Goal: Communication & Community: Participate in discussion

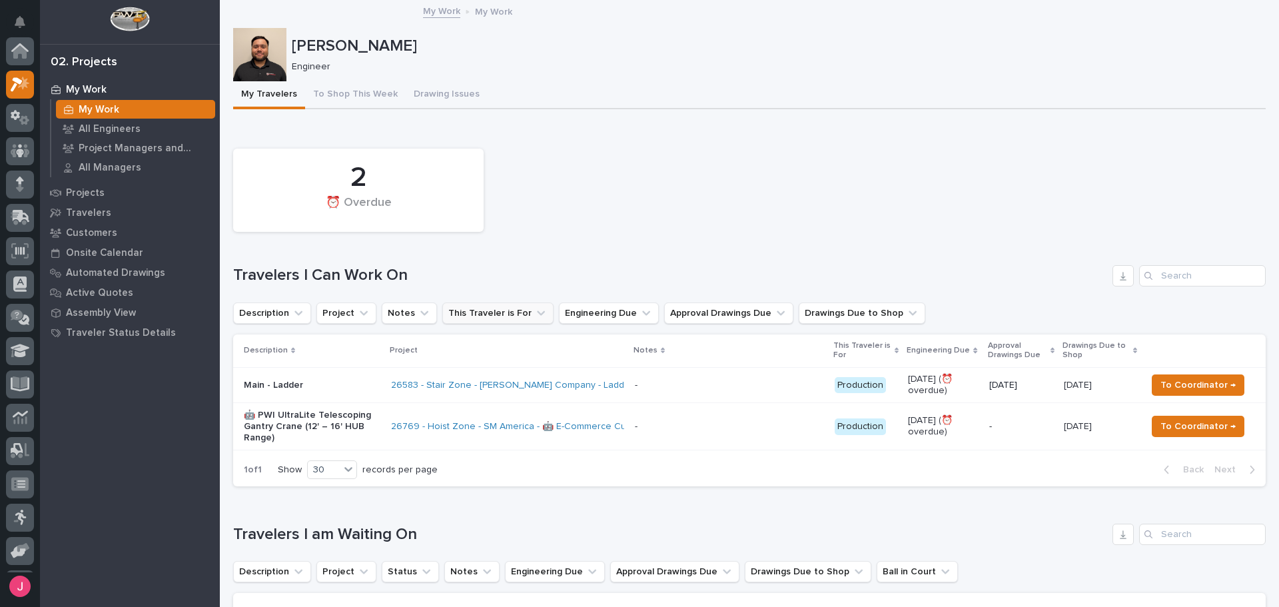
scroll to position [33, 0]
drag, startPoint x: 671, startPoint y: 253, endPoint x: 605, endPoint y: 228, distance: 70.4
click at [671, 252] on div "2 ⏰ Overdue Travelers I Can Work On Description Project Notes This Traveler is …" at bounding box center [749, 314] width 1033 height 344
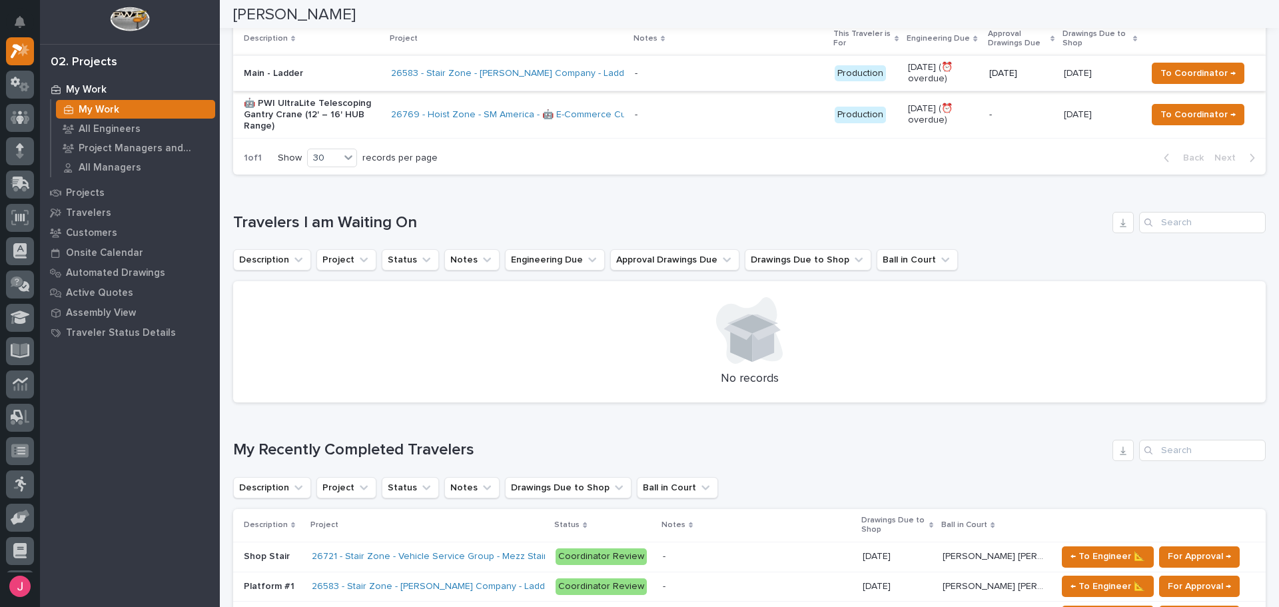
scroll to position [0, 0]
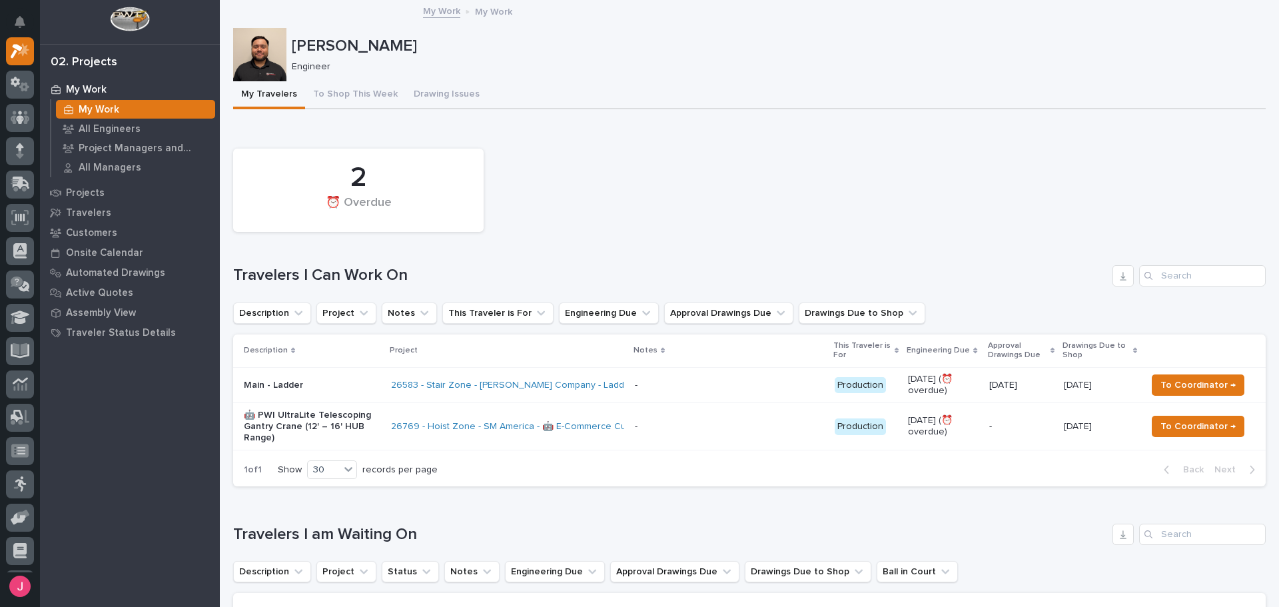
drag, startPoint x: 731, startPoint y: 149, endPoint x: 727, endPoint y: 135, distance: 13.9
click at [731, 151] on div "2 ⏰ Overdue" at bounding box center [750, 190] width 1046 height 97
click at [550, 176] on div "2 ⏰ Overdue" at bounding box center [750, 190] width 1046 height 97
click at [362, 93] on button "To Shop This Week" at bounding box center [355, 95] width 101 height 28
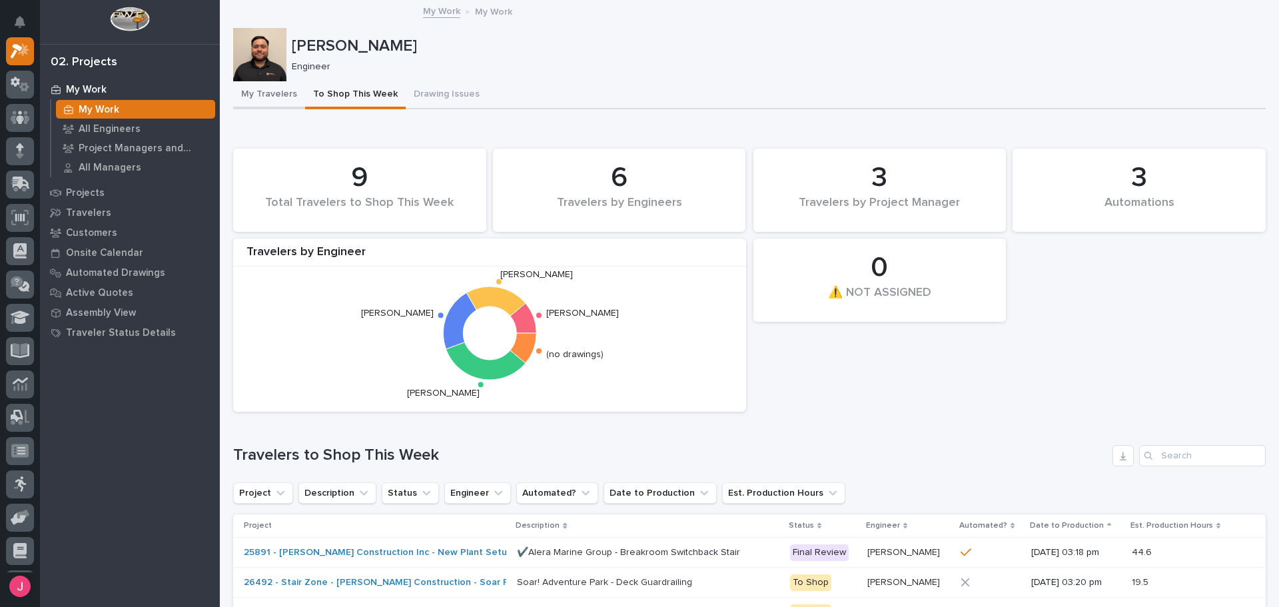
drag, startPoint x: 280, startPoint y: 93, endPoint x: 268, endPoint y: 15, distance: 78.9
click at [280, 95] on button "My Travelers" at bounding box center [269, 95] width 72 height 28
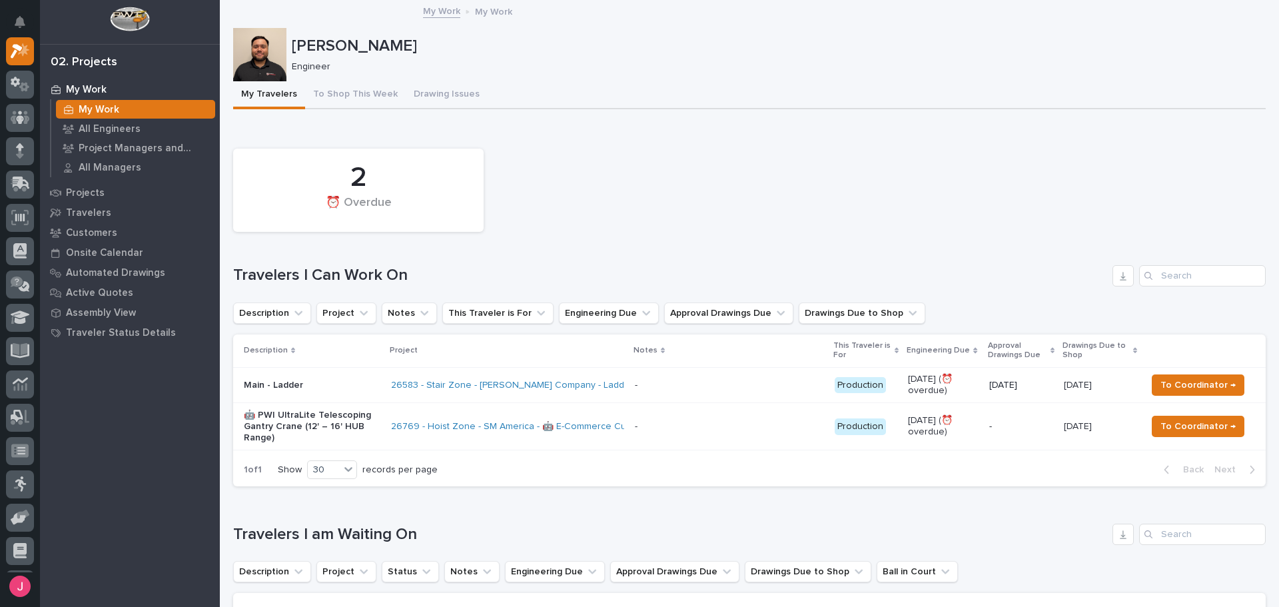
drag, startPoint x: 694, startPoint y: 184, endPoint x: 541, endPoint y: 210, distance: 154.8
click at [691, 185] on div "2 ⏰ Overdue" at bounding box center [750, 190] width 1046 height 97
click at [884, 225] on div "2 ⏰ Overdue" at bounding box center [750, 190] width 1046 height 97
click at [884, 224] on div "2 ⏰ Overdue" at bounding box center [750, 190] width 1046 height 97
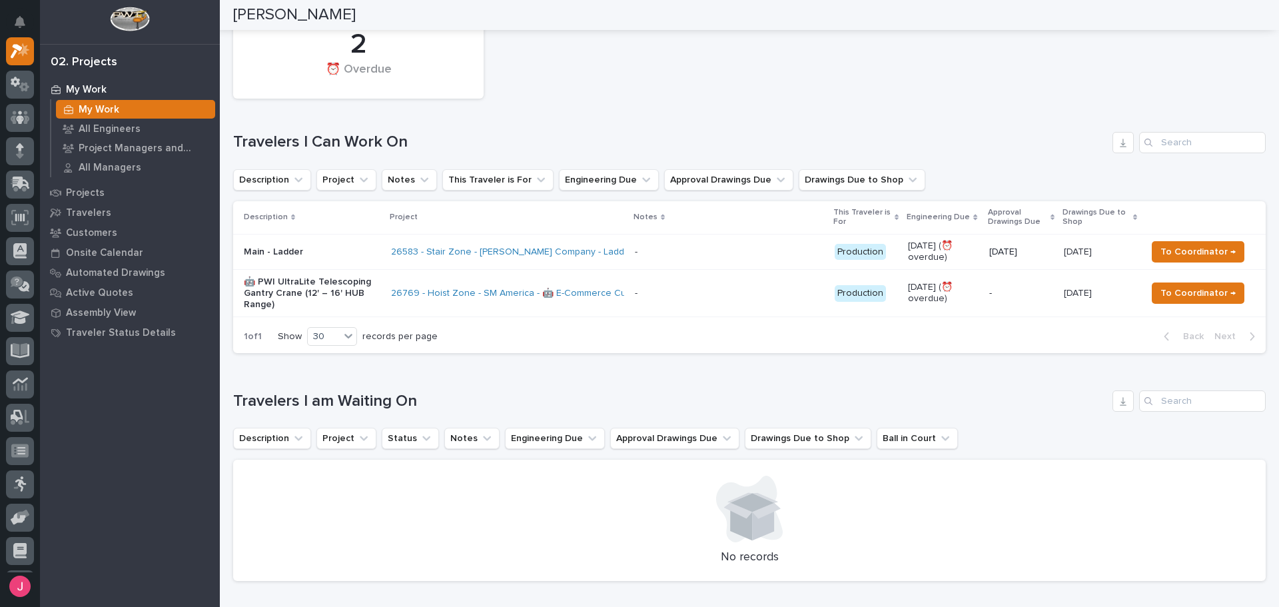
click at [687, 47] on div "2 ⏰ Overdue" at bounding box center [750, 57] width 1046 height 97
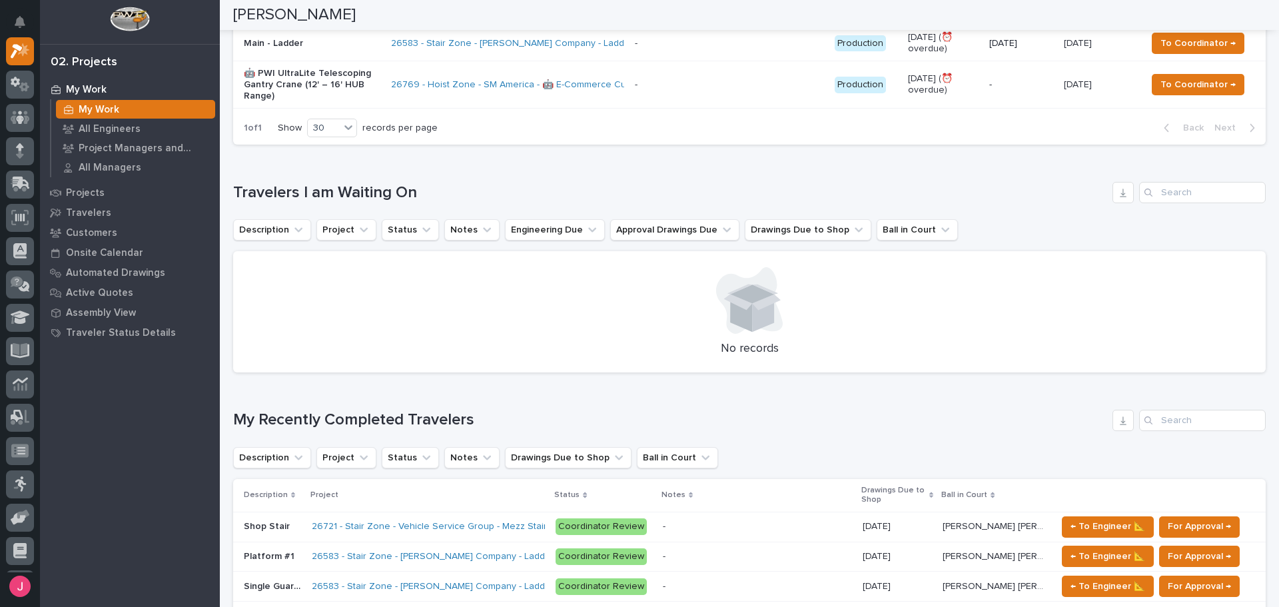
scroll to position [133, 0]
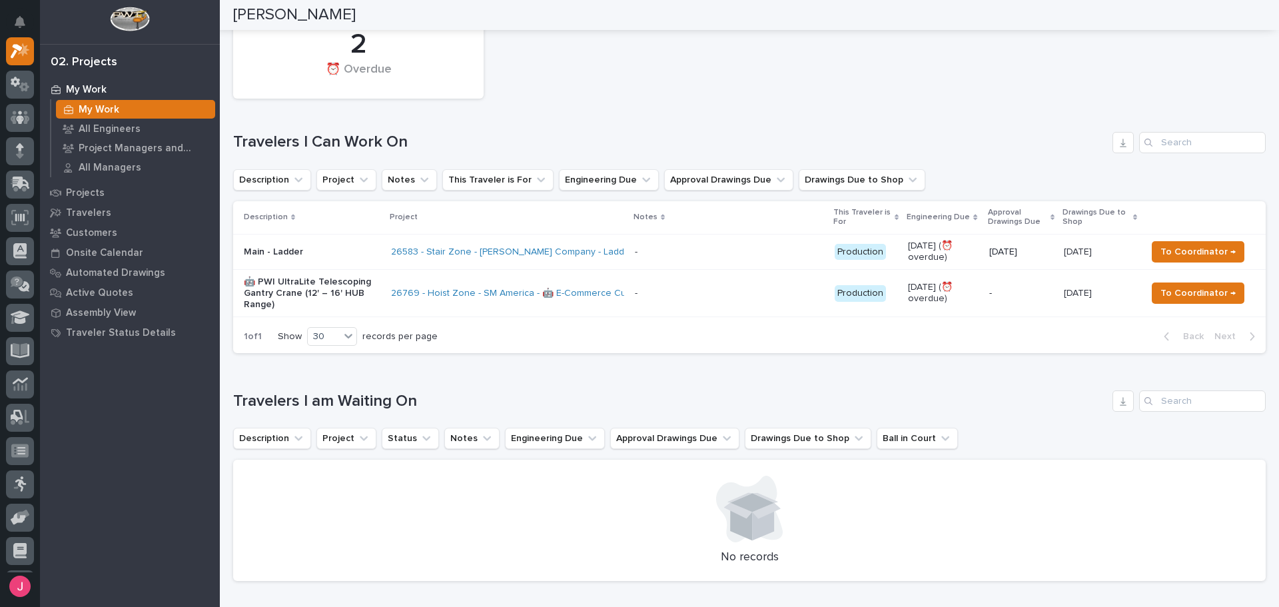
click at [597, 367] on div "Loading... Saving… Travelers I am Waiting On Description Project Status Notes E…" at bounding box center [749, 478] width 1033 height 228
click at [597, 368] on div "Loading... Saving… Travelers I am Waiting On Description Project Status Notes E…" at bounding box center [749, 478] width 1033 height 228
click at [659, 79] on div "2 ⏰ Overdue" at bounding box center [750, 57] width 1046 height 97
click at [606, 105] on div "2 ⏰ Overdue" at bounding box center [750, 57] width 1046 height 97
click at [839, 103] on div "2 ⏰ Overdue" at bounding box center [750, 57] width 1046 height 97
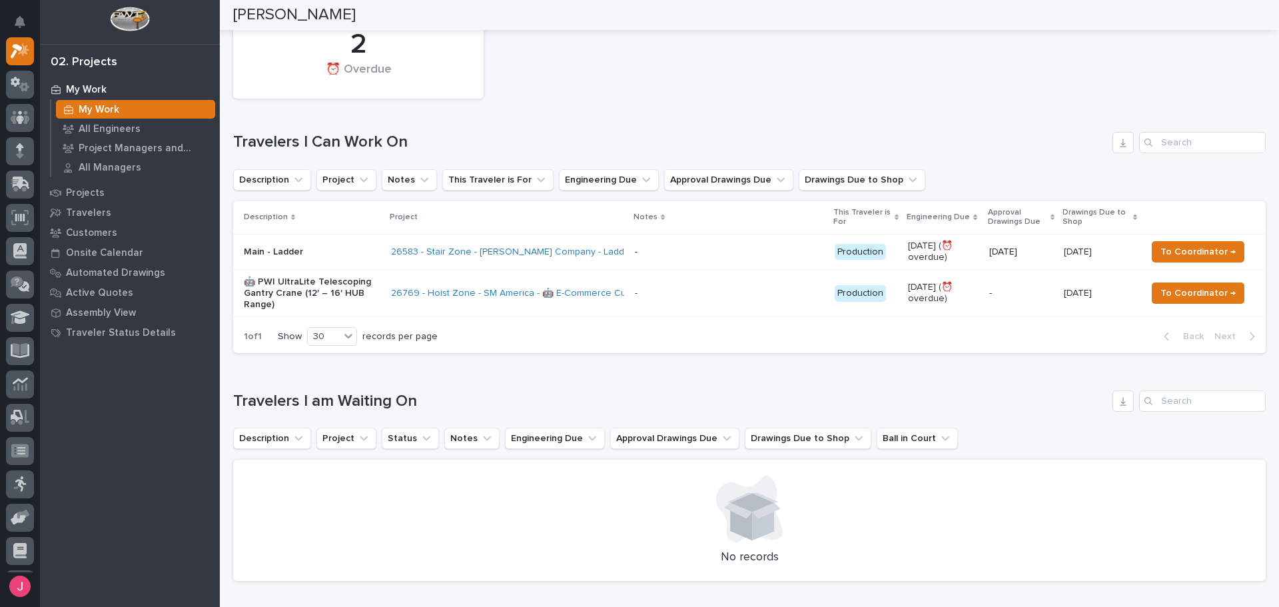
click at [868, 81] on div "2 ⏰ Overdue" at bounding box center [750, 57] width 1046 height 97
click at [663, 113] on div "2 ⏰ Overdue Travelers I Can Work On Description Project Notes This Traveler is …" at bounding box center [749, 181] width 1033 height 344
drag, startPoint x: 730, startPoint y: 126, endPoint x: 493, endPoint y: 7, distance: 264.9
click at [730, 129] on div "2 ⏰ Overdue Travelers I Can Work On Description Project Notes This Traveler is …" at bounding box center [749, 181] width 1033 height 344
click at [631, 75] on div "2 ⏰ Overdue" at bounding box center [750, 57] width 1046 height 97
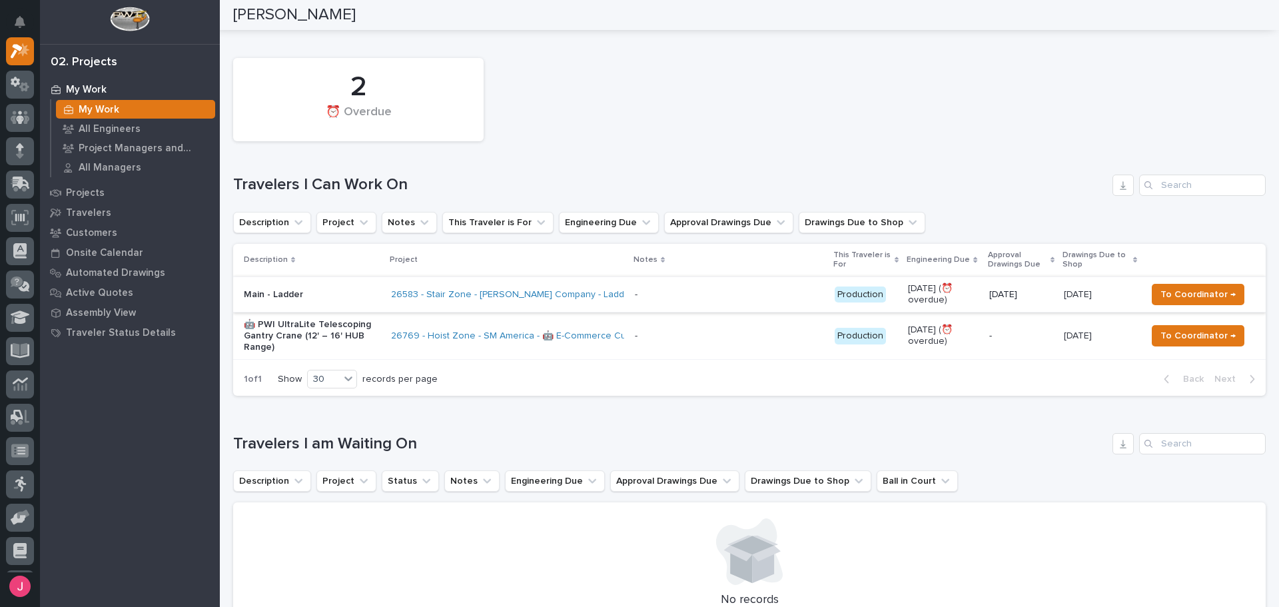
scroll to position [0, 0]
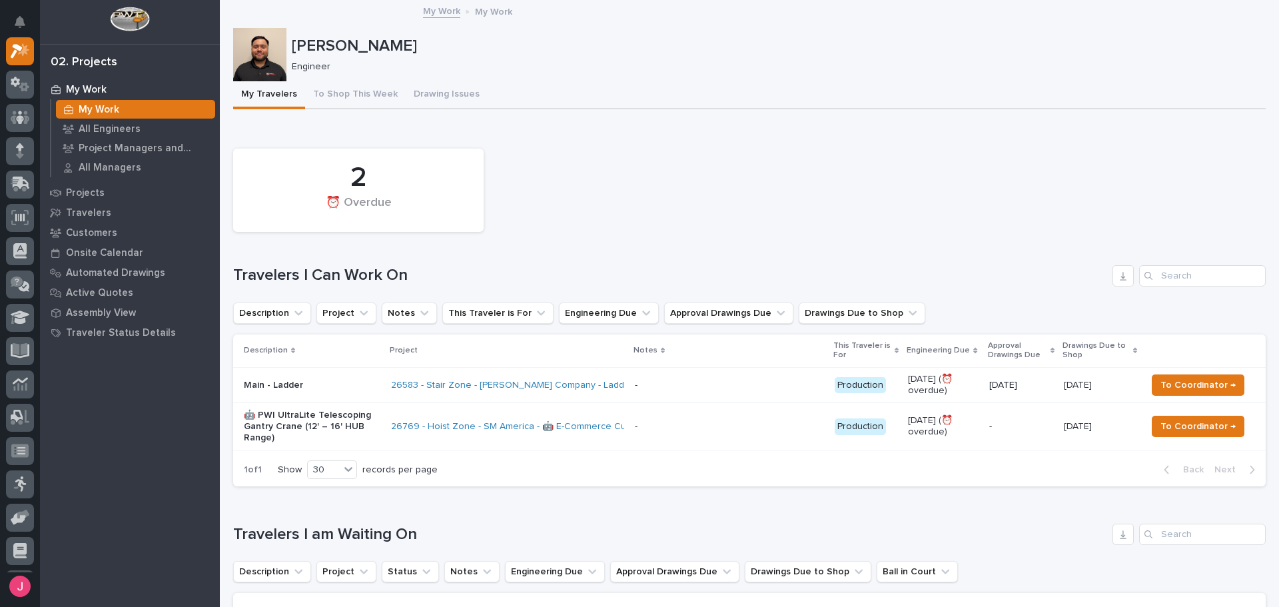
click at [551, 145] on div "2 ⏰ Overdue" at bounding box center [750, 190] width 1046 height 97
click at [746, 149] on div "2 ⏰ Overdue" at bounding box center [750, 190] width 1046 height 97
click at [705, 208] on div "2 ⏰ Overdue" at bounding box center [750, 190] width 1046 height 97
click at [13, 17] on button "Notifications" at bounding box center [20, 22] width 28 height 28
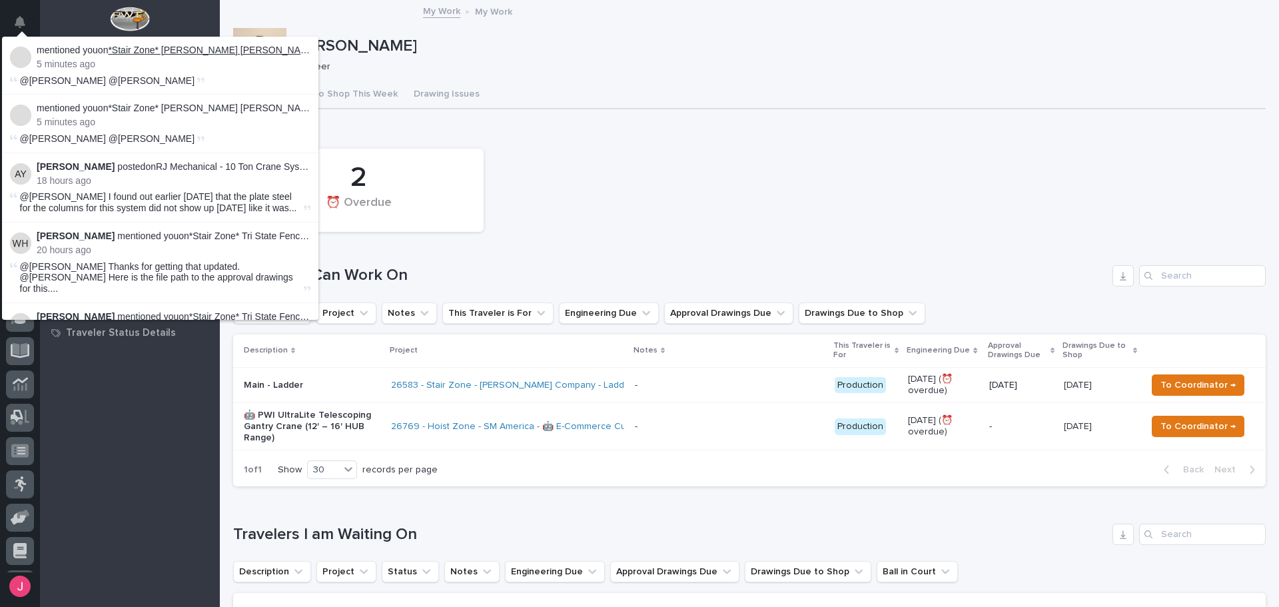
click at [211, 53] on link "*Stair Zone* [PERSON_NAME] [PERSON_NAME] Steel - Crossover 1" at bounding box center [253, 50] width 291 height 11
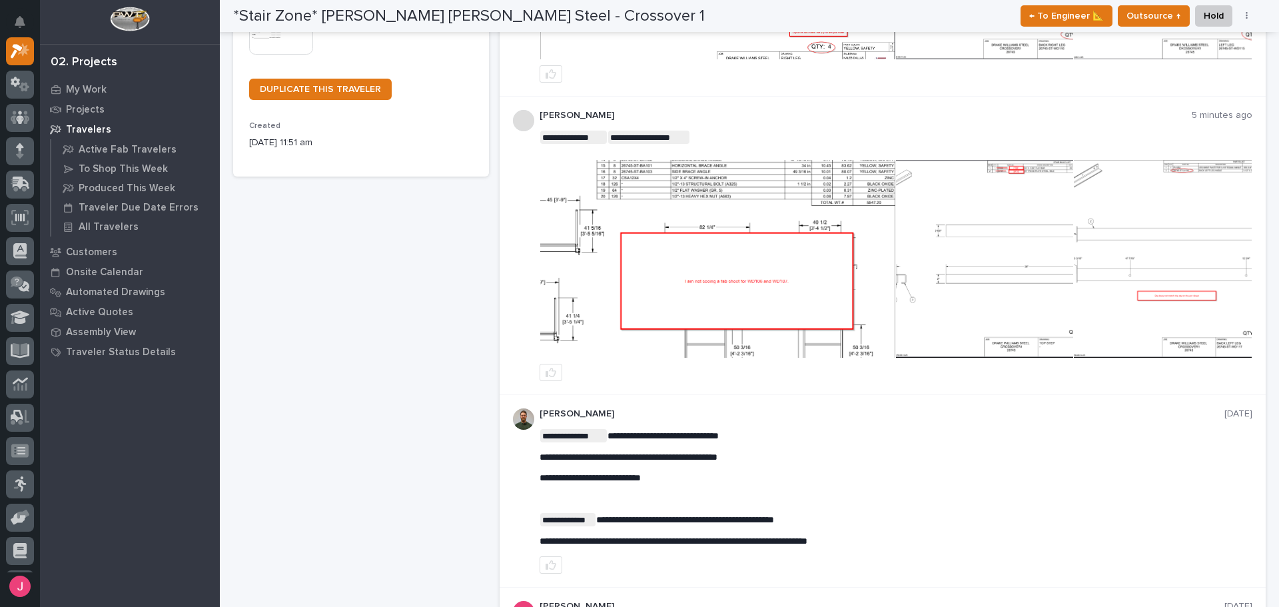
scroll to position [267, 0]
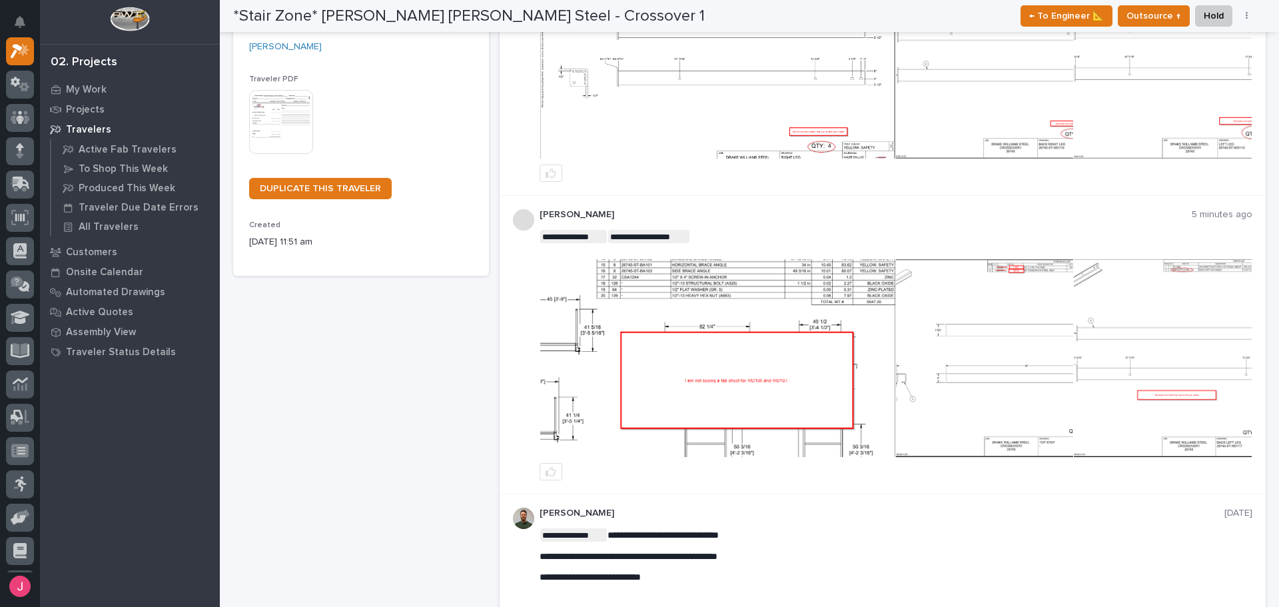
click at [795, 398] on img at bounding box center [717, 358] width 355 height 198
click at [987, 380] on img at bounding box center [984, 358] width 177 height 198
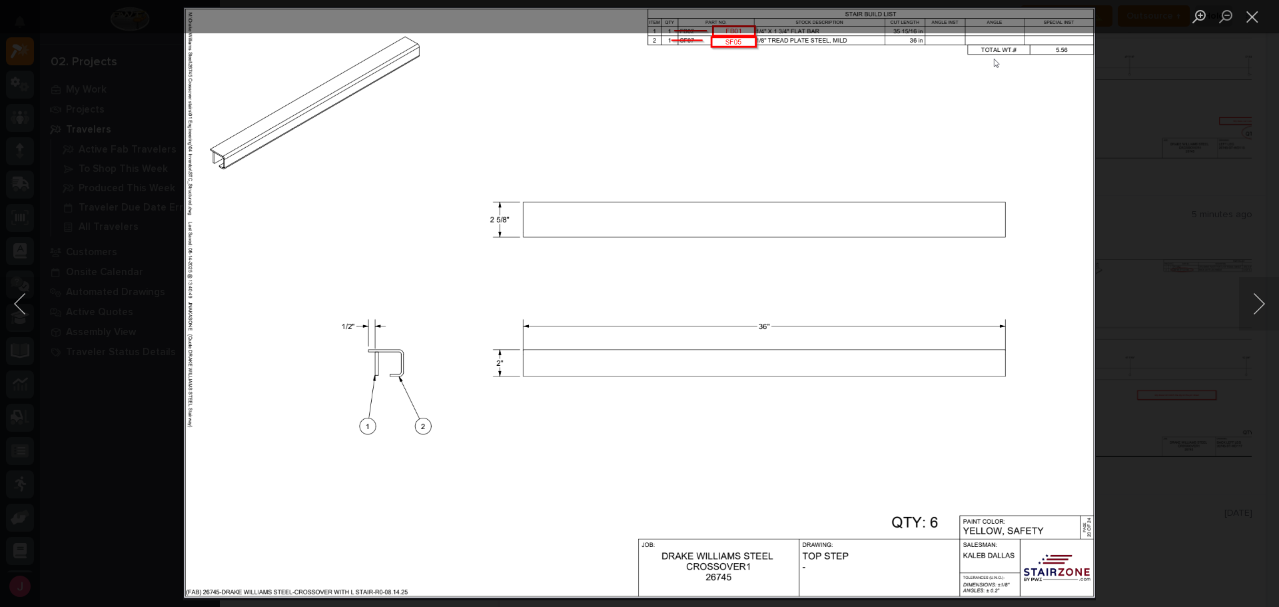
click at [1133, 363] on div "Lightbox" at bounding box center [639, 303] width 1279 height 607
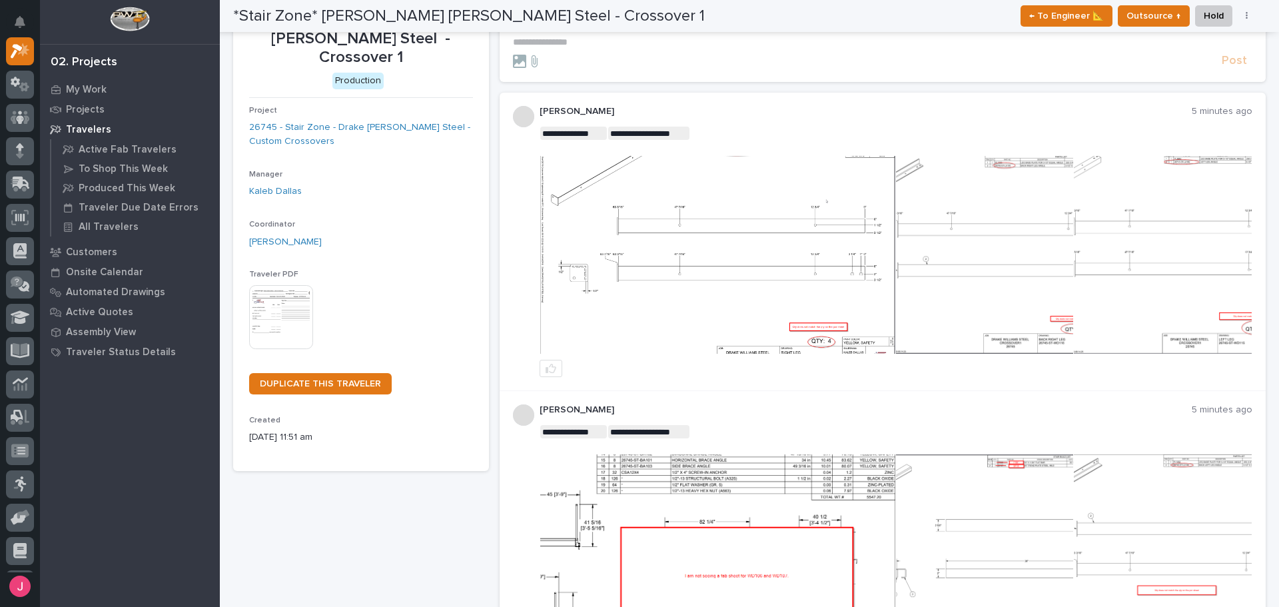
scroll to position [67, 0]
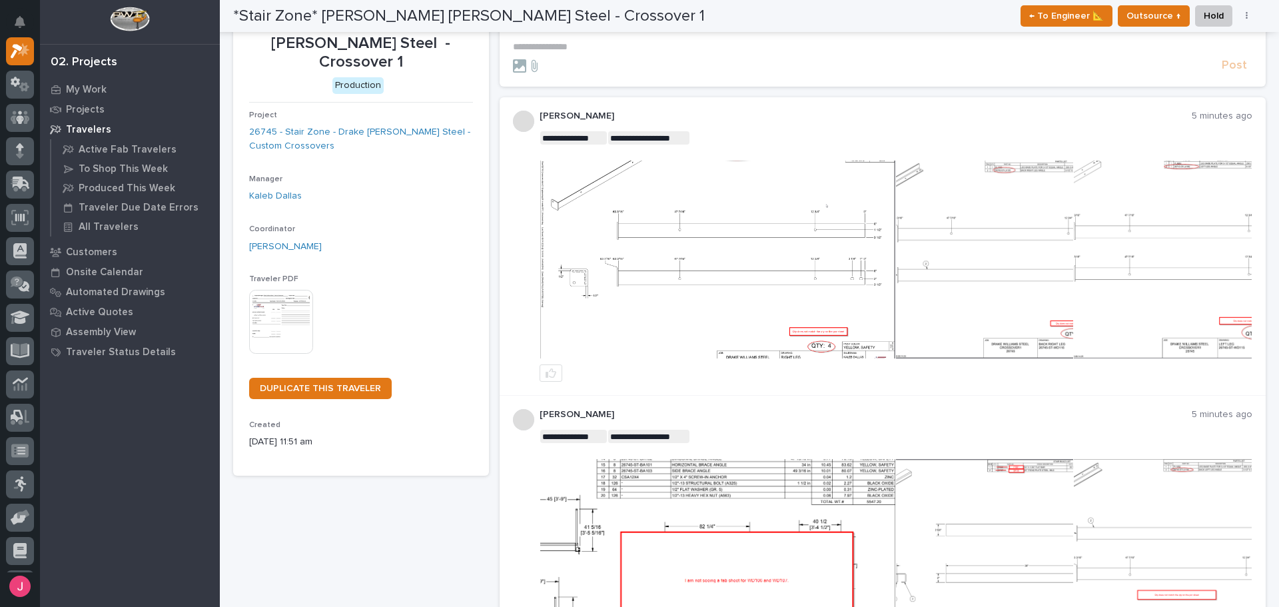
click at [758, 263] on img at bounding box center [717, 260] width 355 height 198
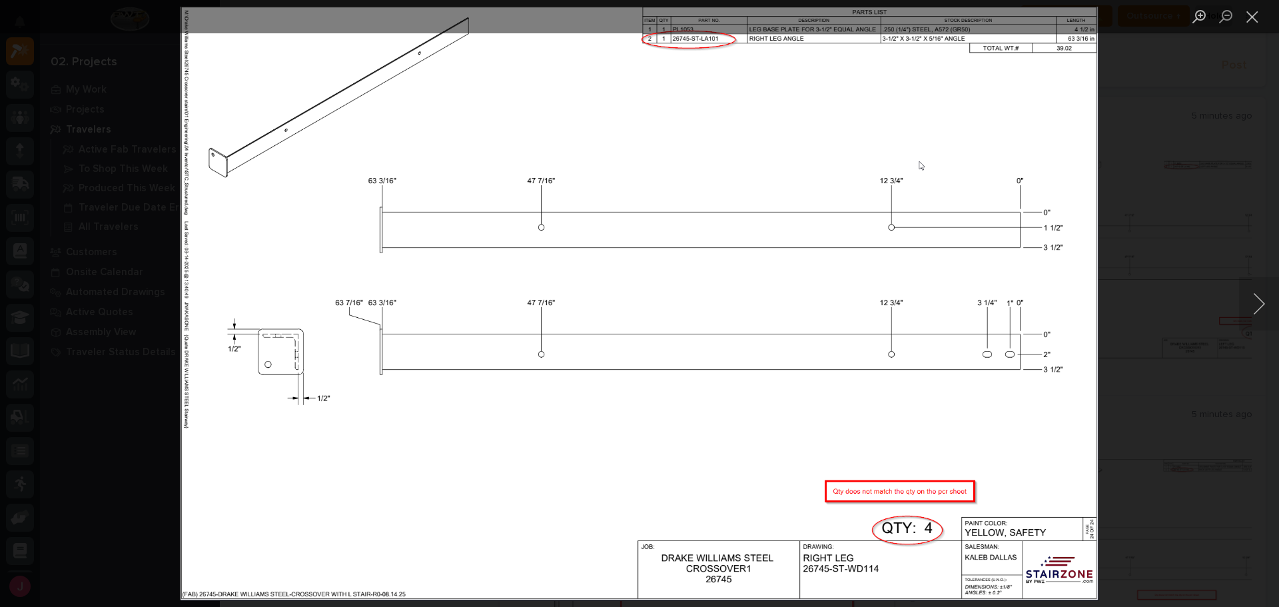
click at [1134, 288] on div "Lightbox" at bounding box center [639, 303] width 1279 height 607
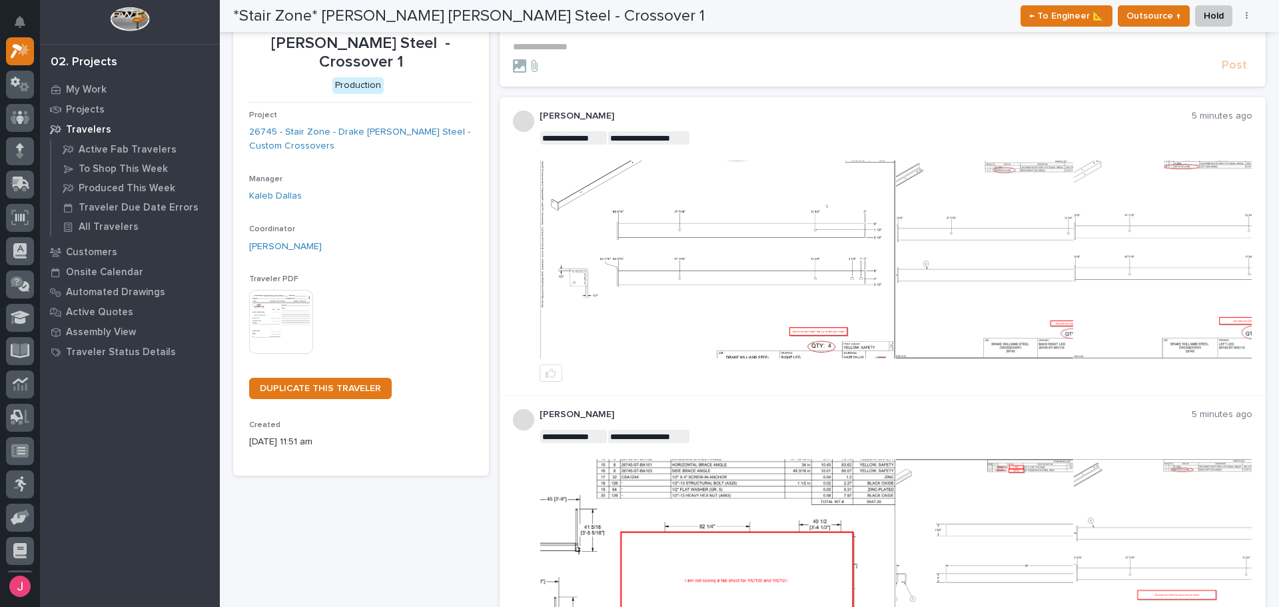
scroll to position [93, 0]
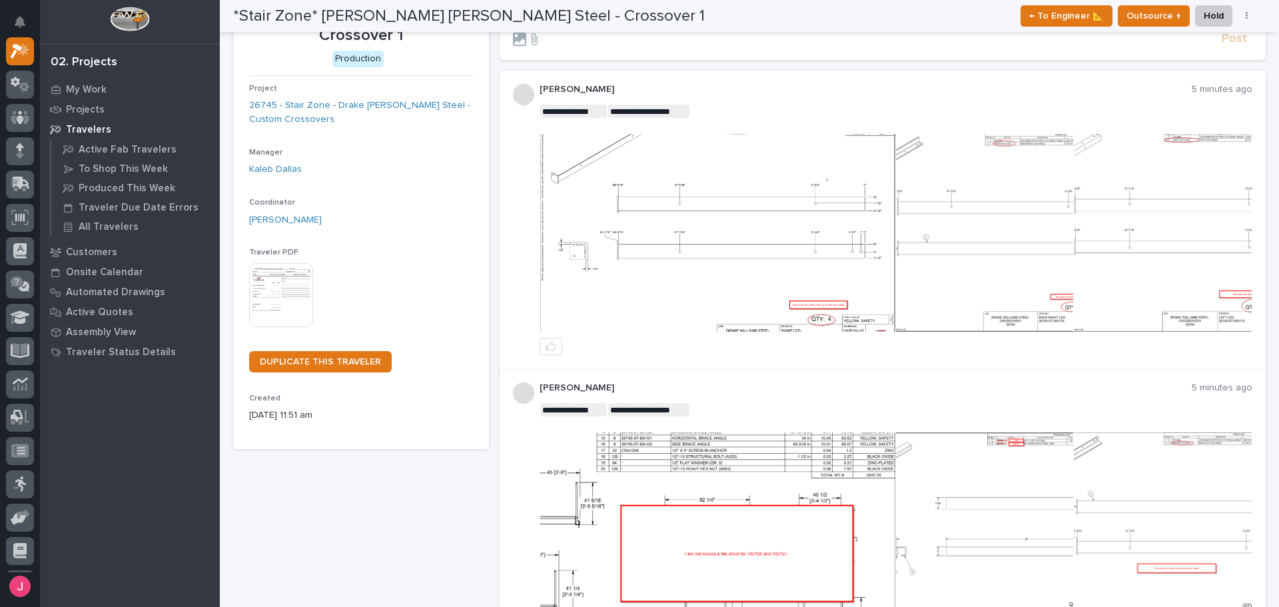
click at [1104, 286] on img at bounding box center [1162, 233] width 177 height 198
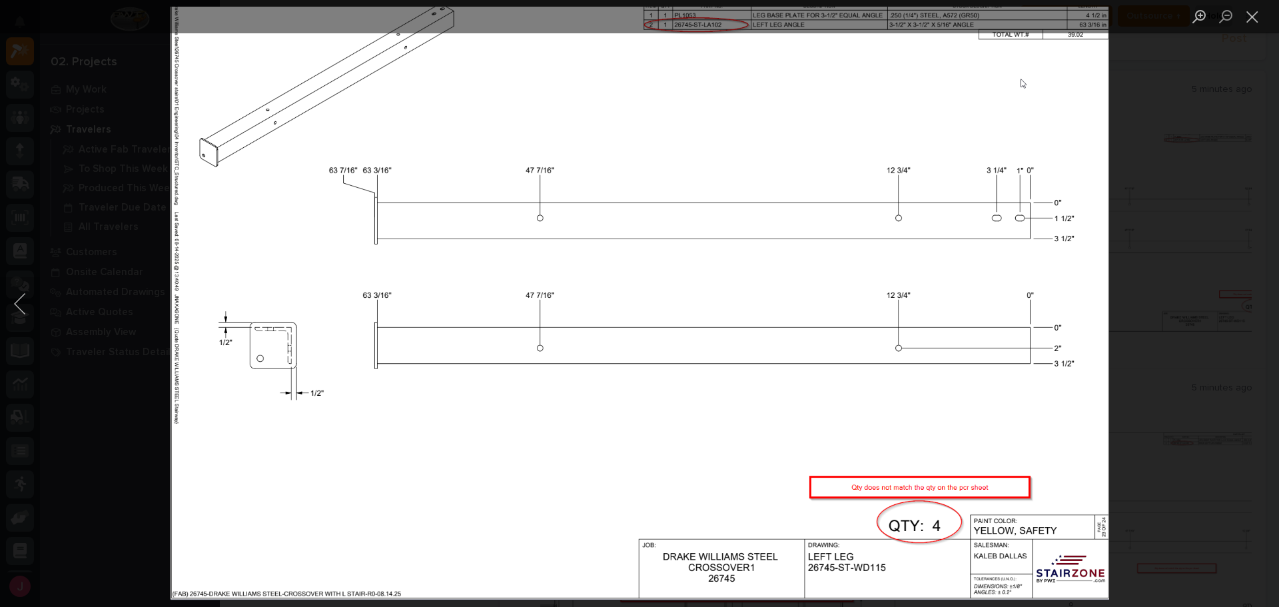
click at [1143, 289] on div "Lightbox" at bounding box center [639, 303] width 1279 height 607
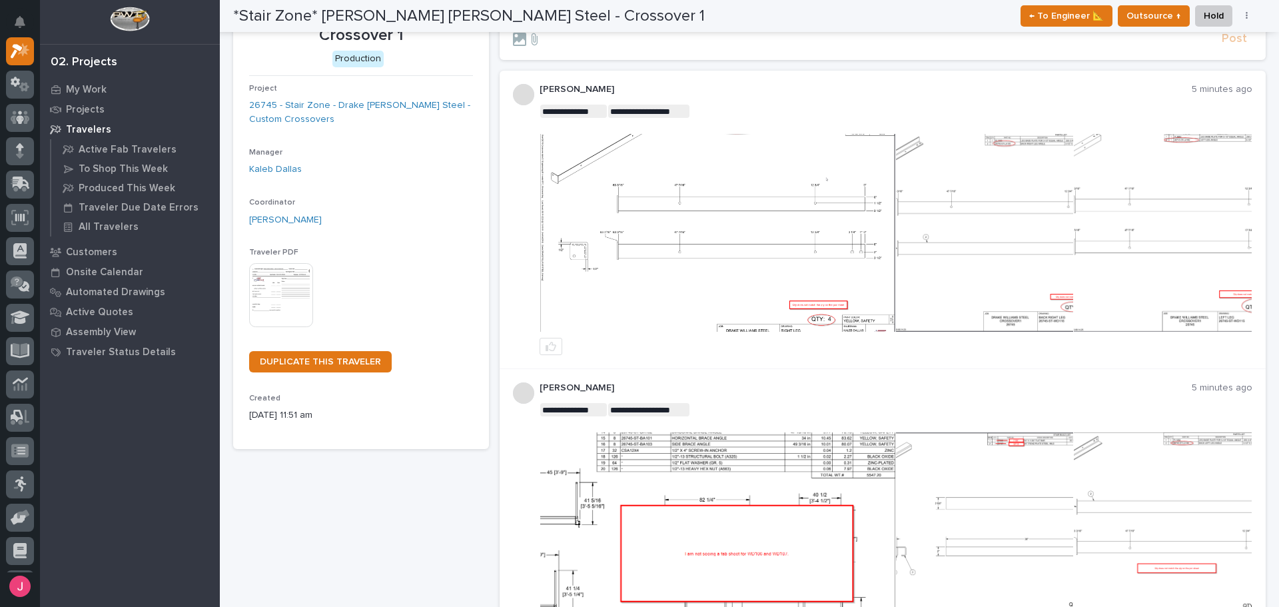
click at [816, 324] on img at bounding box center [717, 233] width 355 height 198
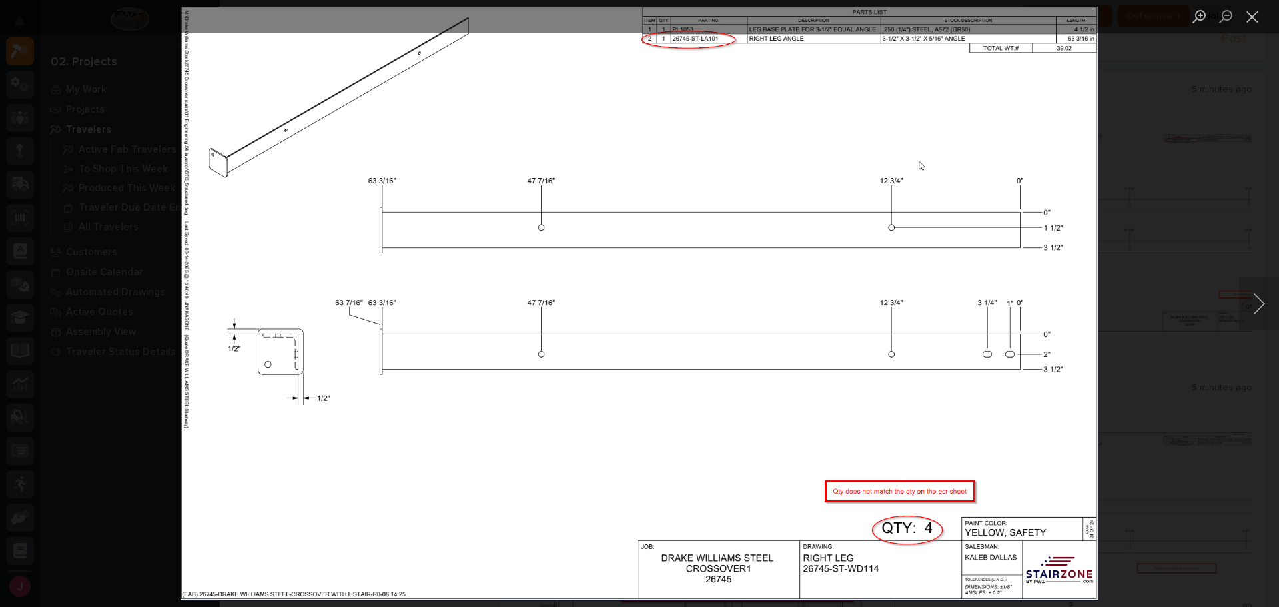
click at [1177, 352] on div "Lightbox" at bounding box center [639, 303] width 1279 height 607
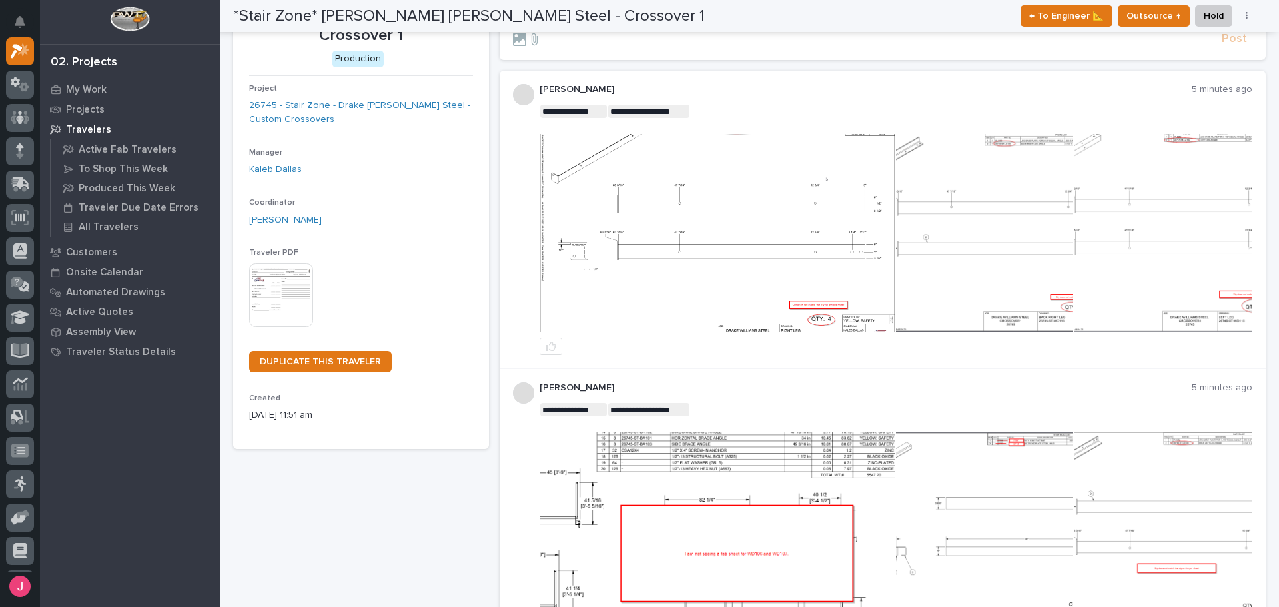
click at [1159, 246] on img at bounding box center [1162, 233] width 177 height 198
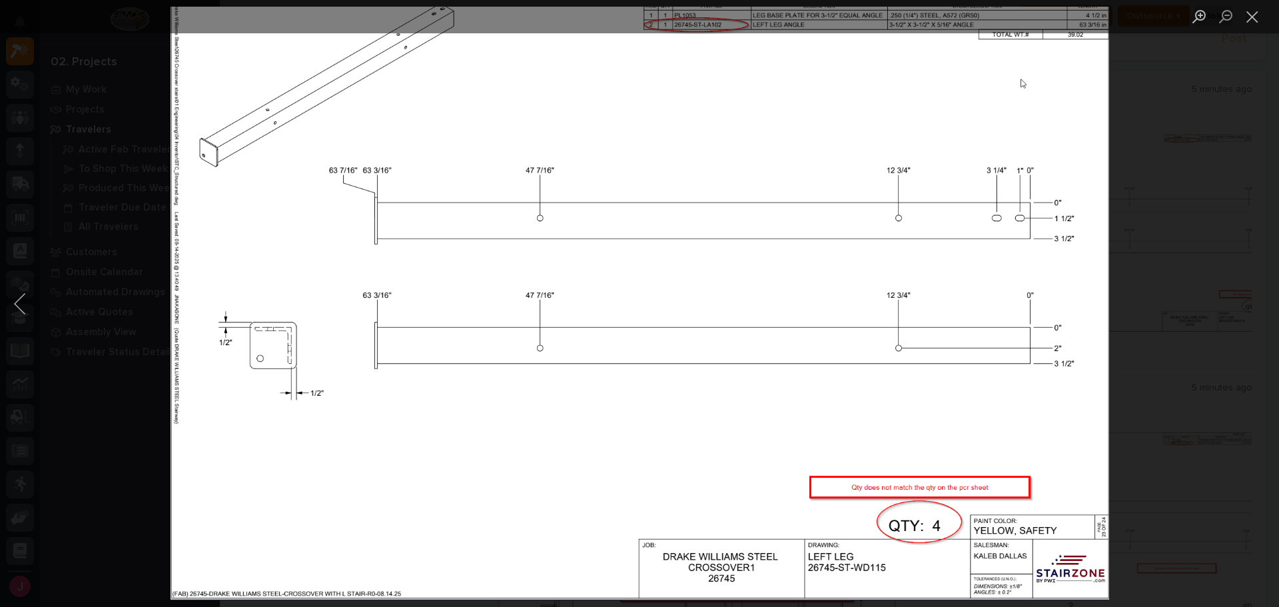
click at [1169, 245] on div "Lightbox" at bounding box center [639, 303] width 1279 height 607
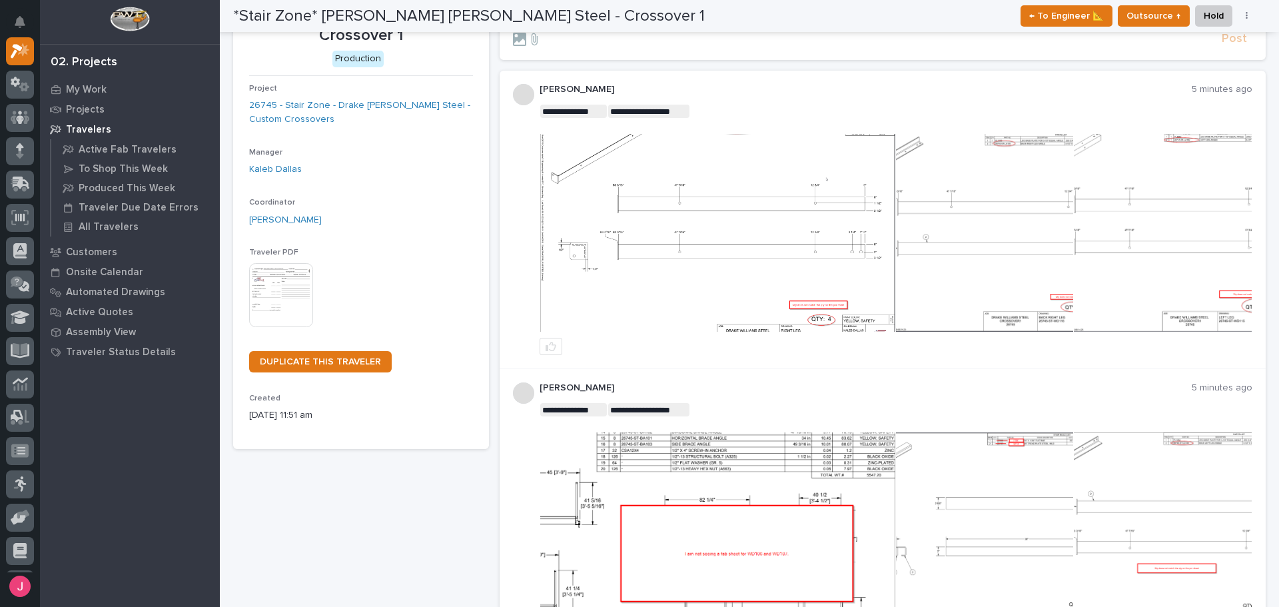
drag, startPoint x: 838, startPoint y: 106, endPoint x: 762, endPoint y: 79, distance: 80.7
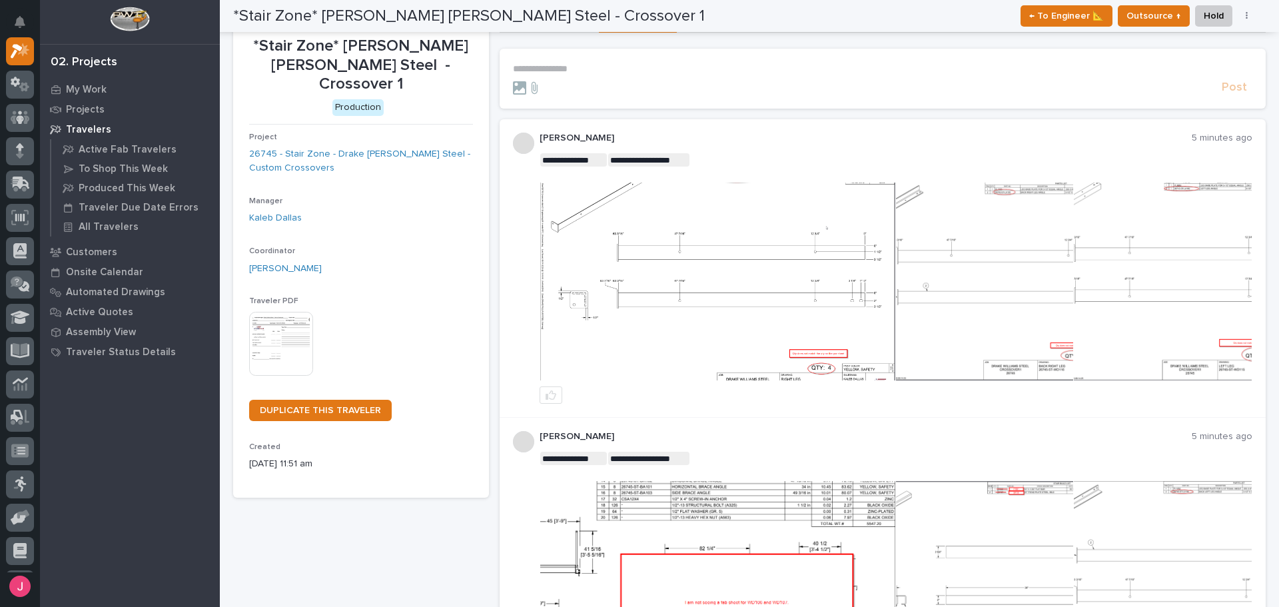
scroll to position [0, 0]
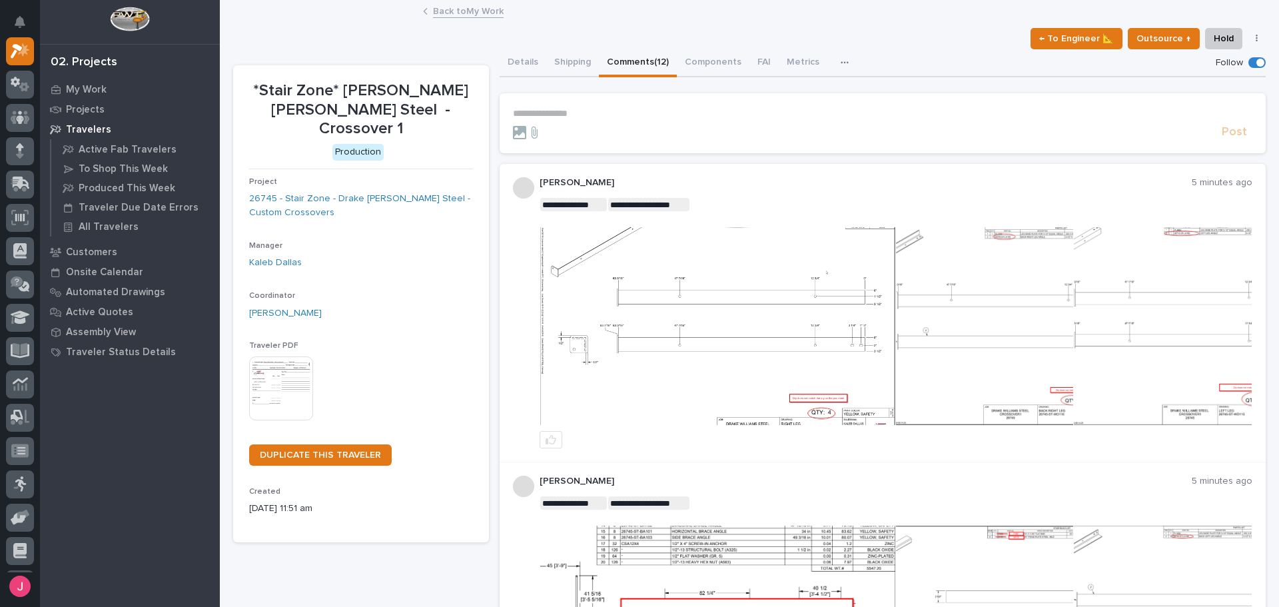
click at [751, 18] on div "Back to My Work" at bounding box center [749, 12] width 666 height 19
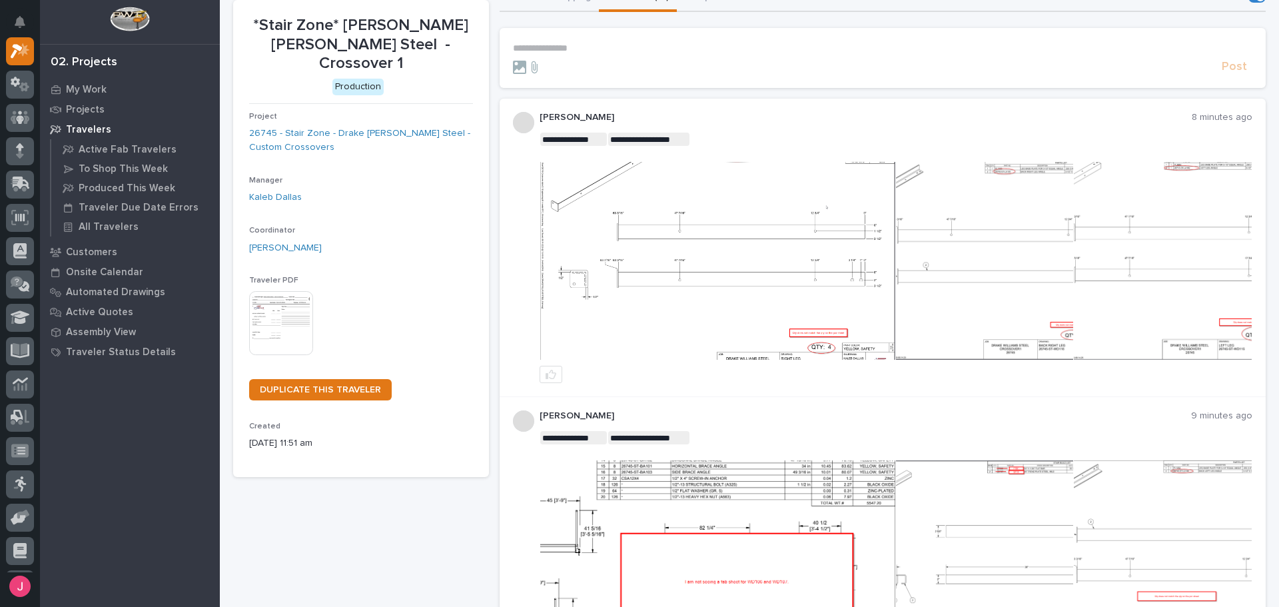
scroll to position [200, 0]
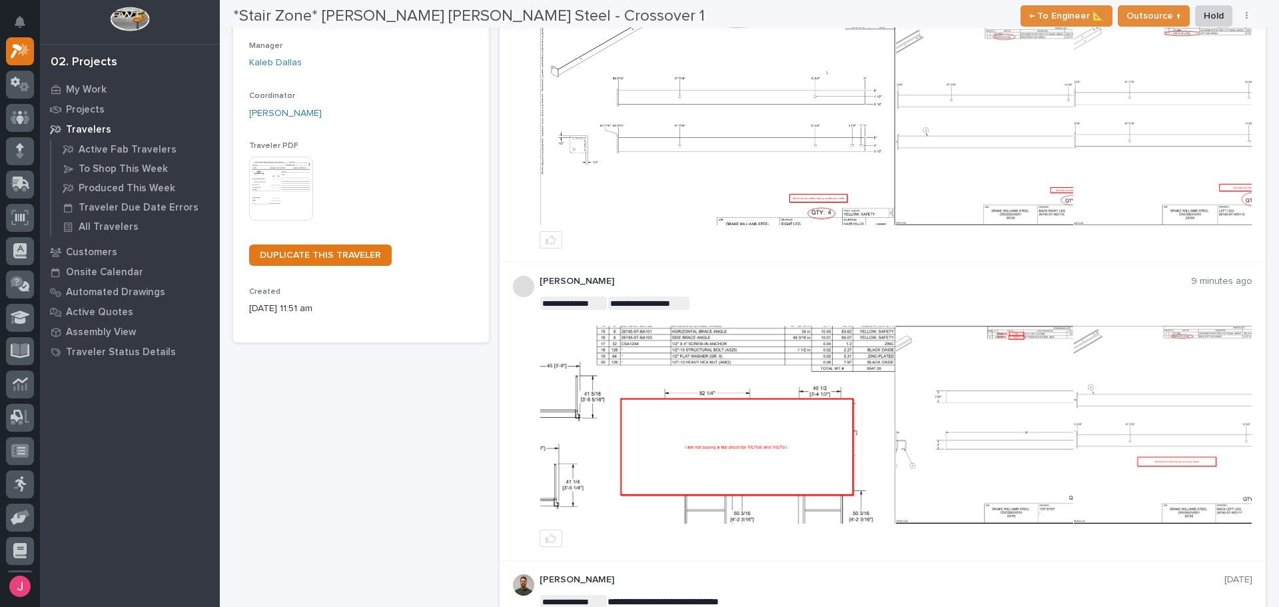
click at [823, 101] on img at bounding box center [717, 126] width 355 height 198
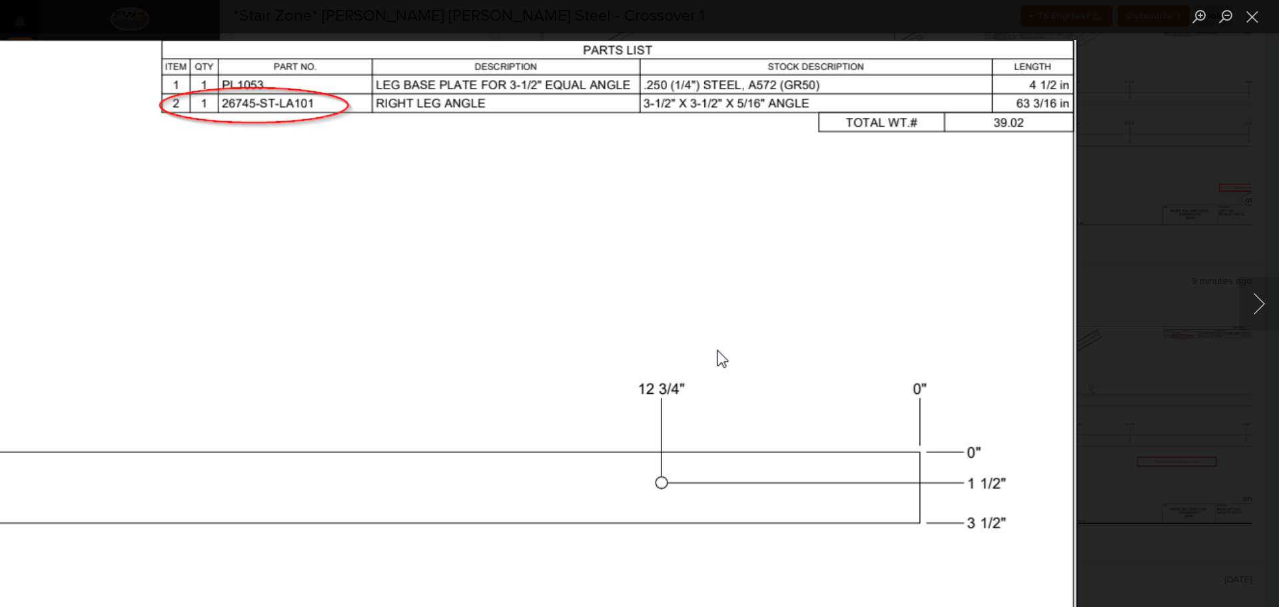
click at [1177, 263] on div "Lightbox" at bounding box center [639, 303] width 1279 height 607
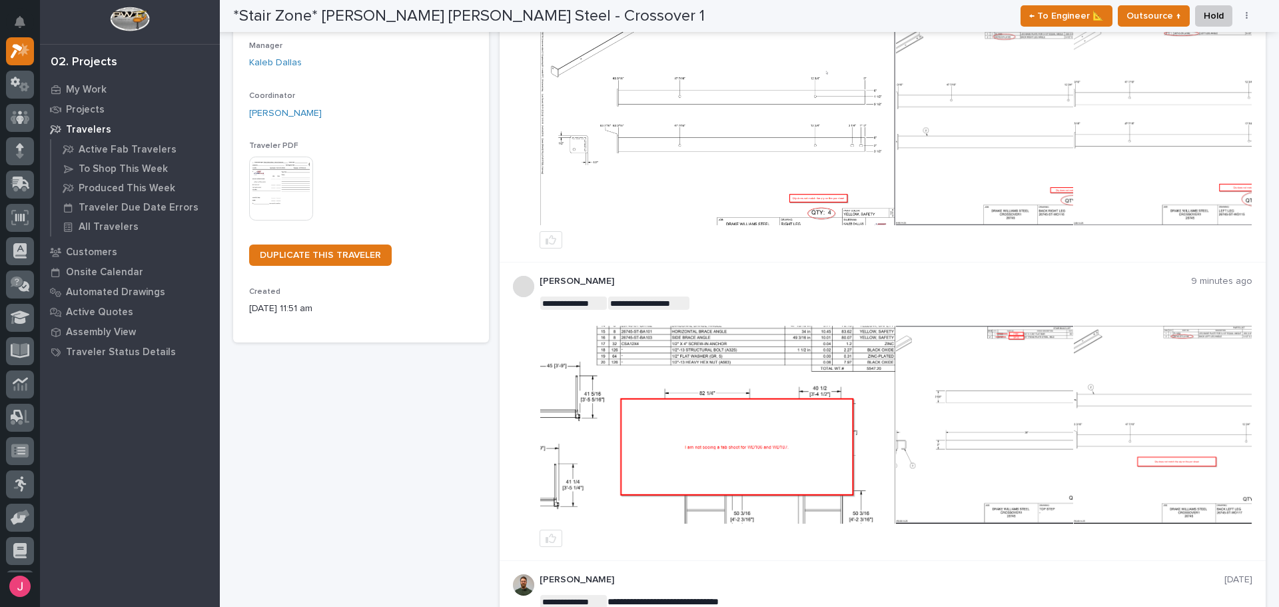
click at [1074, 183] on img at bounding box center [1162, 126] width 177 height 198
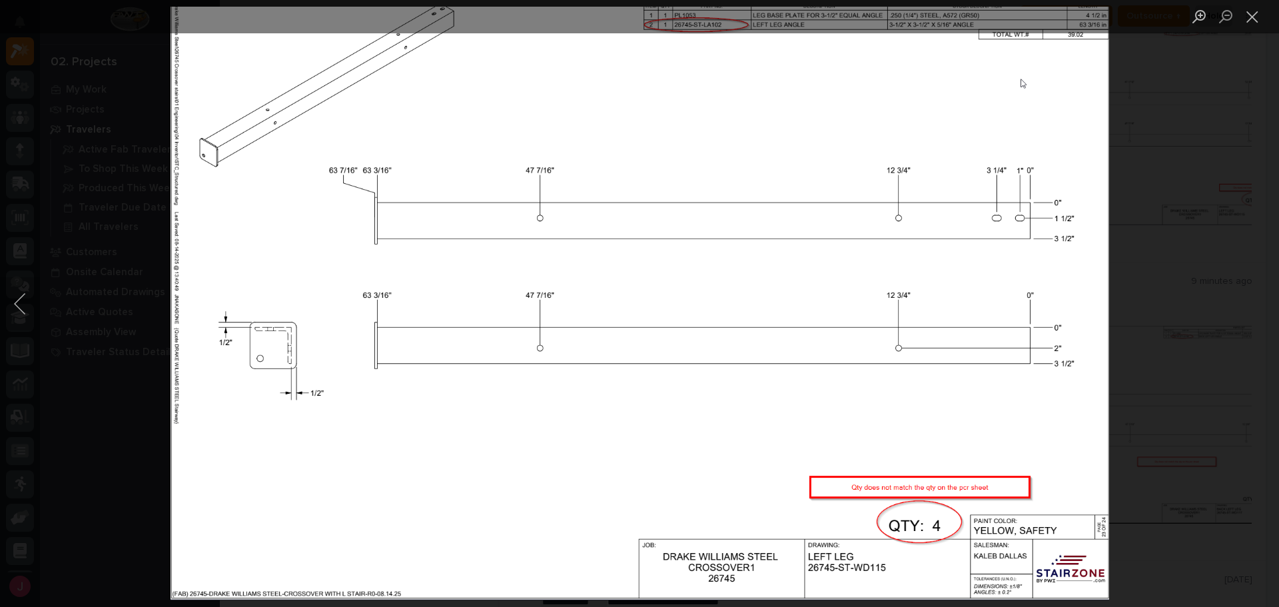
click at [989, 169] on img "Lightbox" at bounding box center [639, 304] width 939 height 594
click at [24, 299] on button "Previous image" at bounding box center [20, 303] width 40 height 53
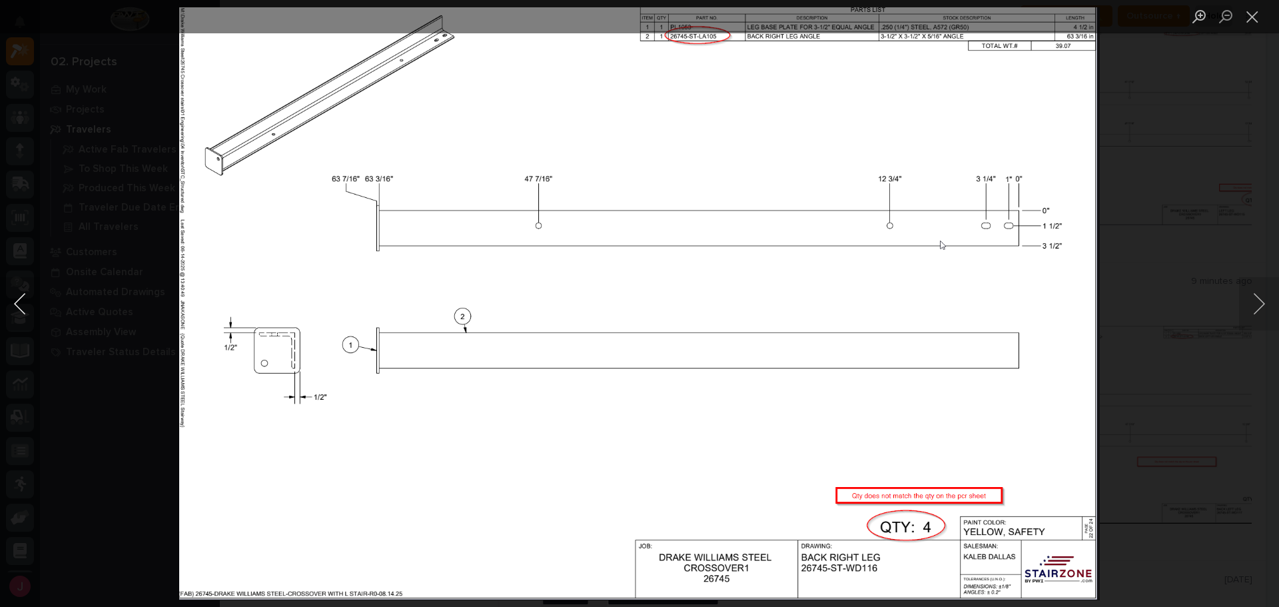
click at [24, 299] on button "Previous image" at bounding box center [20, 303] width 40 height 53
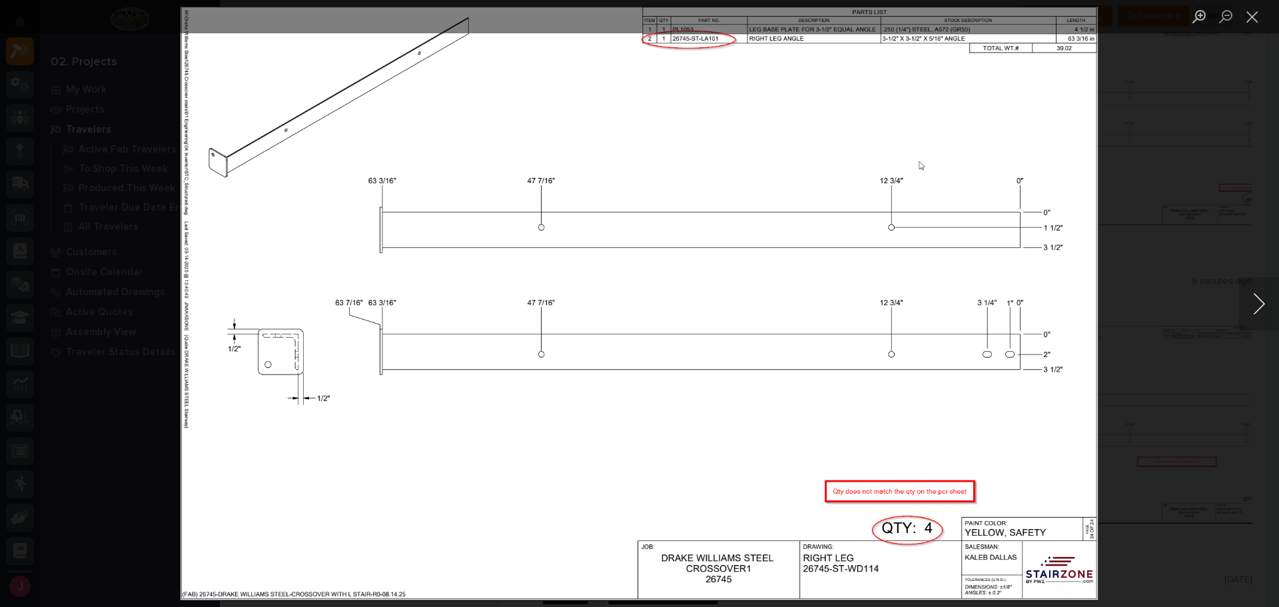
click at [1263, 310] on button "Next image" at bounding box center [1259, 303] width 40 height 53
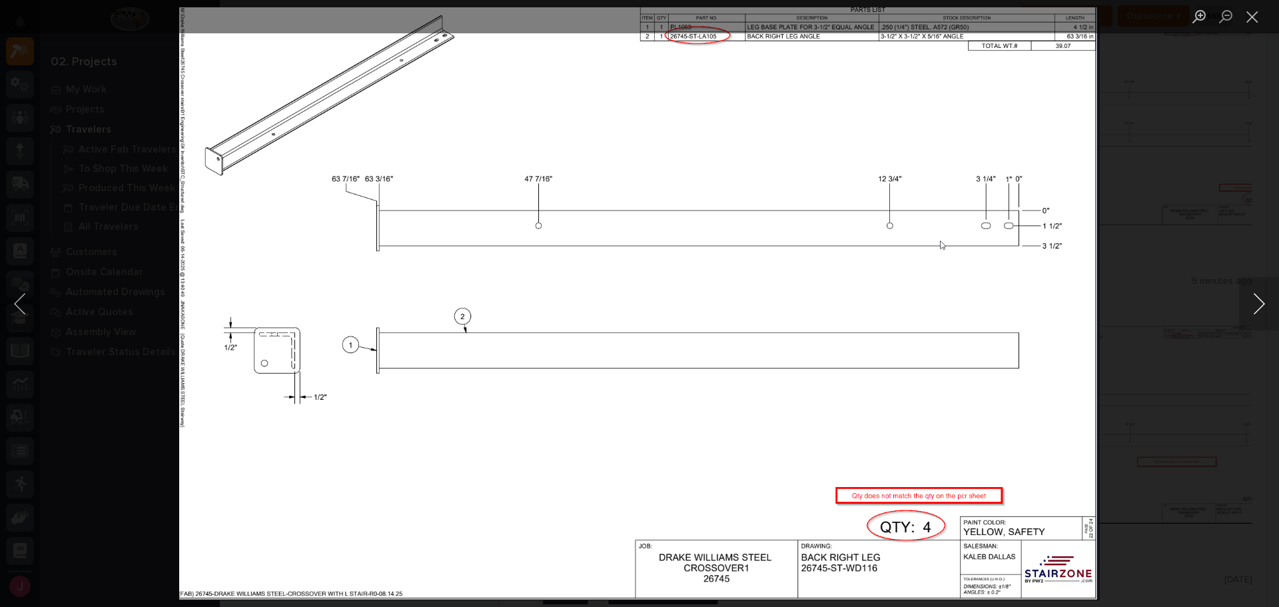
click at [1255, 308] on button "Next image" at bounding box center [1259, 303] width 40 height 53
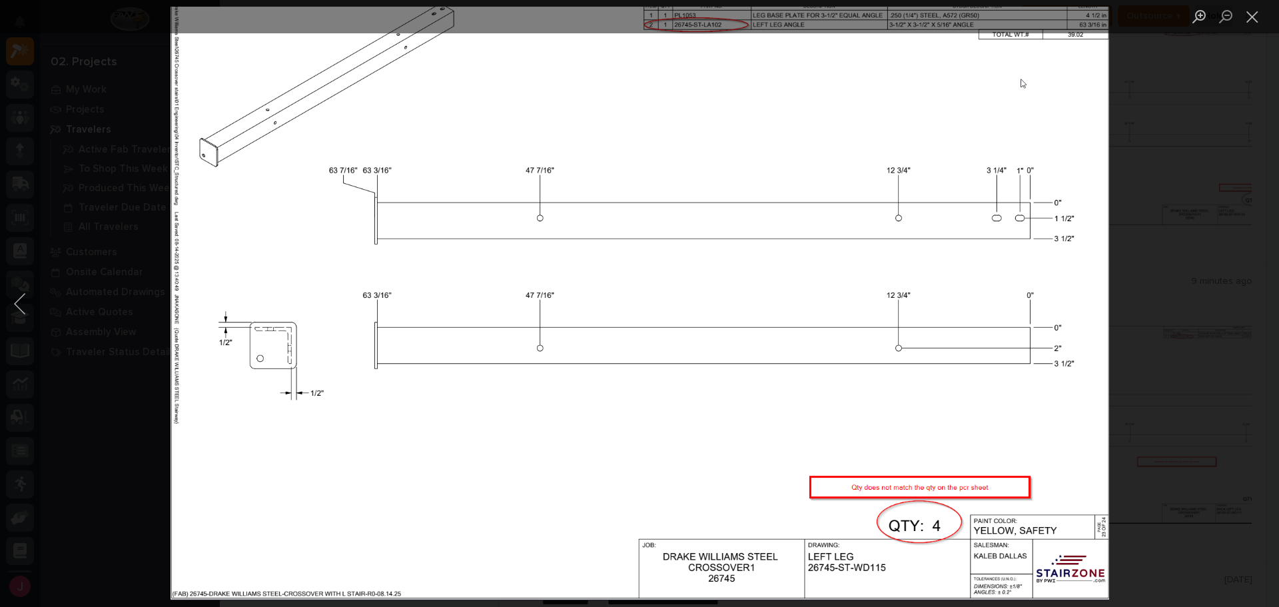
click at [1253, 308] on div "Lightbox" at bounding box center [639, 303] width 1279 height 607
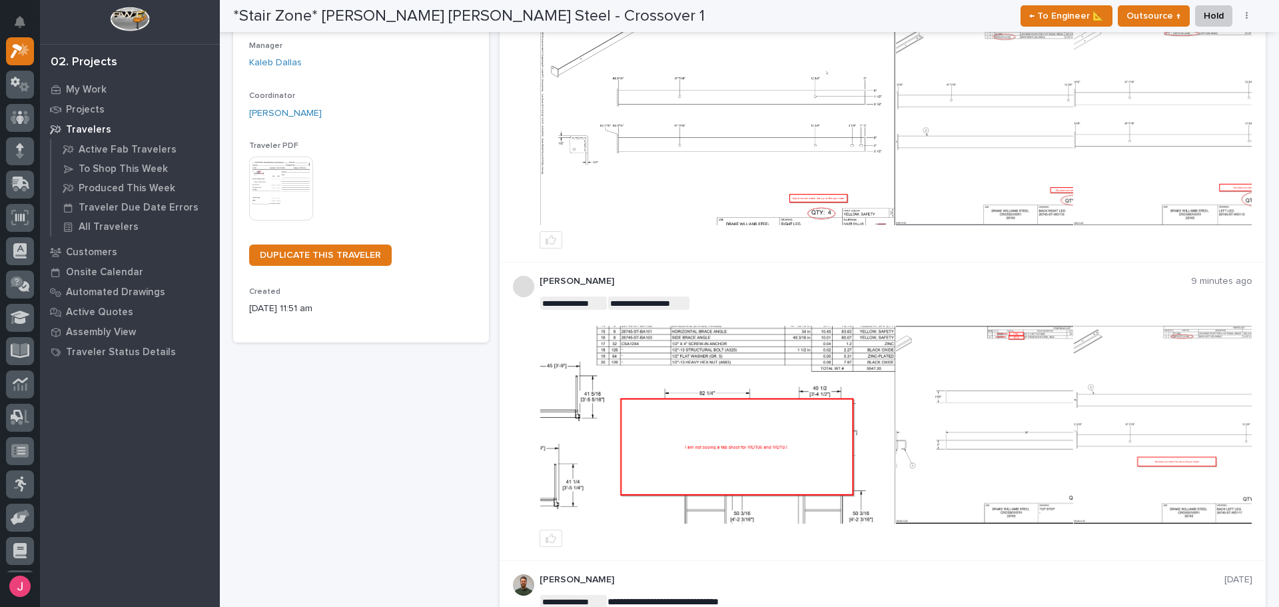
scroll to position [0, 0]
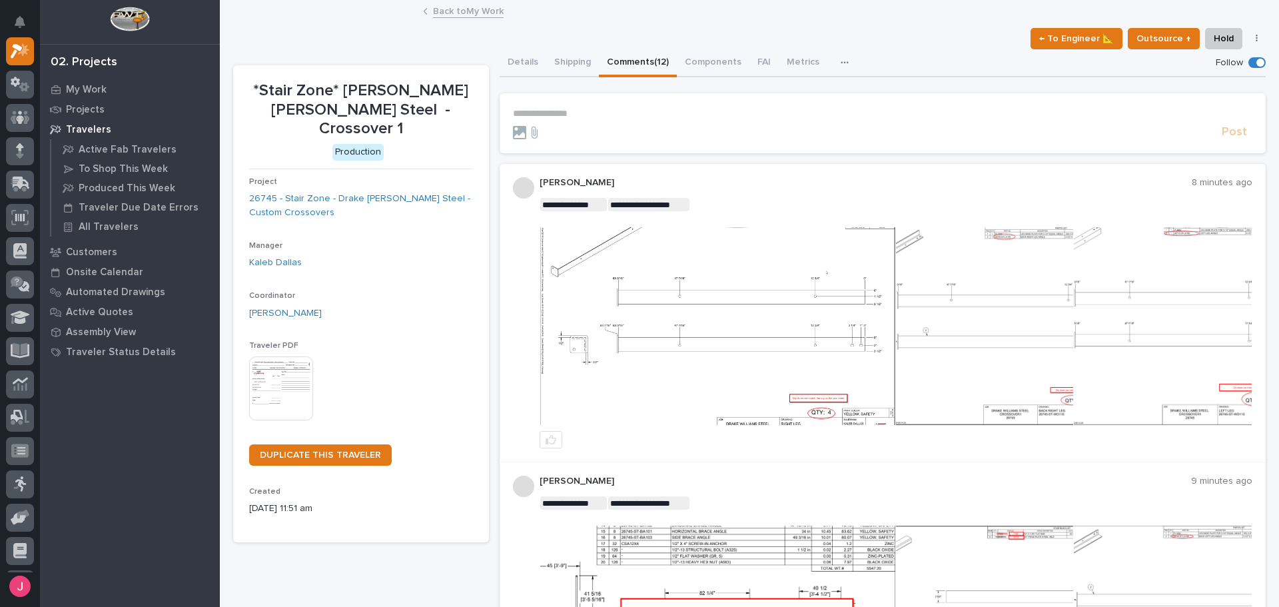
drag, startPoint x: 929, startPoint y: 137, endPoint x: 894, endPoint y: 125, distance: 37.1
click at [927, 135] on div at bounding box center [865, 132] width 704 height 13
click at [589, 59] on button "Shipping" at bounding box center [572, 63] width 53 height 28
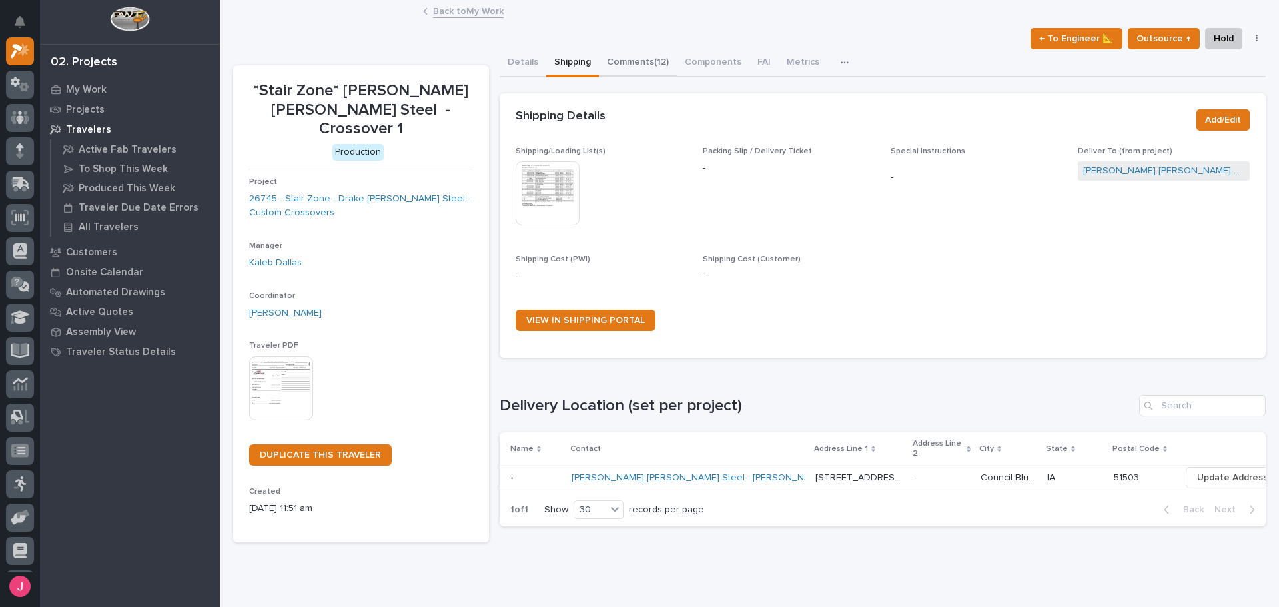
click at [654, 65] on button "Comments (12)" at bounding box center [638, 63] width 78 height 28
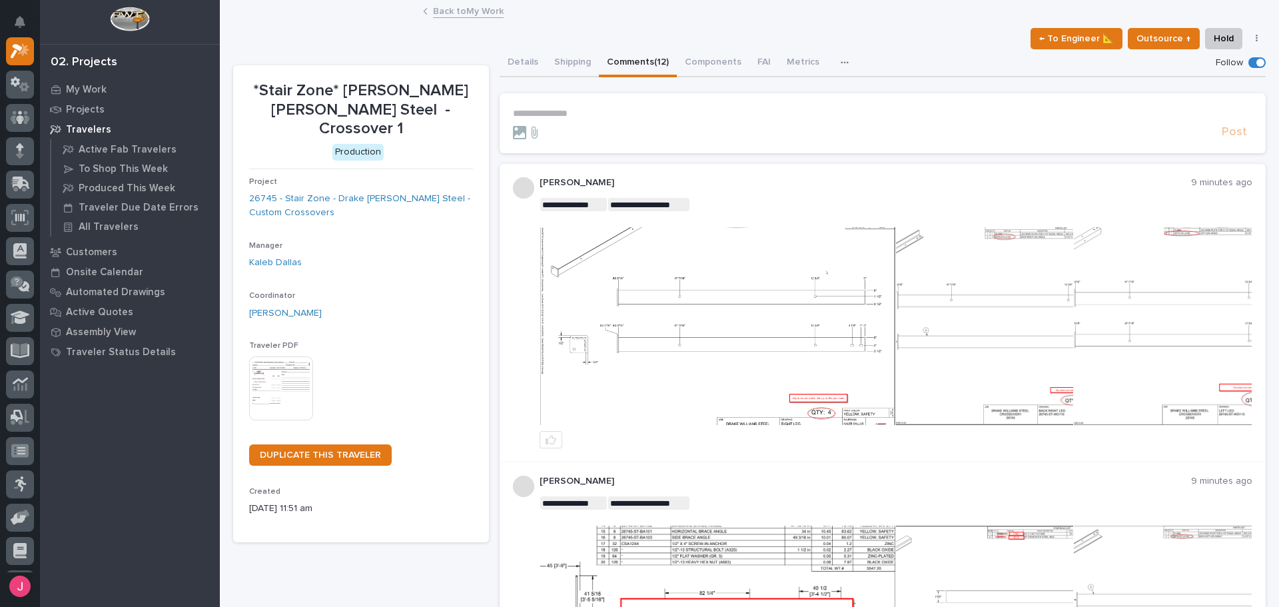
click at [1114, 275] on img at bounding box center [1162, 326] width 177 height 198
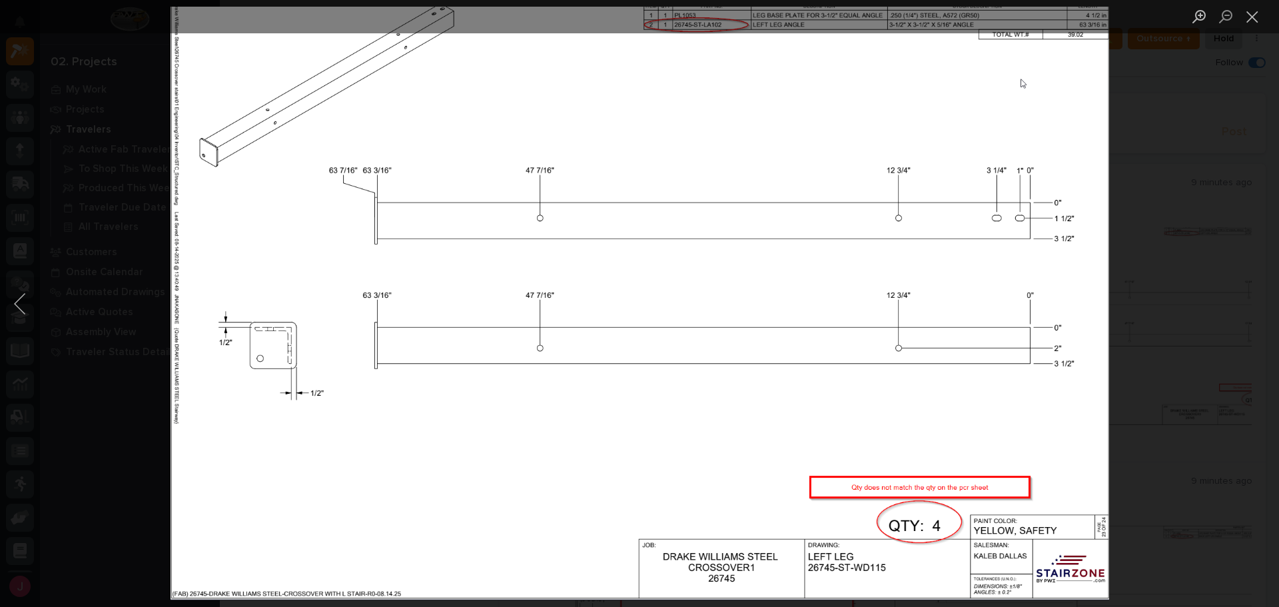
drag, startPoint x: 1181, startPoint y: 279, endPoint x: 1171, endPoint y: 285, distance: 11.7
click at [1182, 280] on div "Lightbox" at bounding box center [639, 303] width 1279 height 607
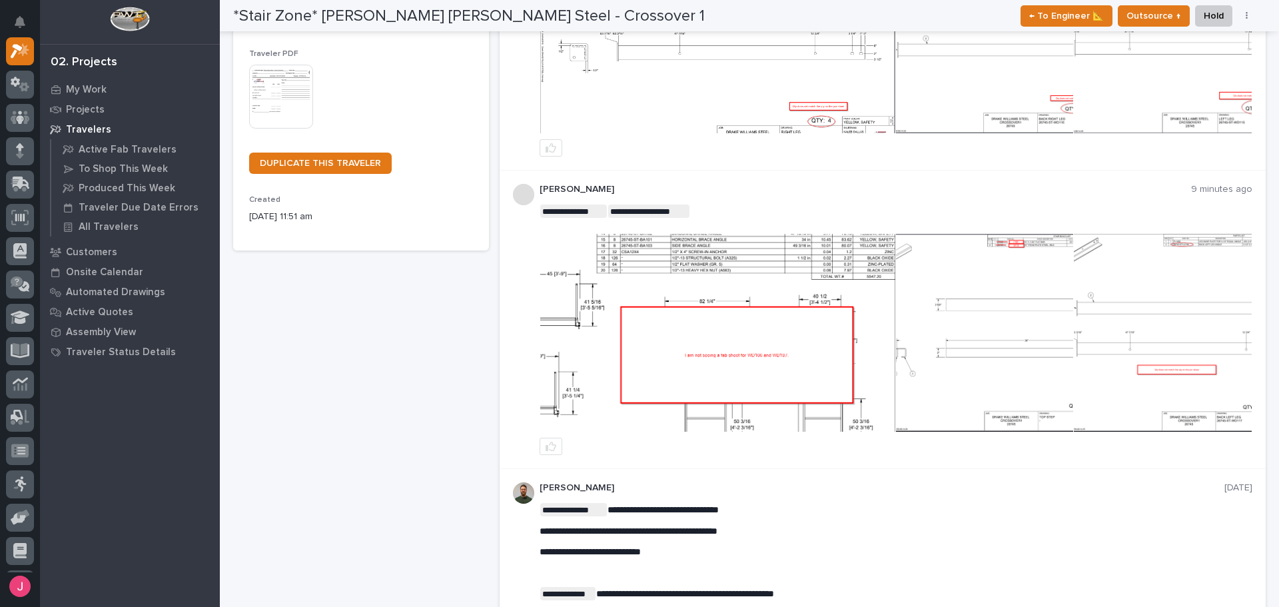
scroll to position [293, 0]
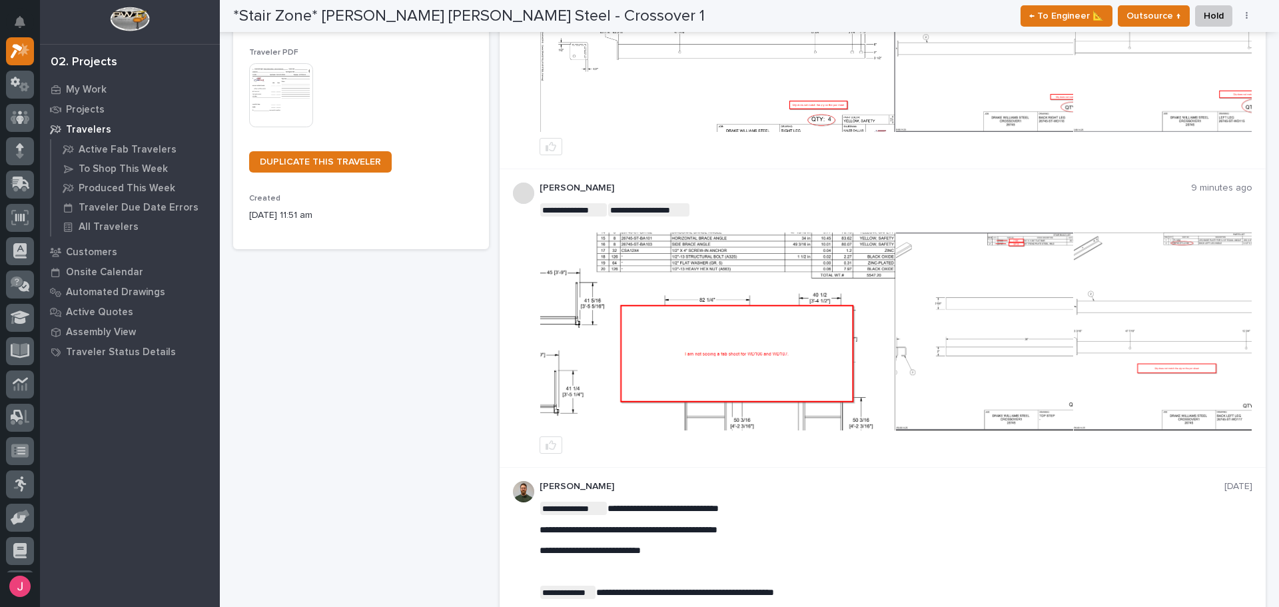
click at [981, 361] on img at bounding box center [984, 332] width 177 height 198
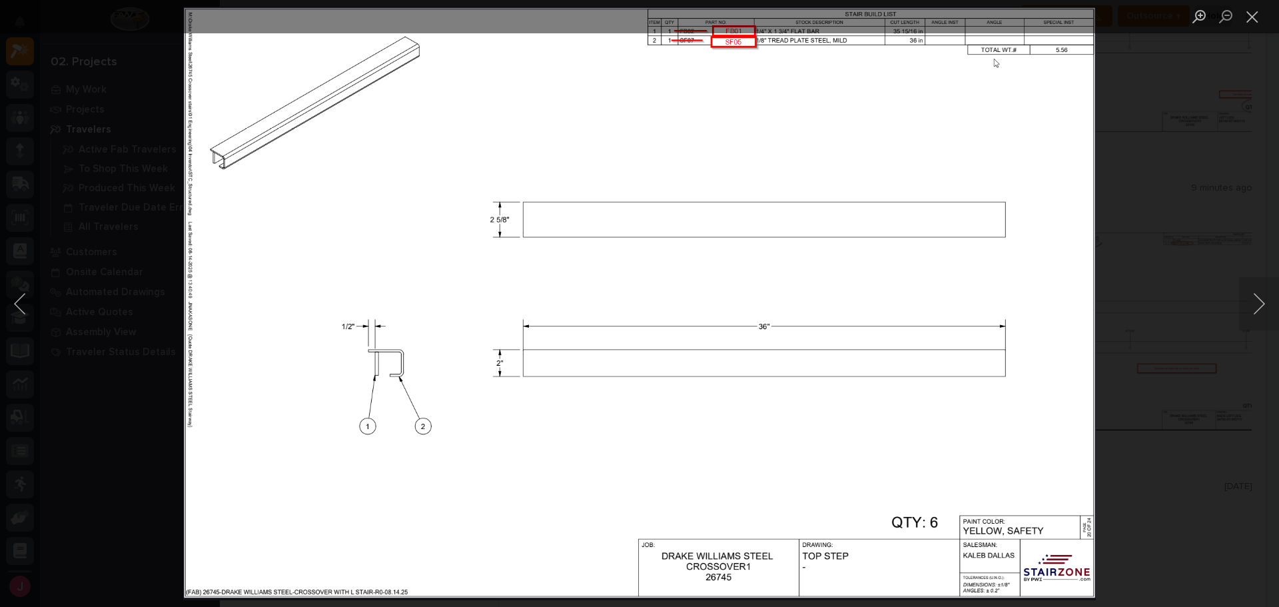
drag, startPoint x: 1185, startPoint y: 300, endPoint x: 1209, endPoint y: 334, distance: 41.8
click at [1185, 300] on div "Lightbox" at bounding box center [639, 303] width 1279 height 607
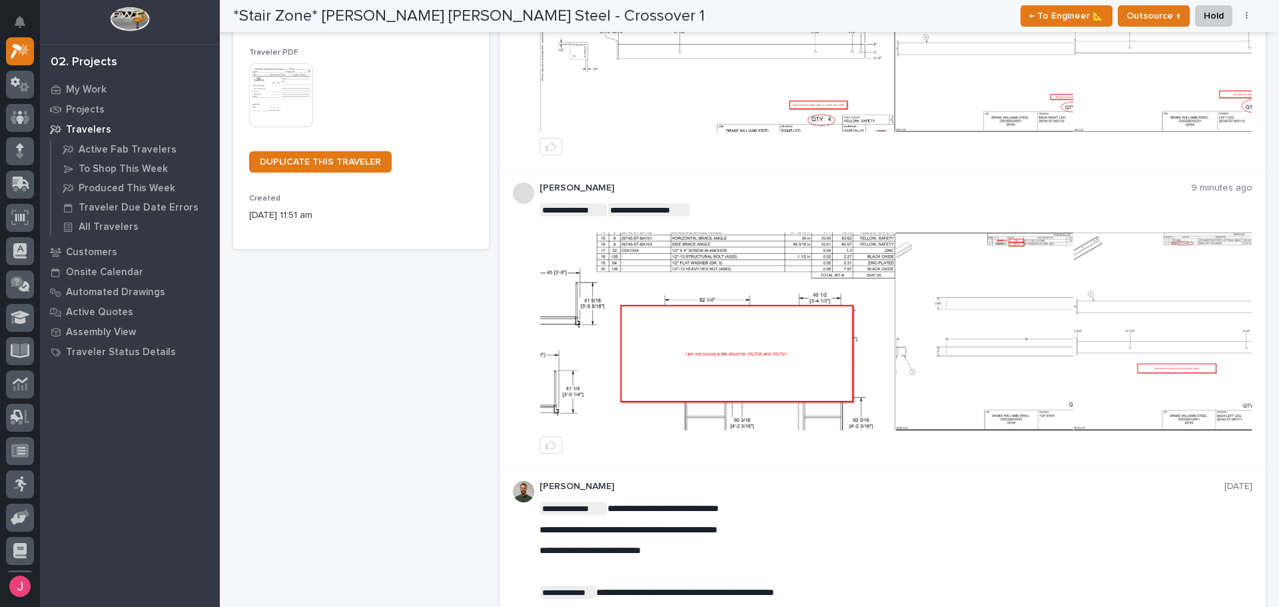
click at [1209, 358] on img at bounding box center [1162, 332] width 177 height 198
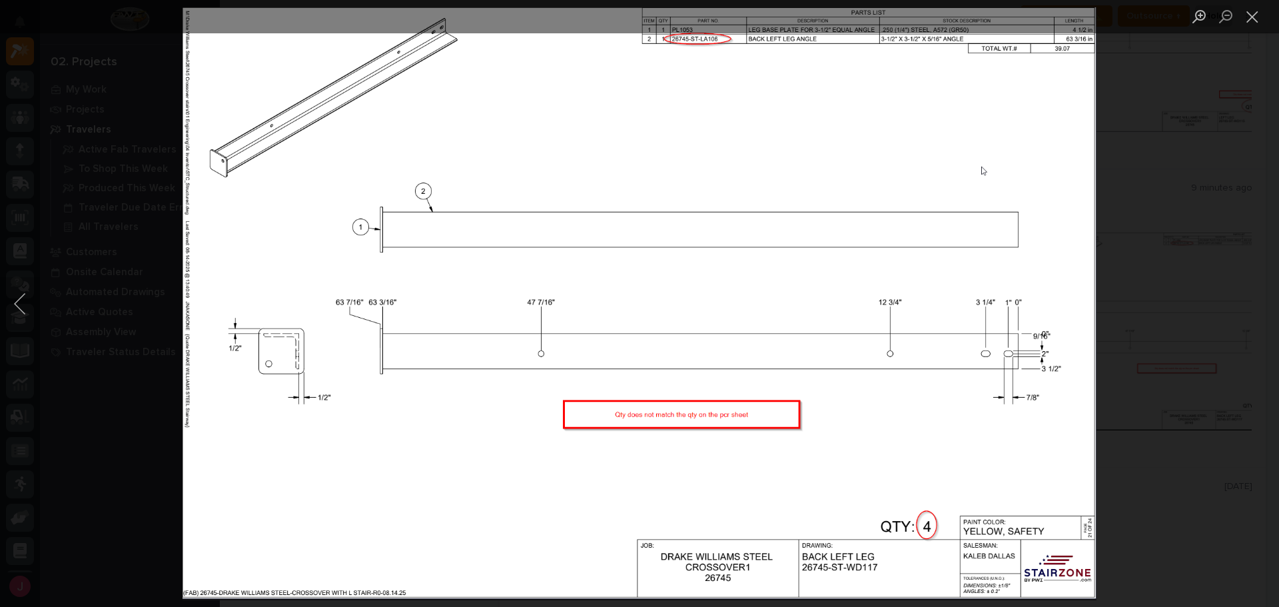
click at [1175, 340] on div "Lightbox" at bounding box center [639, 303] width 1279 height 607
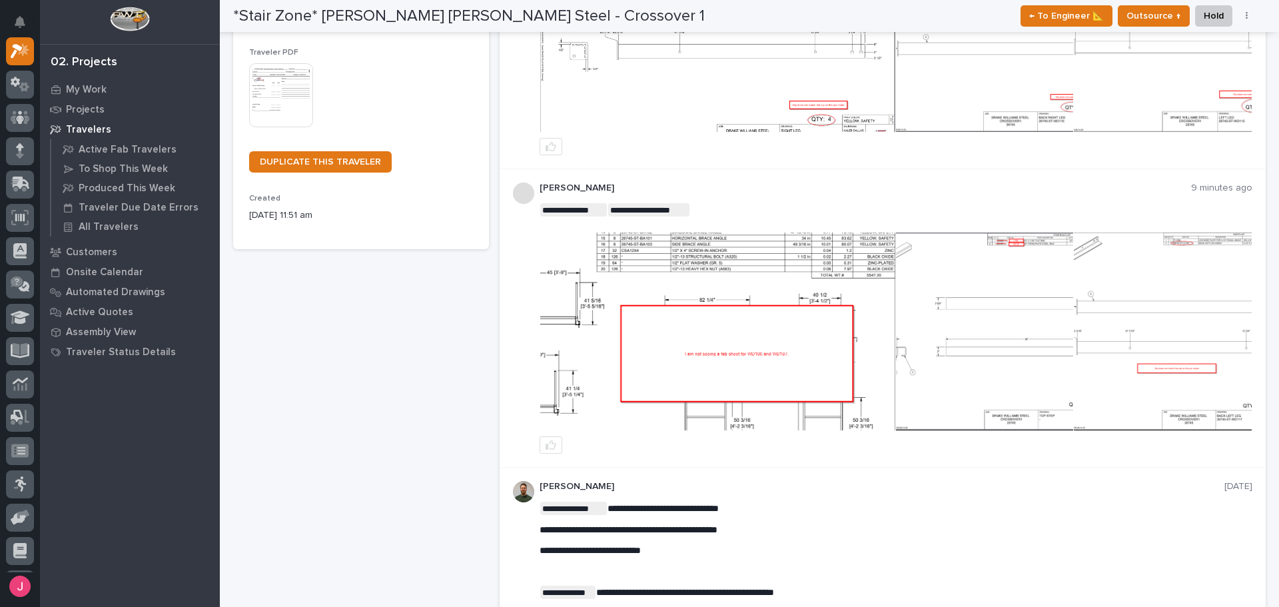
click at [765, 362] on img at bounding box center [717, 332] width 355 height 198
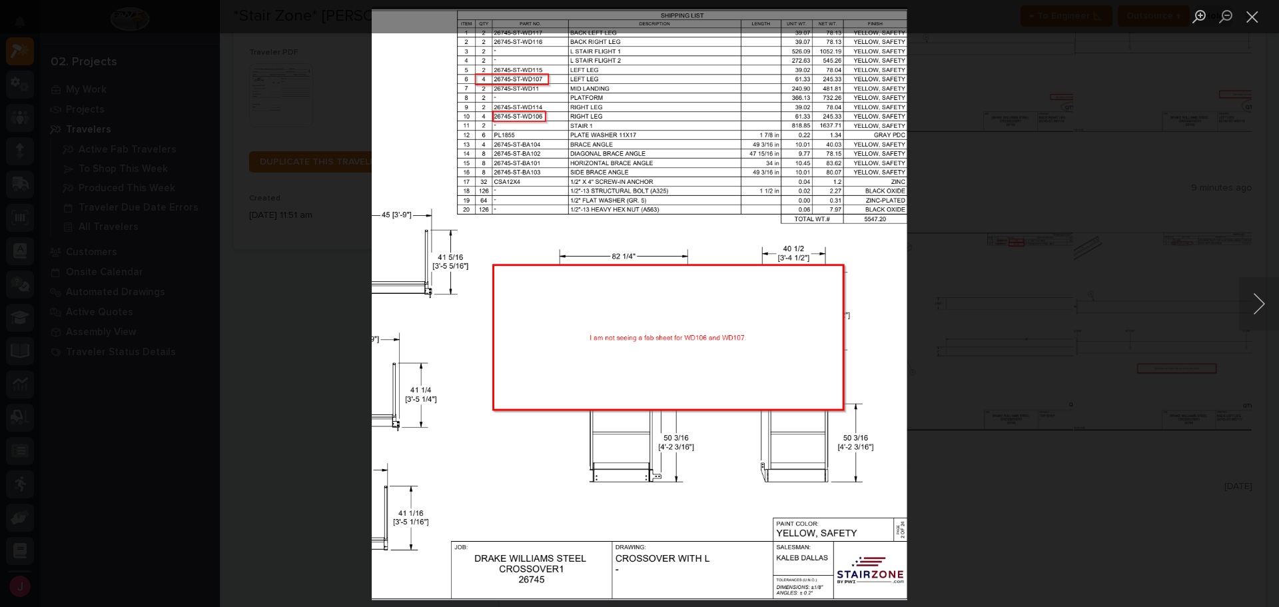
click at [987, 217] on div "Lightbox" at bounding box center [639, 303] width 1279 height 607
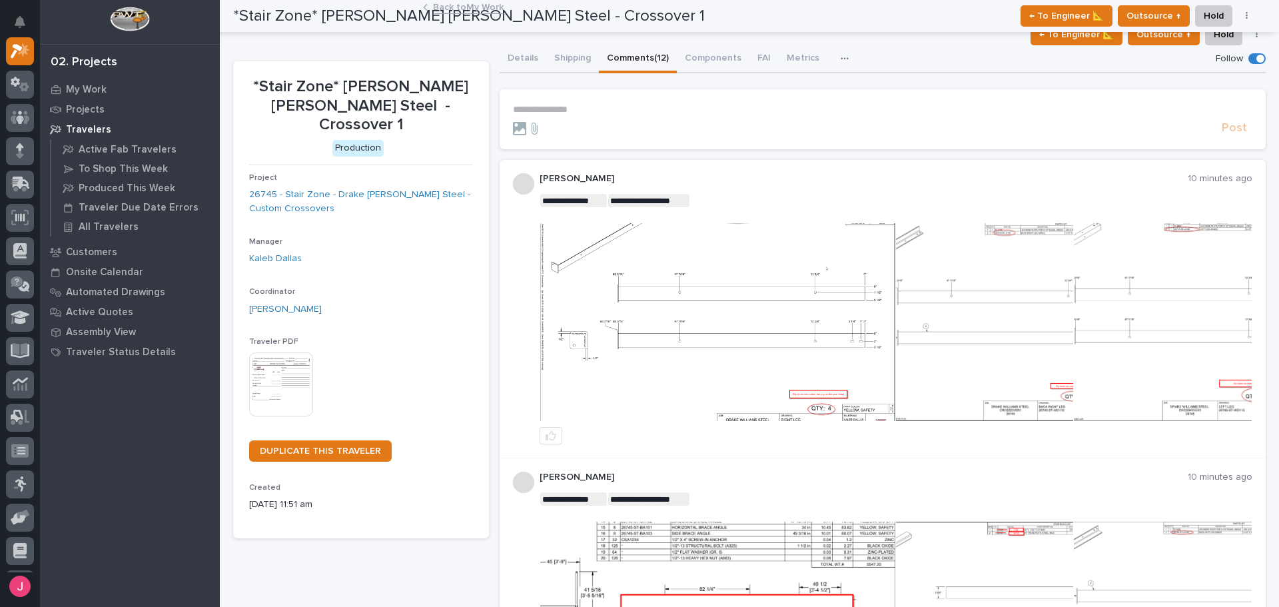
scroll to position [0, 0]
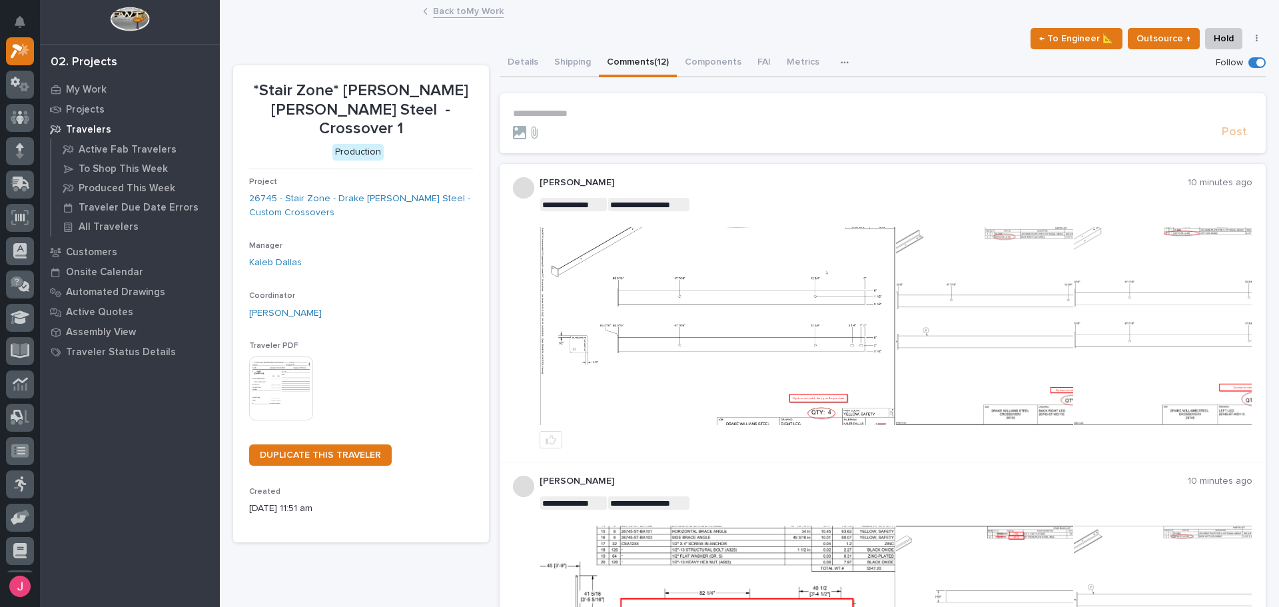
click at [865, 31] on div "← To Engineer 📐 Outsource ↑ Hold Cancel Change Traveler Type Regenerate PDF Gen…" at bounding box center [749, 38] width 1033 height 21
click at [754, 269] on img at bounding box center [717, 326] width 355 height 198
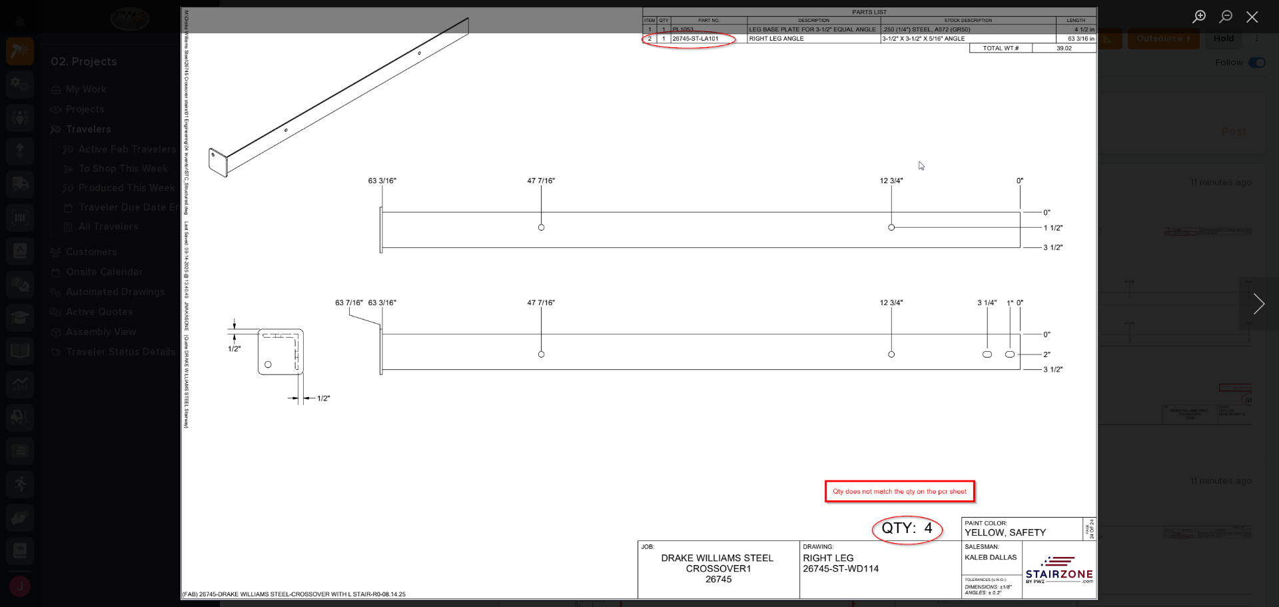
click at [1161, 72] on div "Lightbox" at bounding box center [639, 303] width 1279 height 607
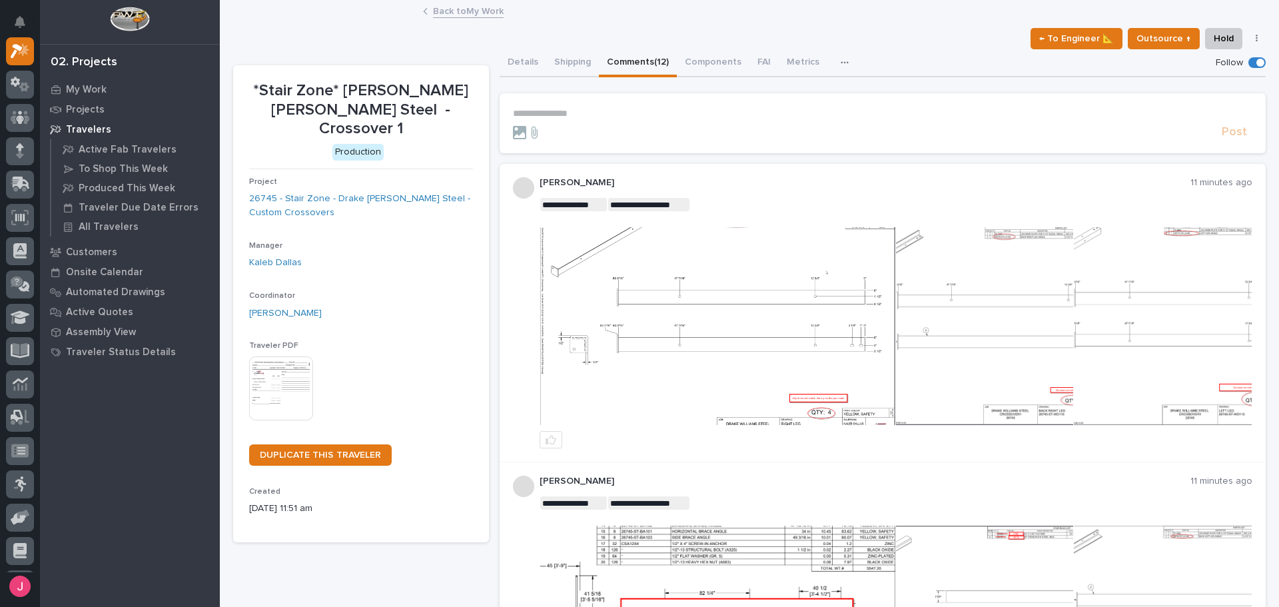
drag, startPoint x: 918, startPoint y: 37, endPoint x: 874, endPoint y: 103, distance: 79.3
click at [916, 15] on div "Back to My Work" at bounding box center [749, 12] width 666 height 19
click at [1037, 350] on img at bounding box center [984, 326] width 177 height 198
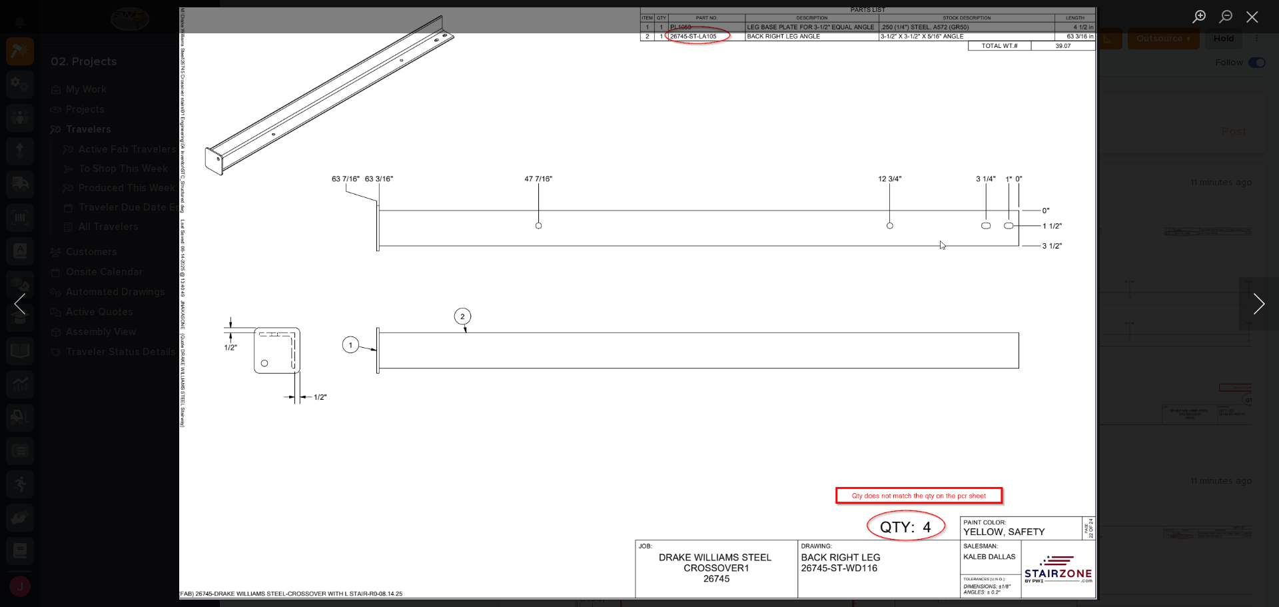
click at [1251, 312] on button "Next image" at bounding box center [1259, 303] width 40 height 53
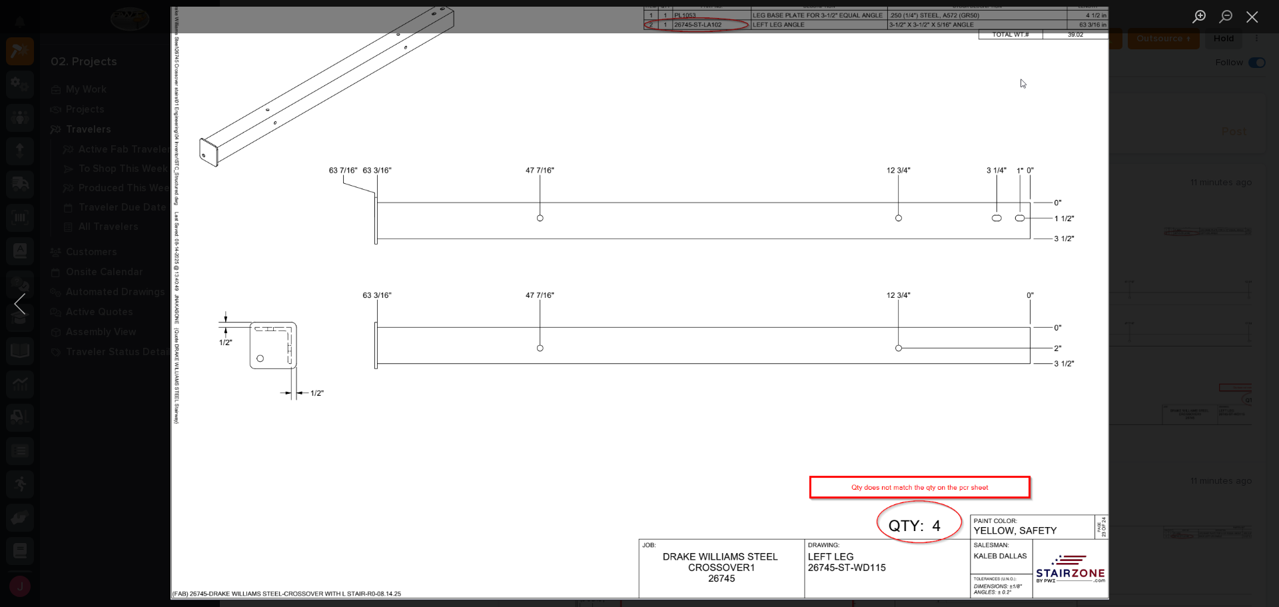
drag, startPoint x: 1208, startPoint y: 297, endPoint x: 1127, endPoint y: 306, distance: 81.7
click at [1208, 298] on div "Lightbox" at bounding box center [639, 303] width 1279 height 607
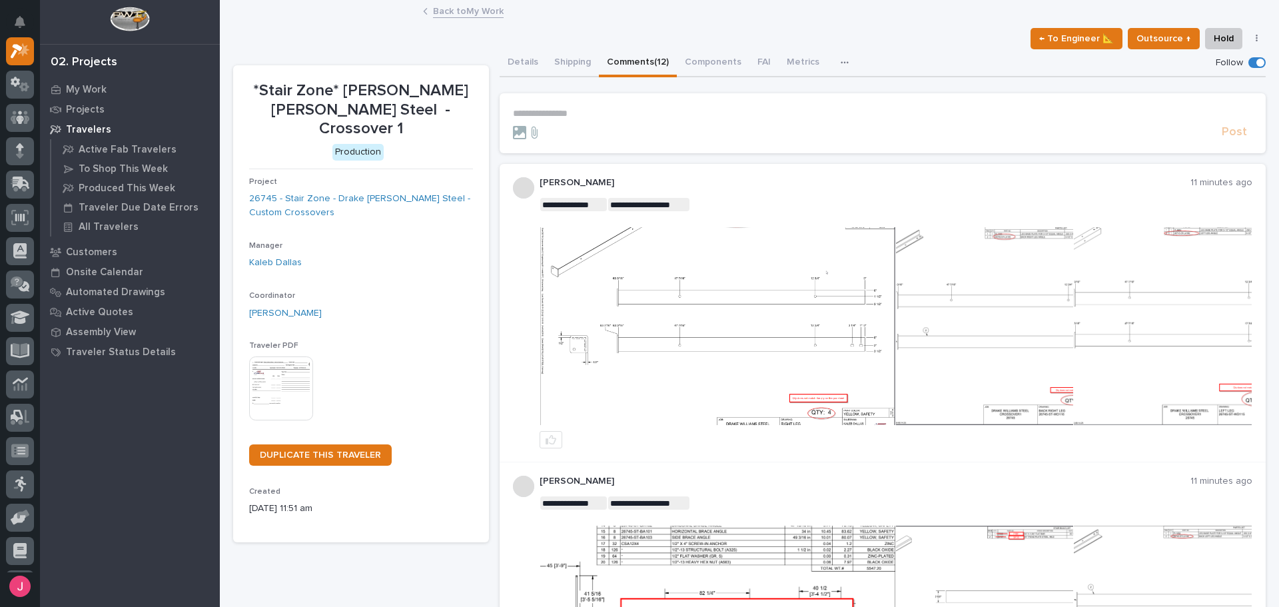
scroll to position [93, 0]
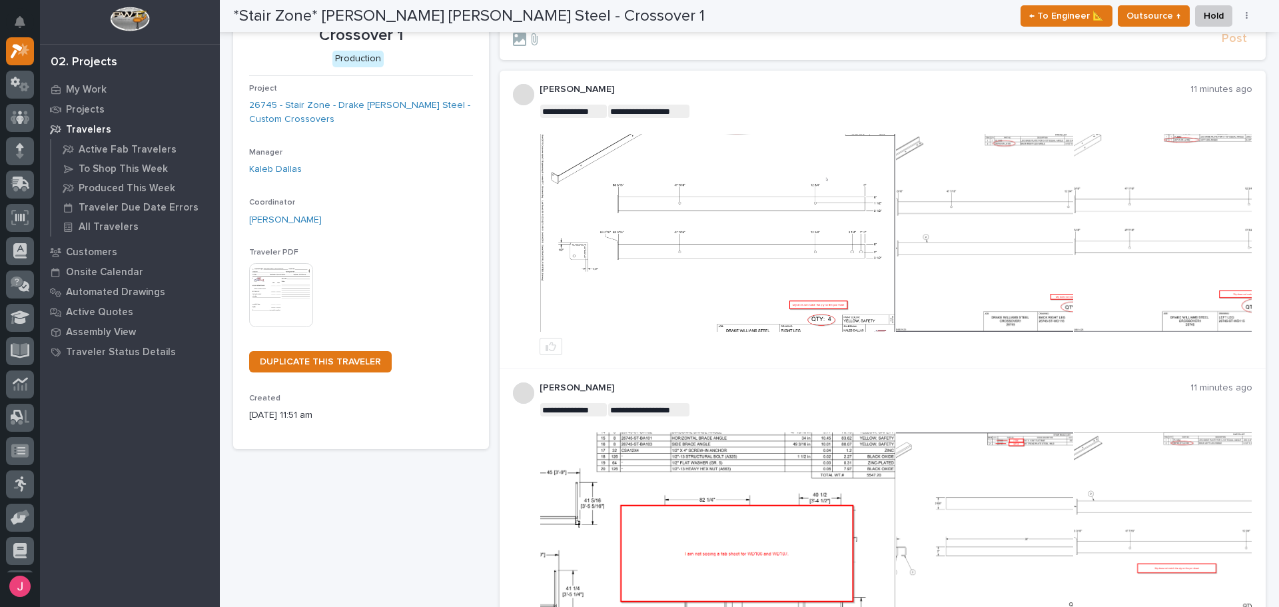
click at [680, 262] on img at bounding box center [717, 233] width 355 height 198
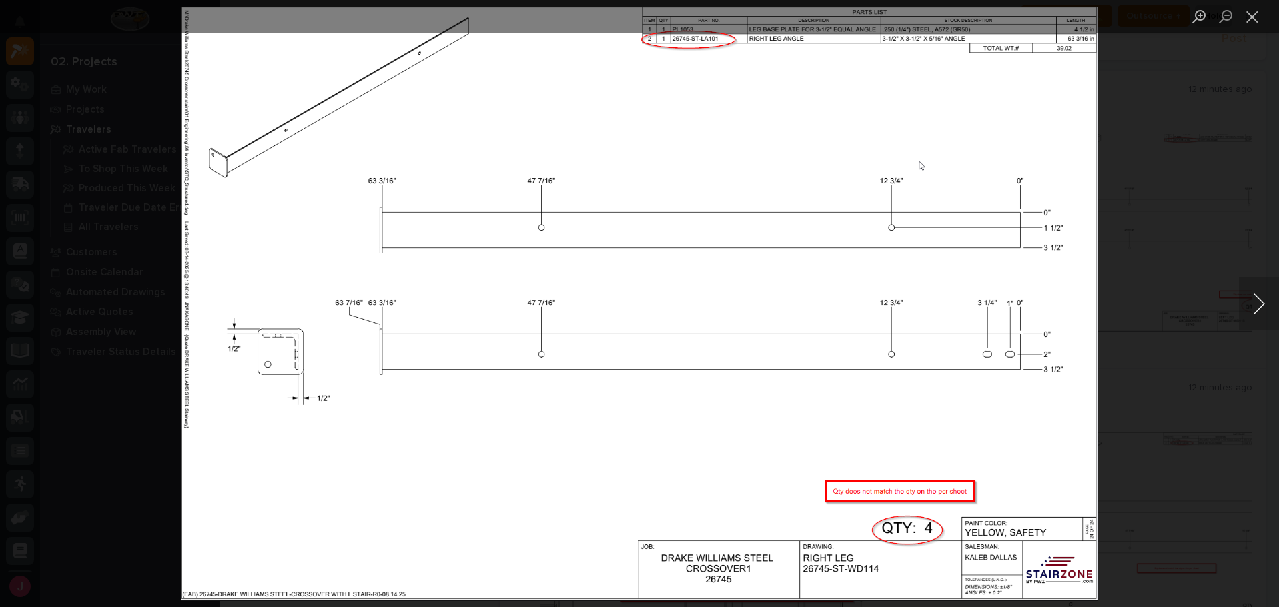
click at [1263, 300] on button "Next image" at bounding box center [1259, 303] width 40 height 53
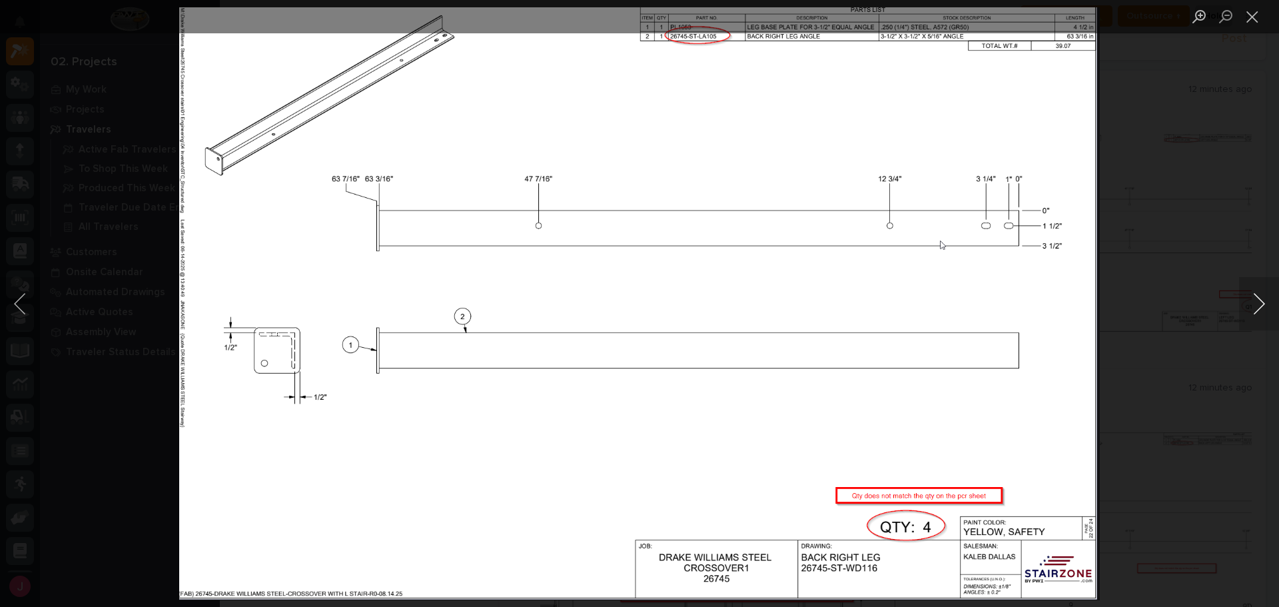
click at [1262, 306] on button "Next image" at bounding box center [1259, 303] width 40 height 53
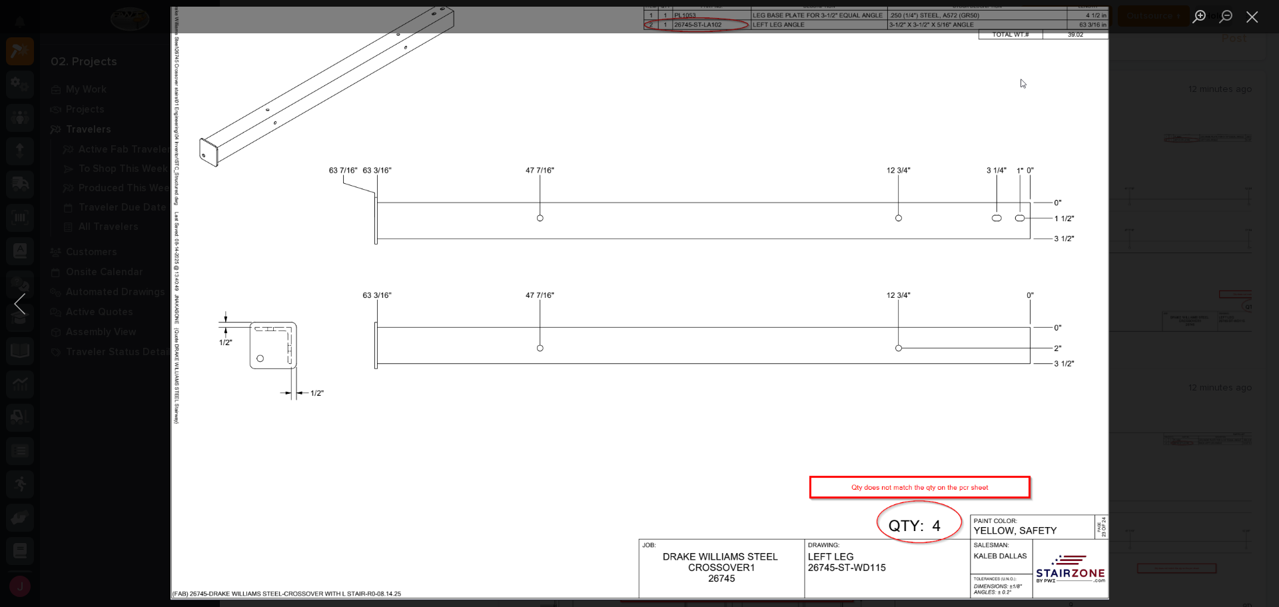
click at [1262, 304] on div "Lightbox" at bounding box center [639, 303] width 1279 height 607
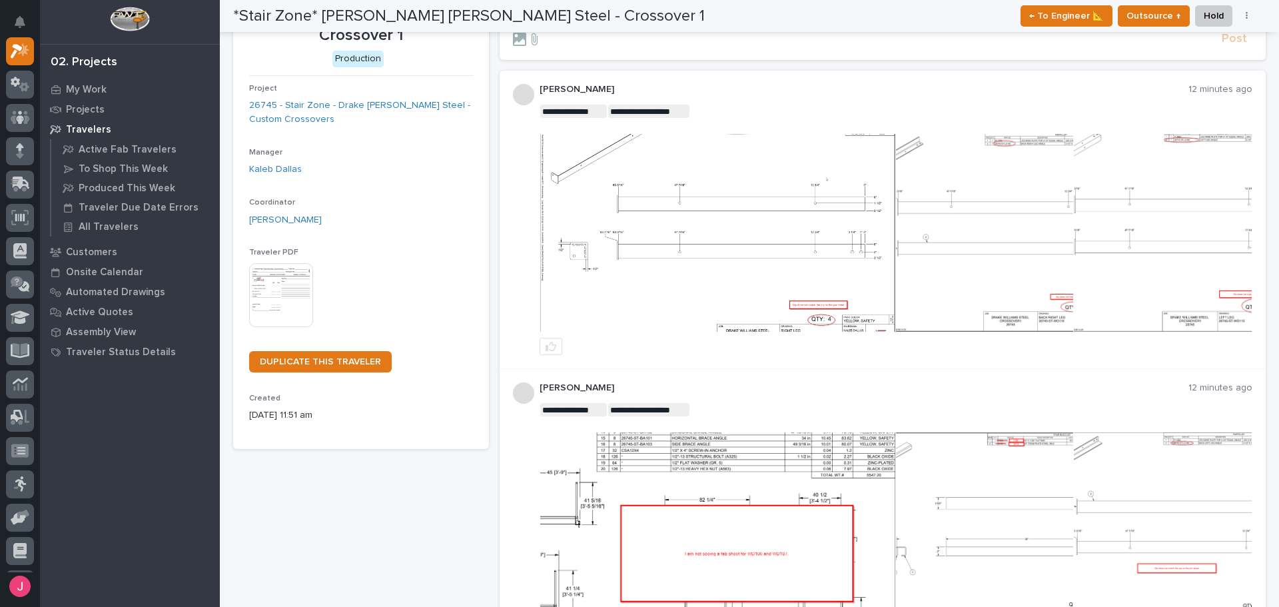
click at [798, 519] on img at bounding box center [717, 531] width 355 height 198
click at [691, 494] on img at bounding box center [717, 531] width 355 height 198
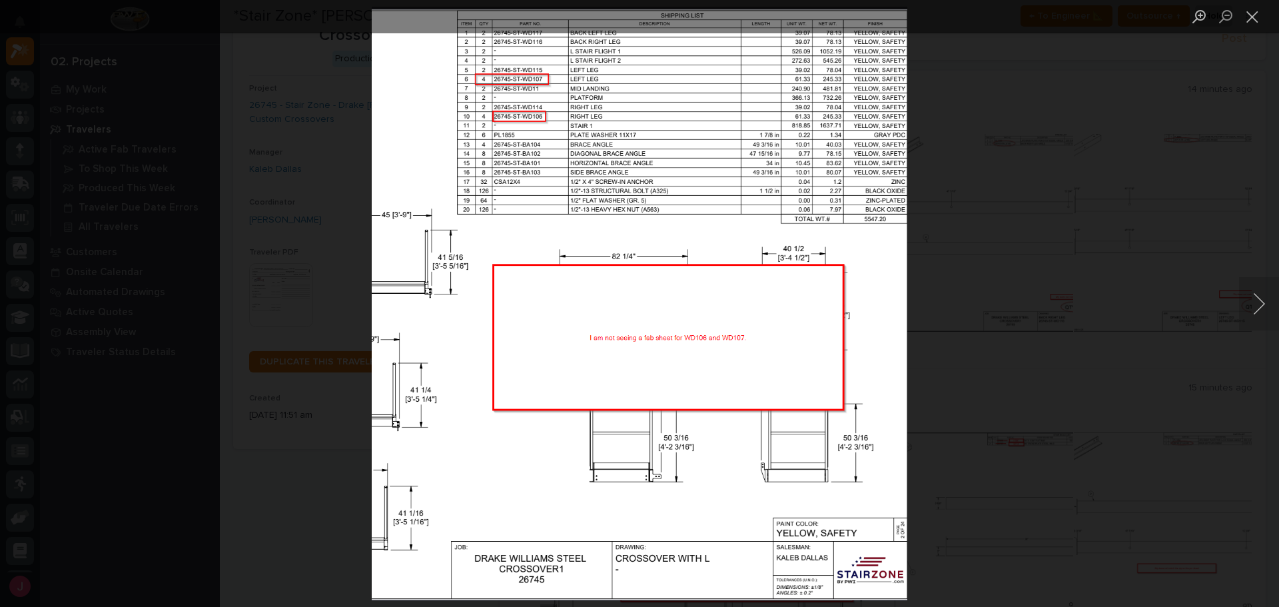
click at [1204, 254] on div "Lightbox" at bounding box center [639, 303] width 1279 height 607
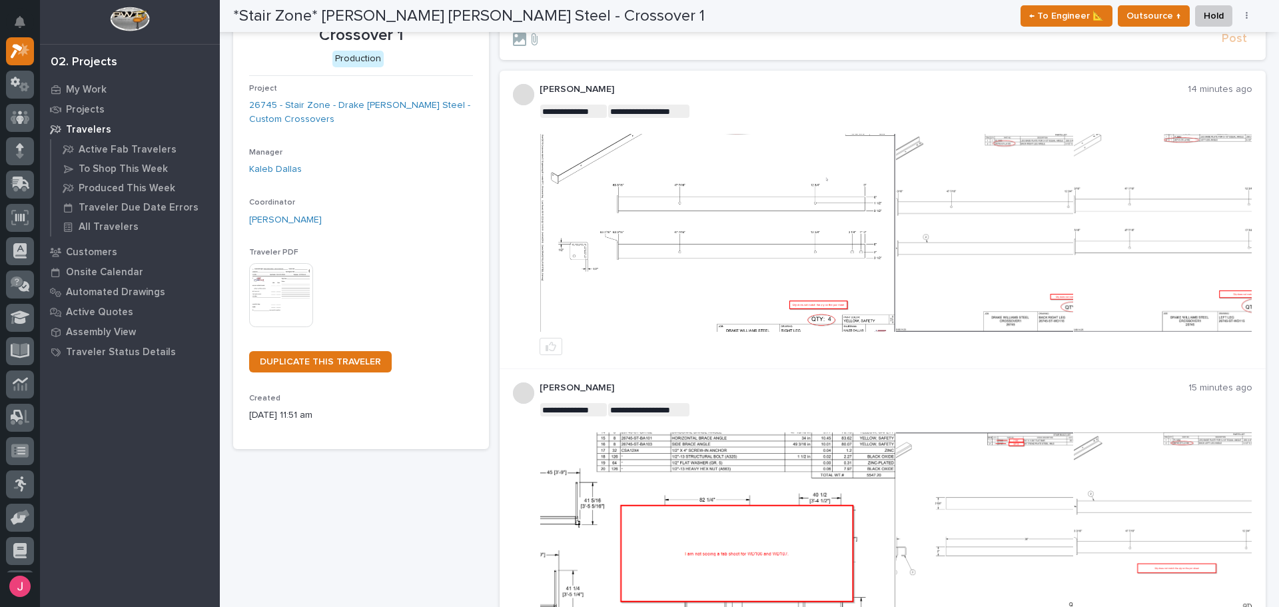
click at [774, 286] on img at bounding box center [717, 233] width 355 height 198
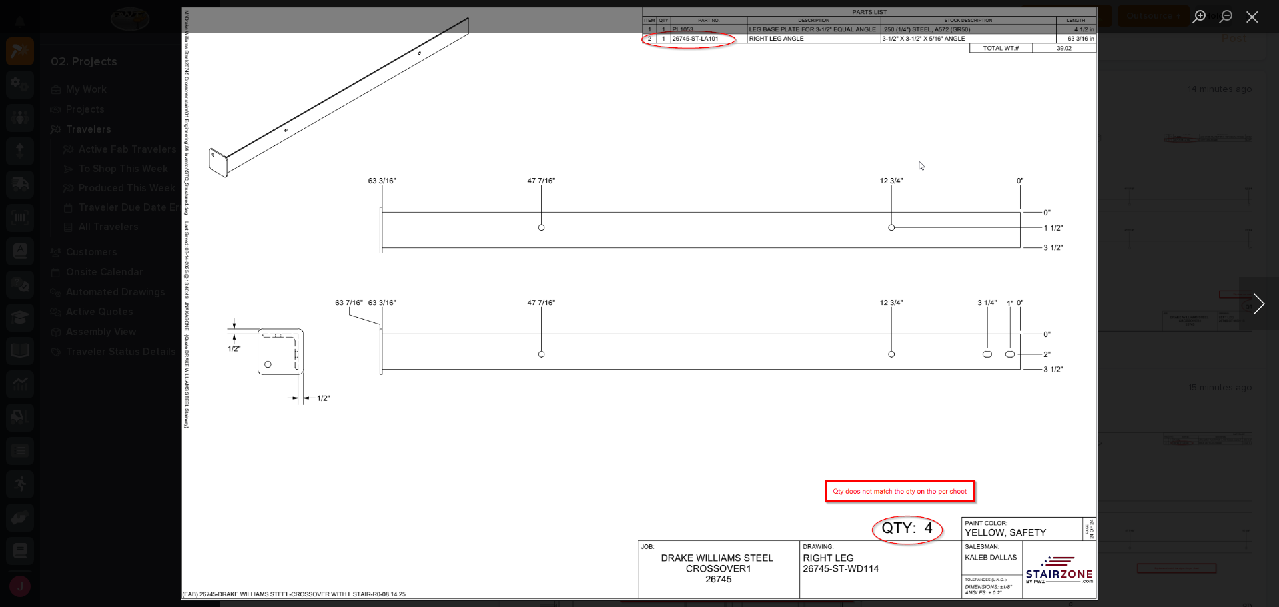
click at [1258, 299] on button "Next image" at bounding box center [1259, 303] width 40 height 53
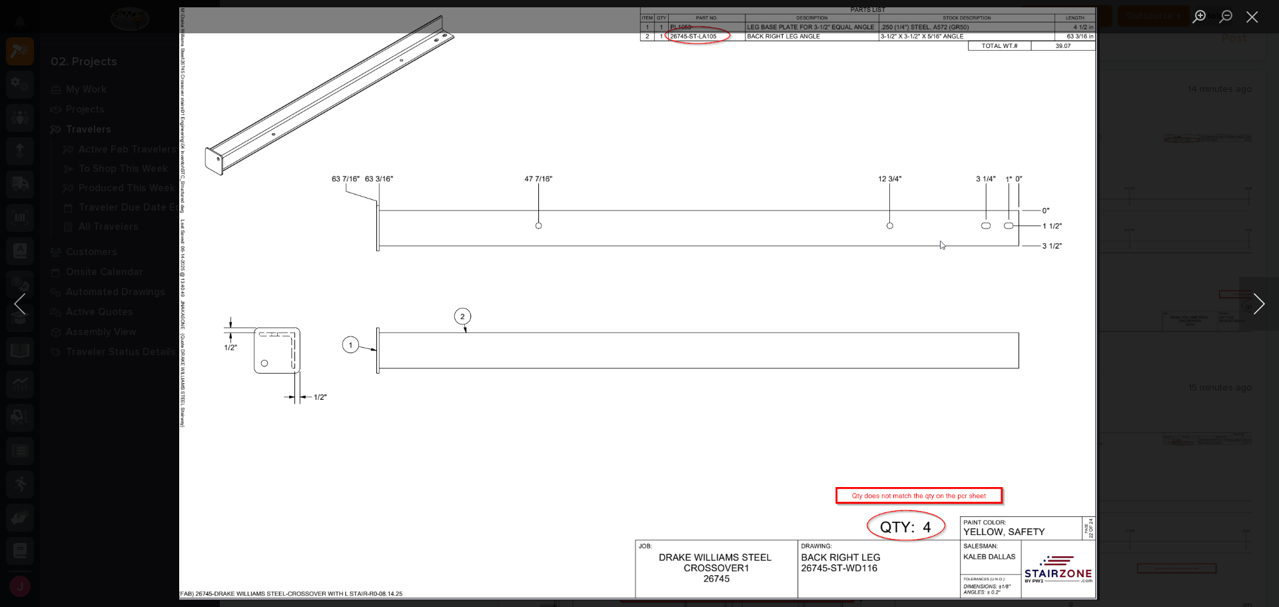
click at [1258, 299] on button "Next image" at bounding box center [1259, 303] width 40 height 53
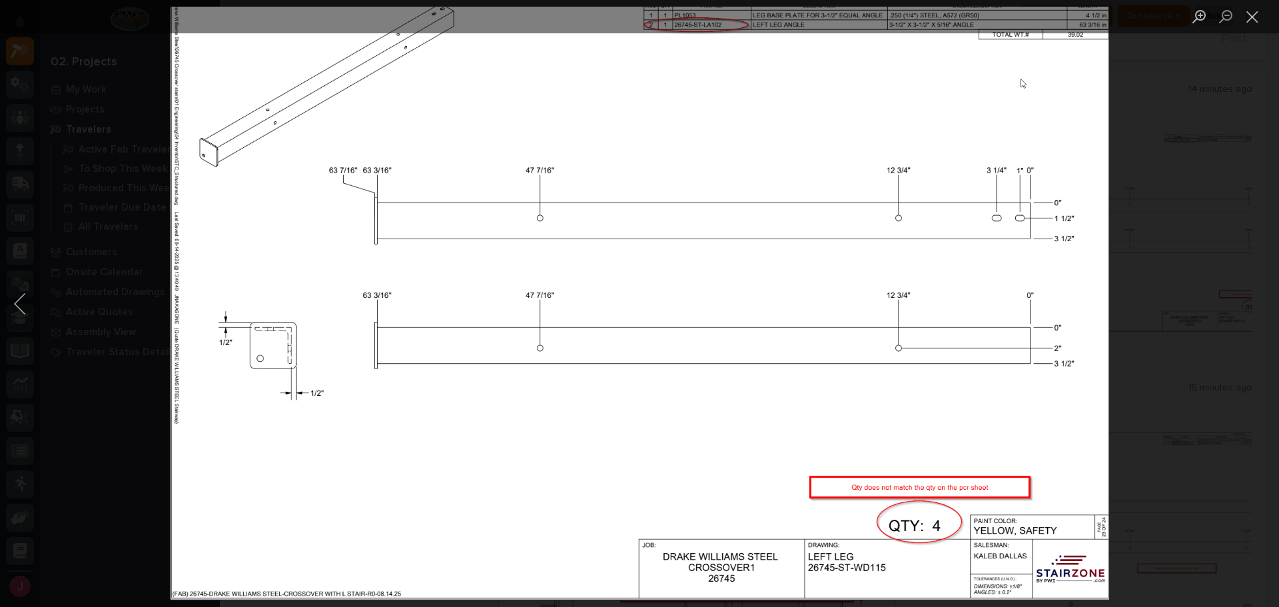
click at [1258, 299] on div "Lightbox" at bounding box center [639, 303] width 1279 height 607
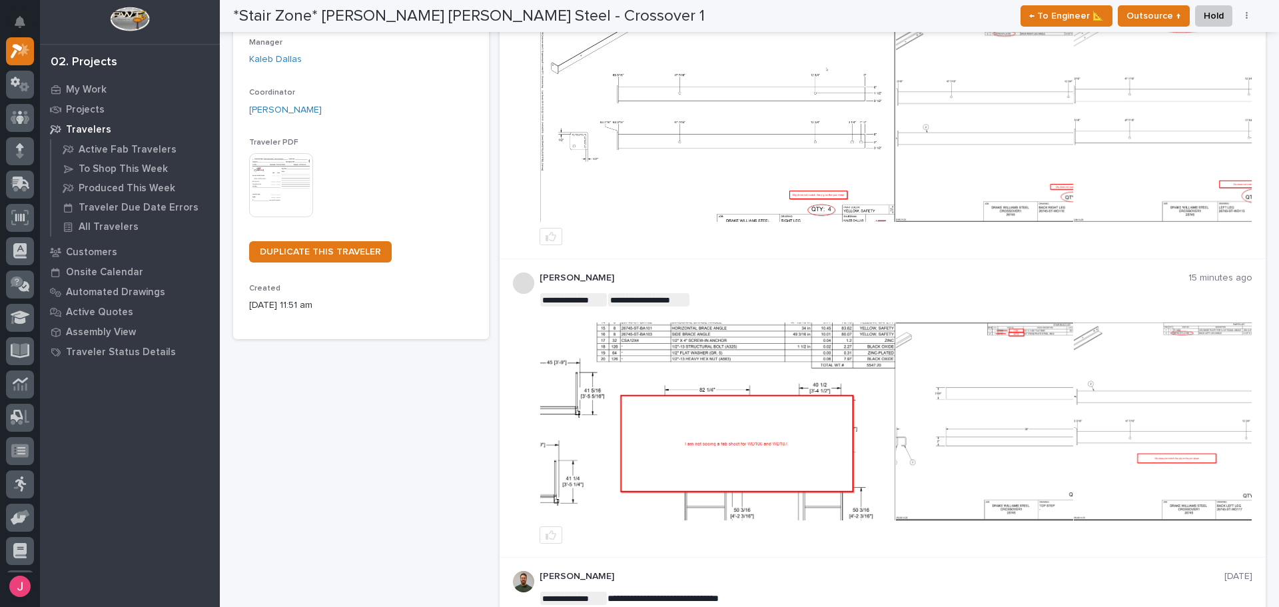
scroll to position [227, 0]
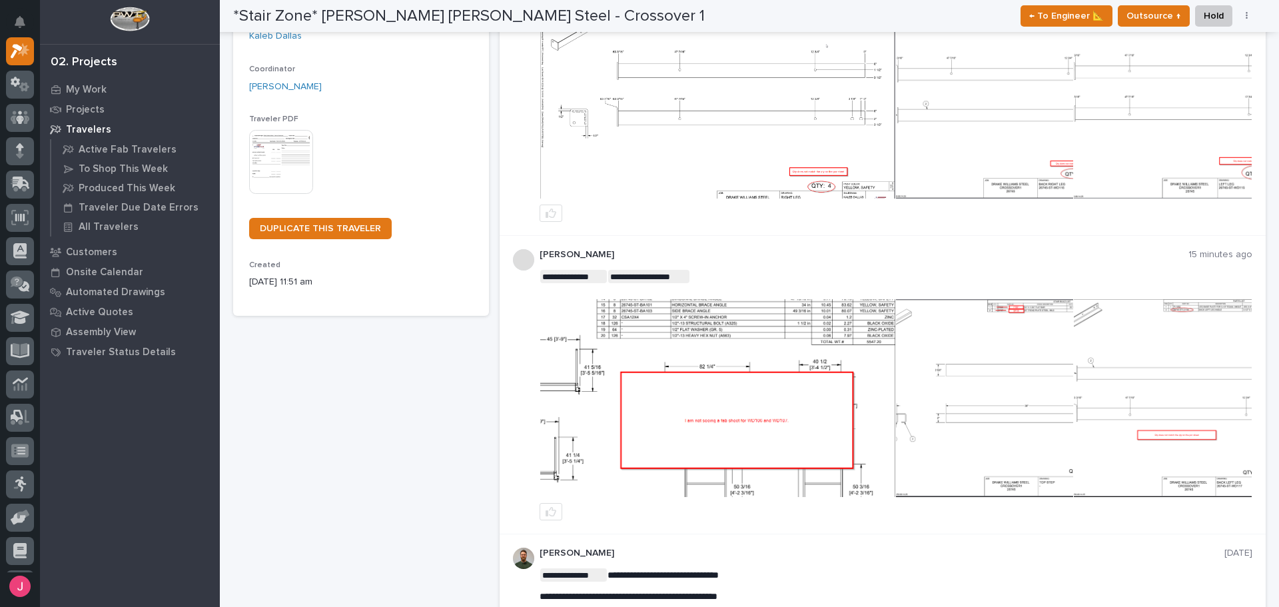
click at [963, 404] on img at bounding box center [984, 398] width 177 height 198
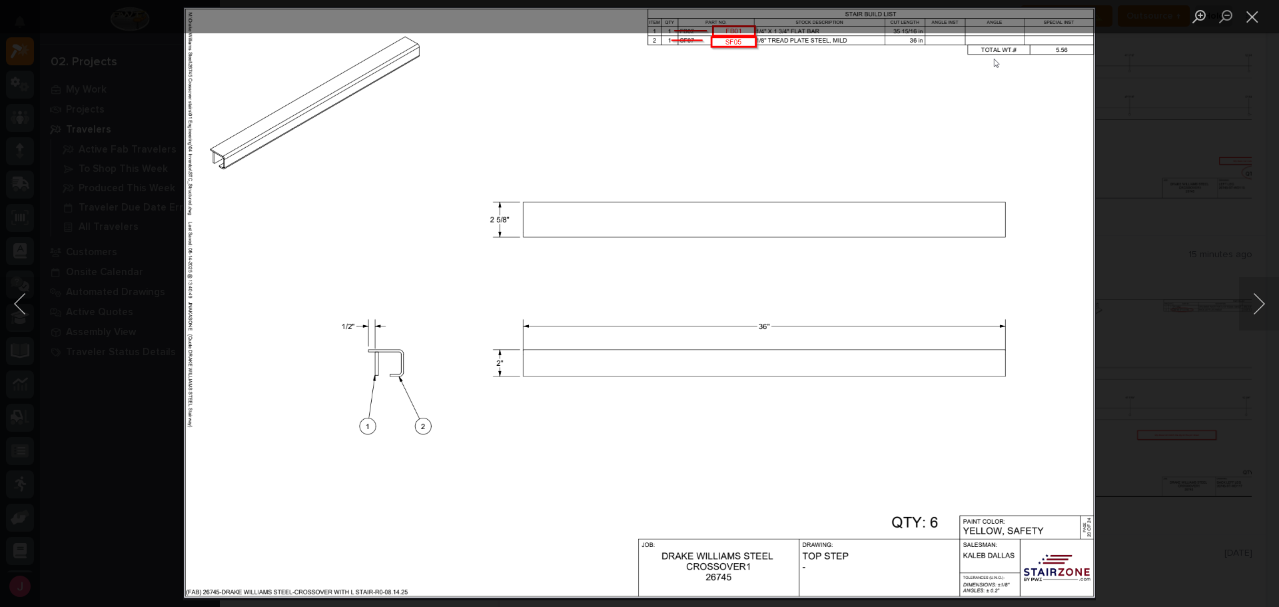
click at [1207, 310] on div "Lightbox" at bounding box center [639, 303] width 1279 height 607
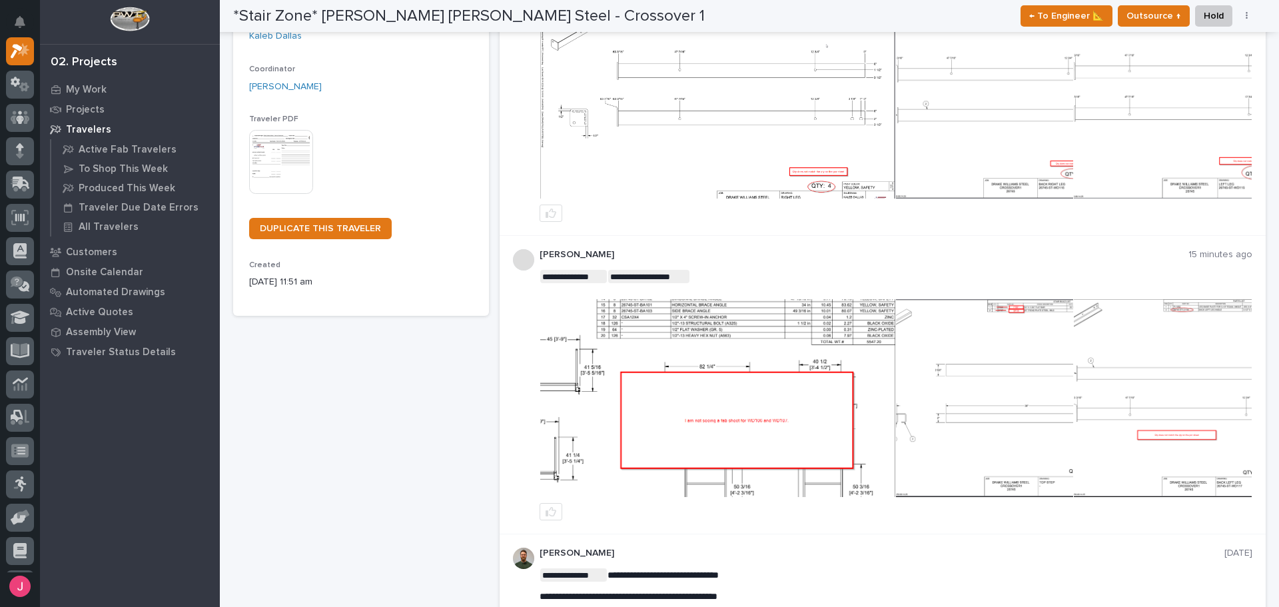
click at [1163, 395] on img at bounding box center [1162, 398] width 177 height 198
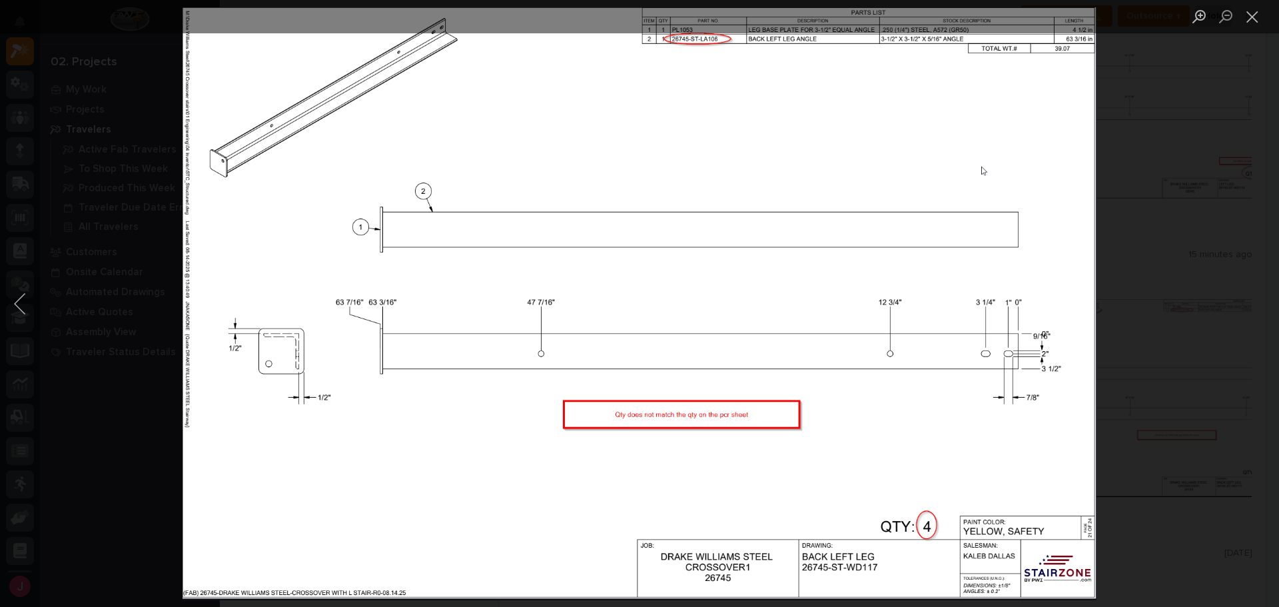
click at [1162, 392] on div "Lightbox" at bounding box center [639, 303] width 1279 height 607
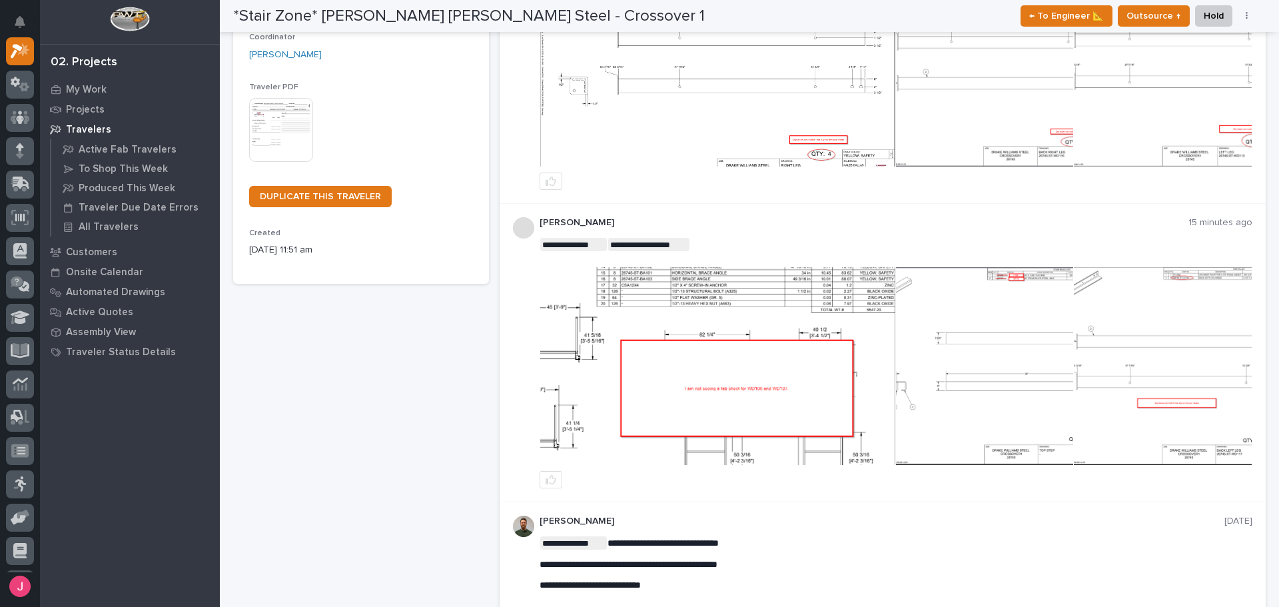
scroll to position [27, 0]
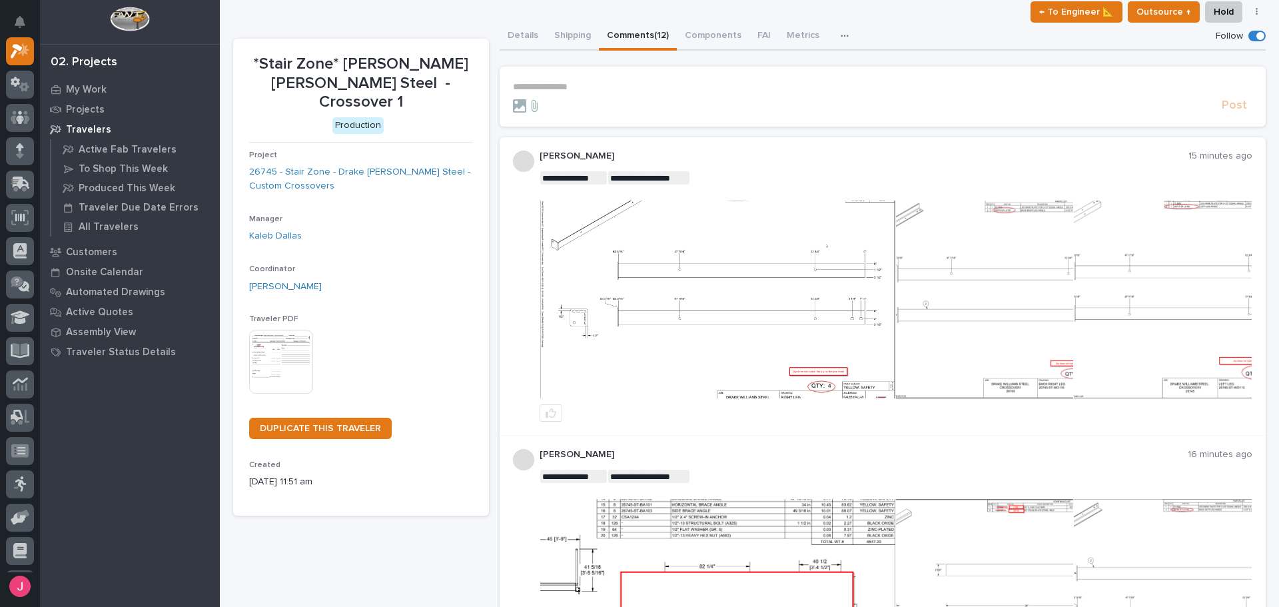
click at [1139, 315] on img at bounding box center [1162, 300] width 177 height 198
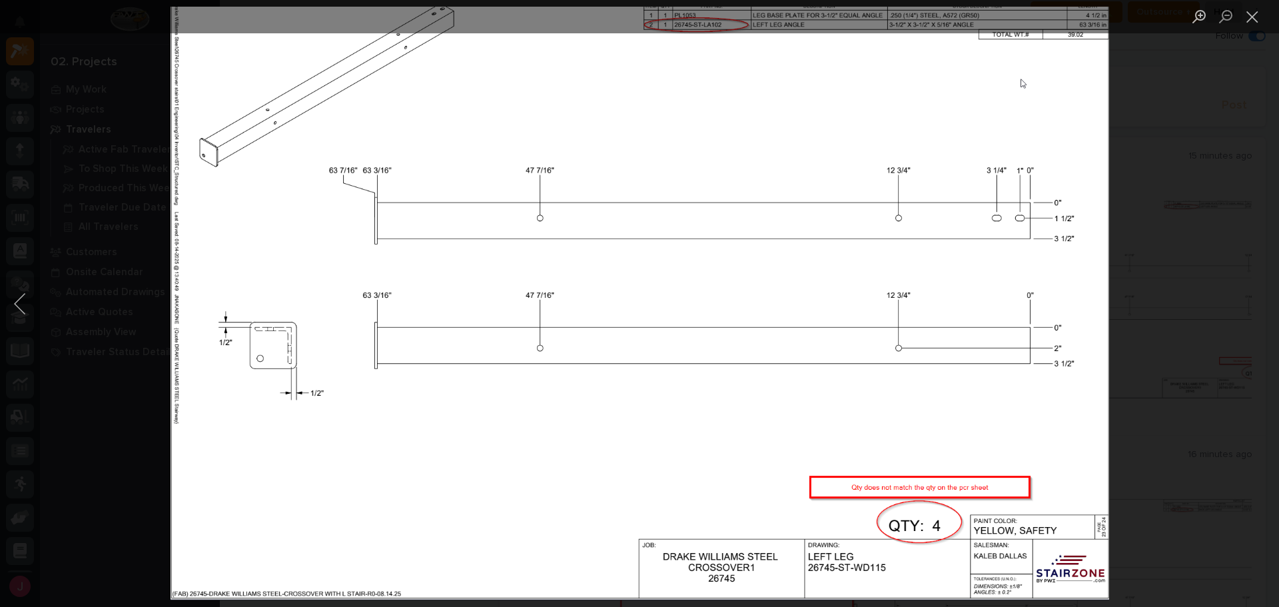
click at [1133, 322] on div "Lightbox" at bounding box center [639, 303] width 1279 height 607
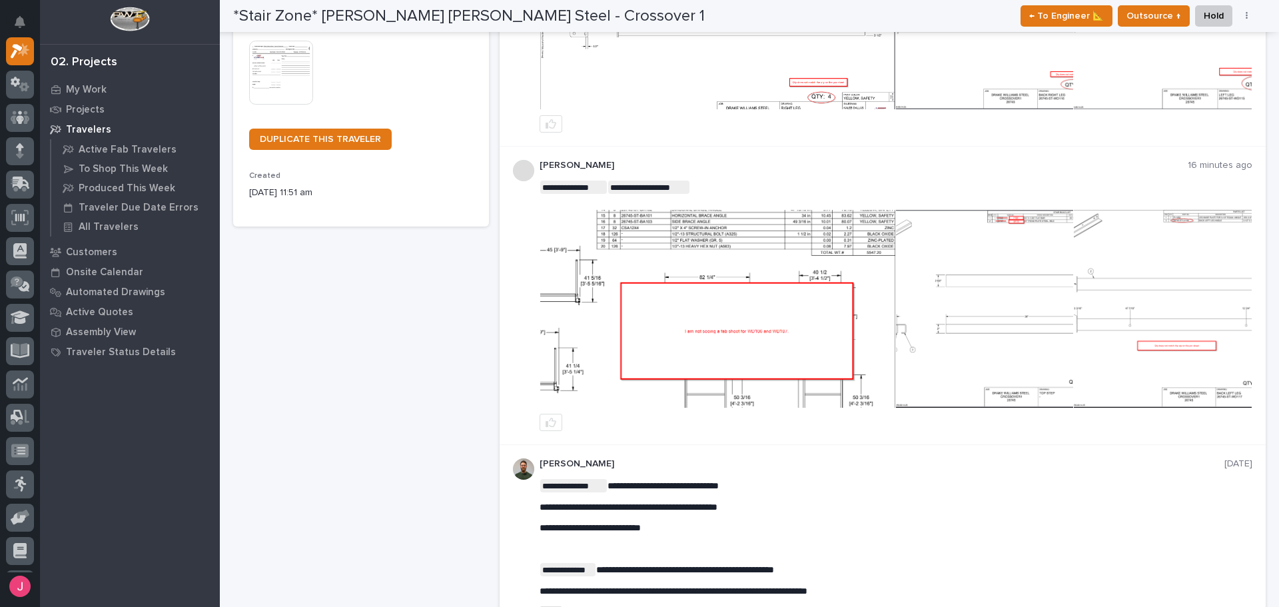
scroll to position [360, 0]
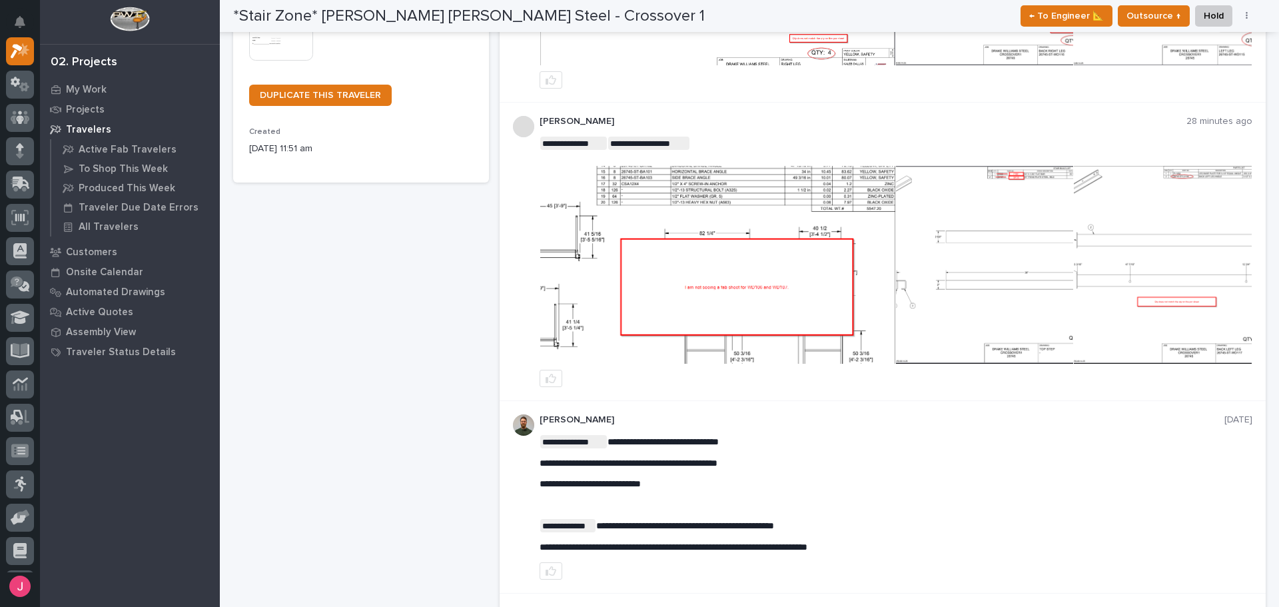
click at [1009, 326] on img at bounding box center [984, 265] width 177 height 198
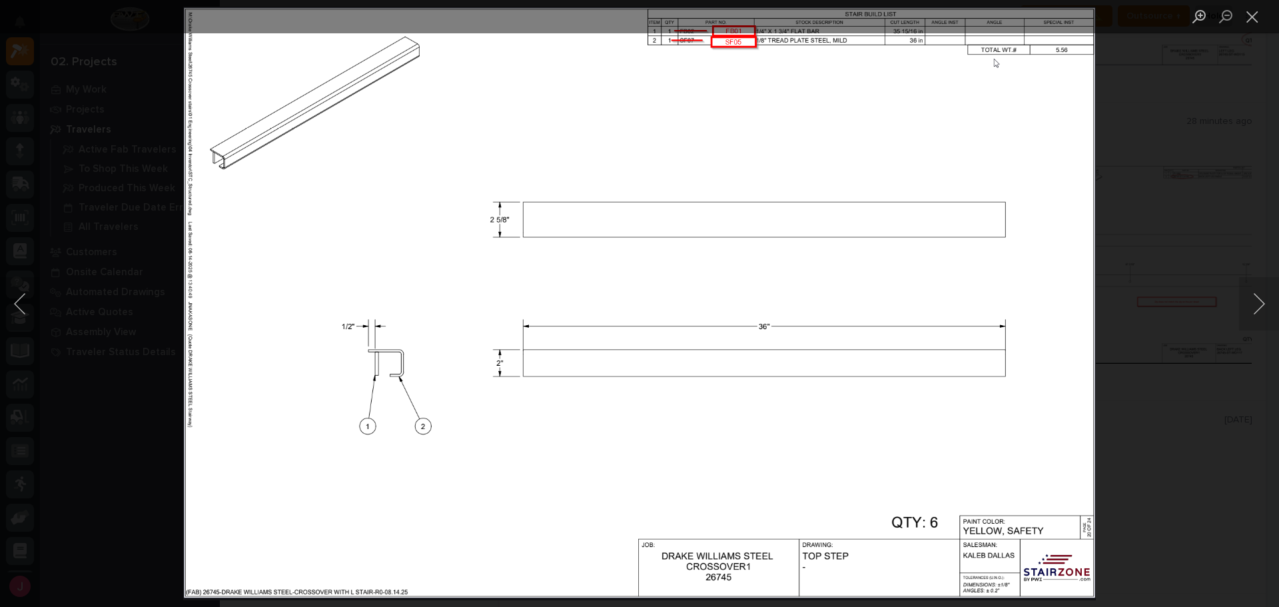
drag, startPoint x: 1167, startPoint y: 269, endPoint x: 1154, endPoint y: 277, distance: 15.0
click at [1153, 279] on div "Lightbox" at bounding box center [639, 303] width 1279 height 607
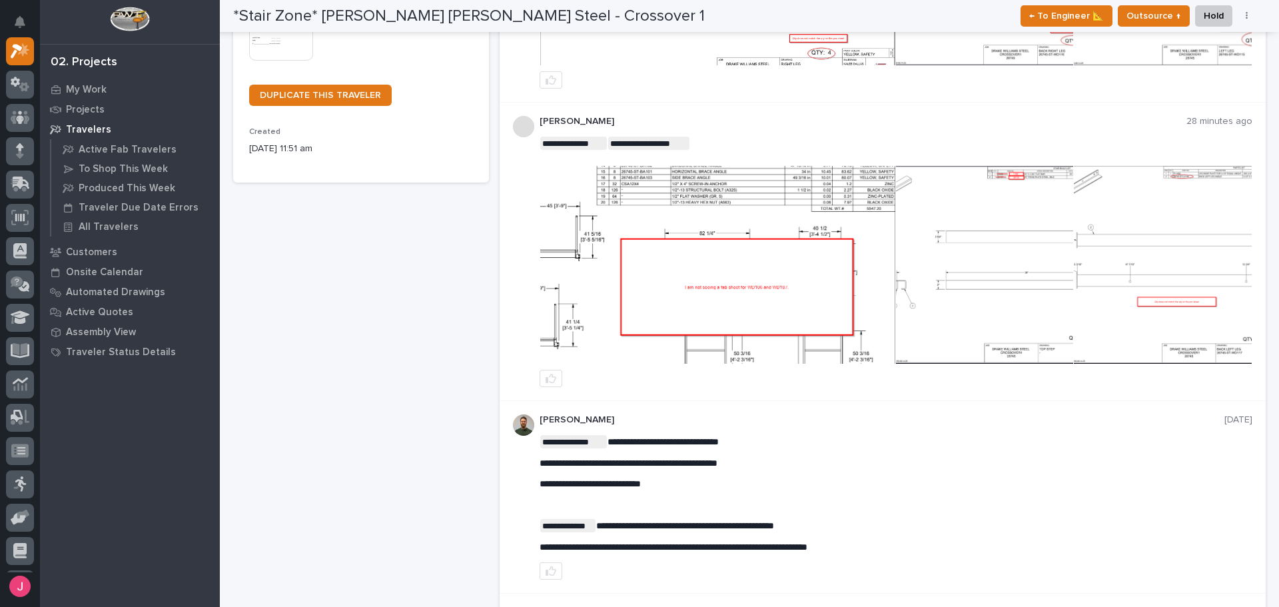
click at [1162, 273] on img at bounding box center [1162, 265] width 177 height 198
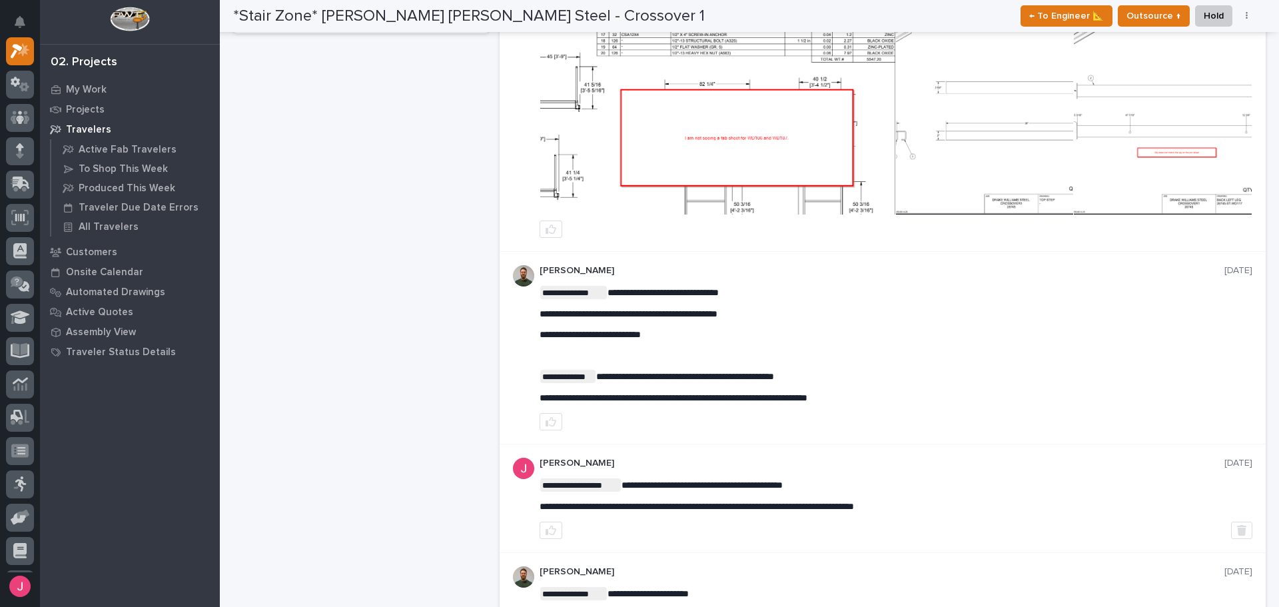
click at [1178, 198] on img at bounding box center [1162, 116] width 177 height 198
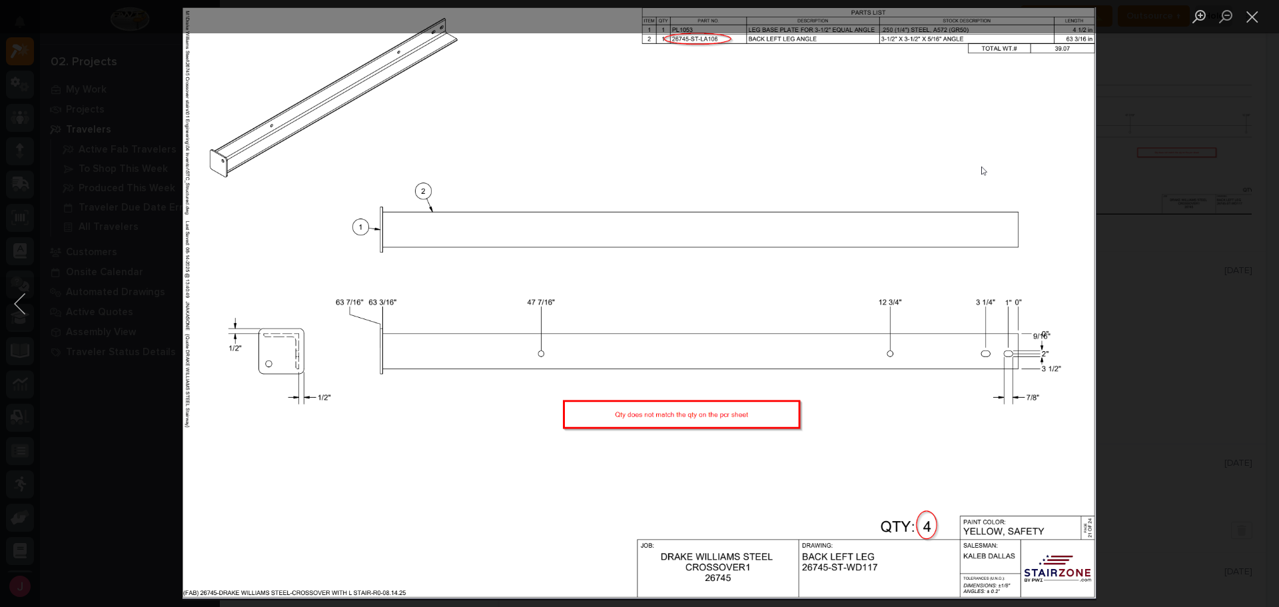
click at [1155, 399] on div "Lightbox" at bounding box center [639, 303] width 1279 height 607
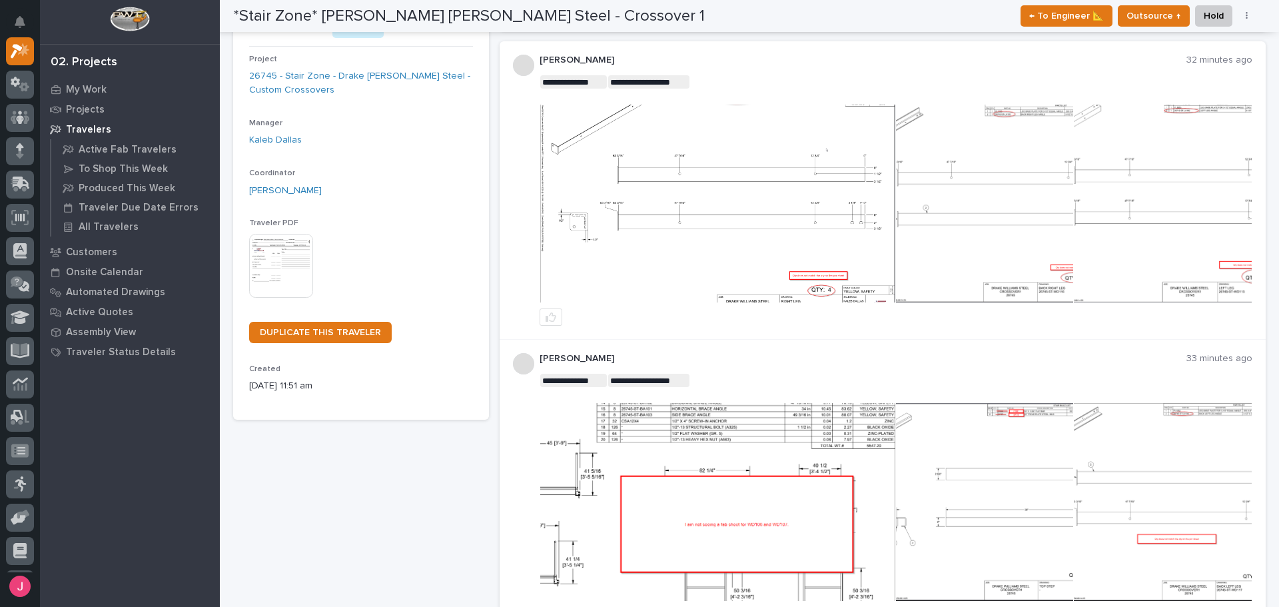
scroll to position [109, 0]
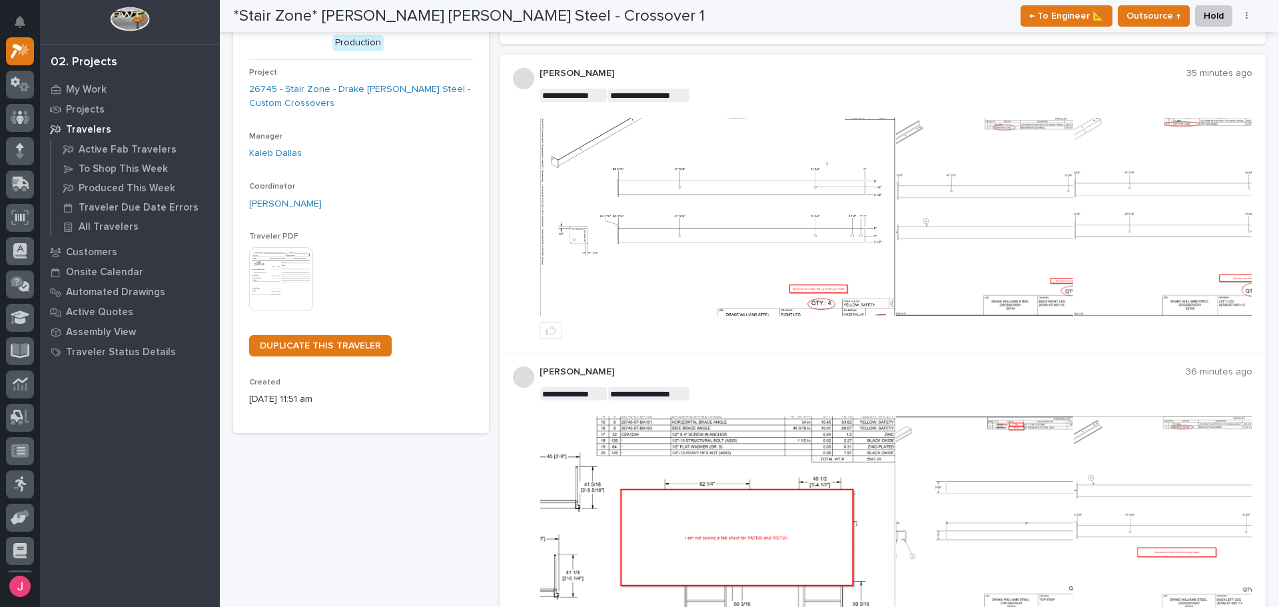
click at [798, 267] on img at bounding box center [717, 217] width 355 height 198
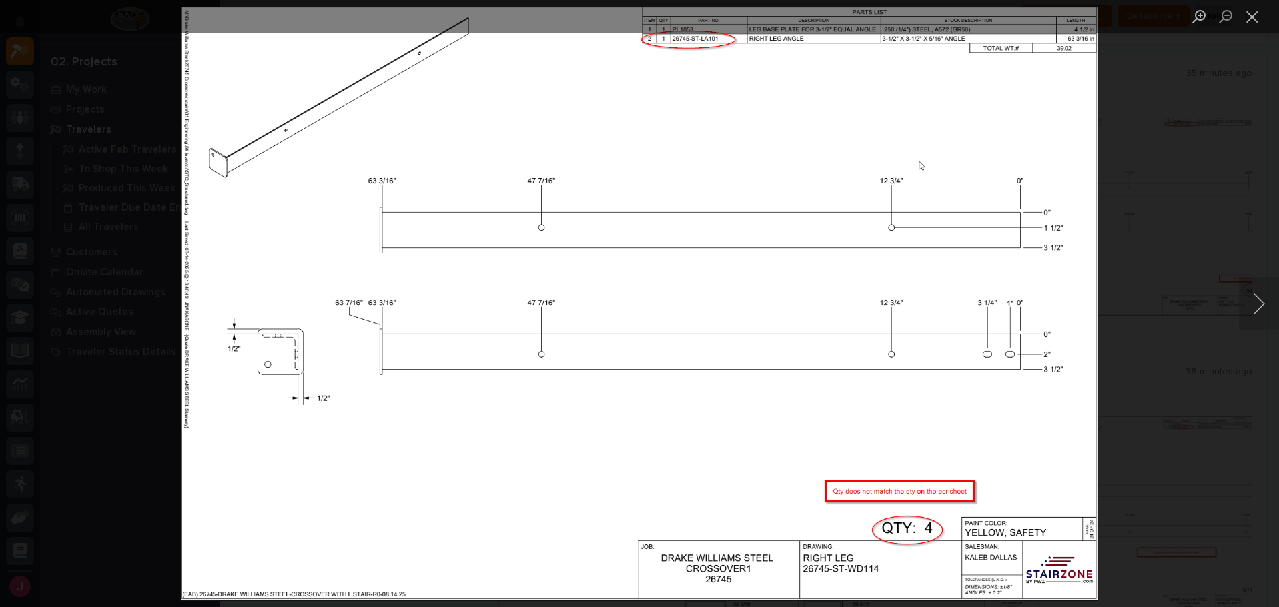
click at [1201, 297] on div "Lightbox" at bounding box center [639, 303] width 1279 height 607
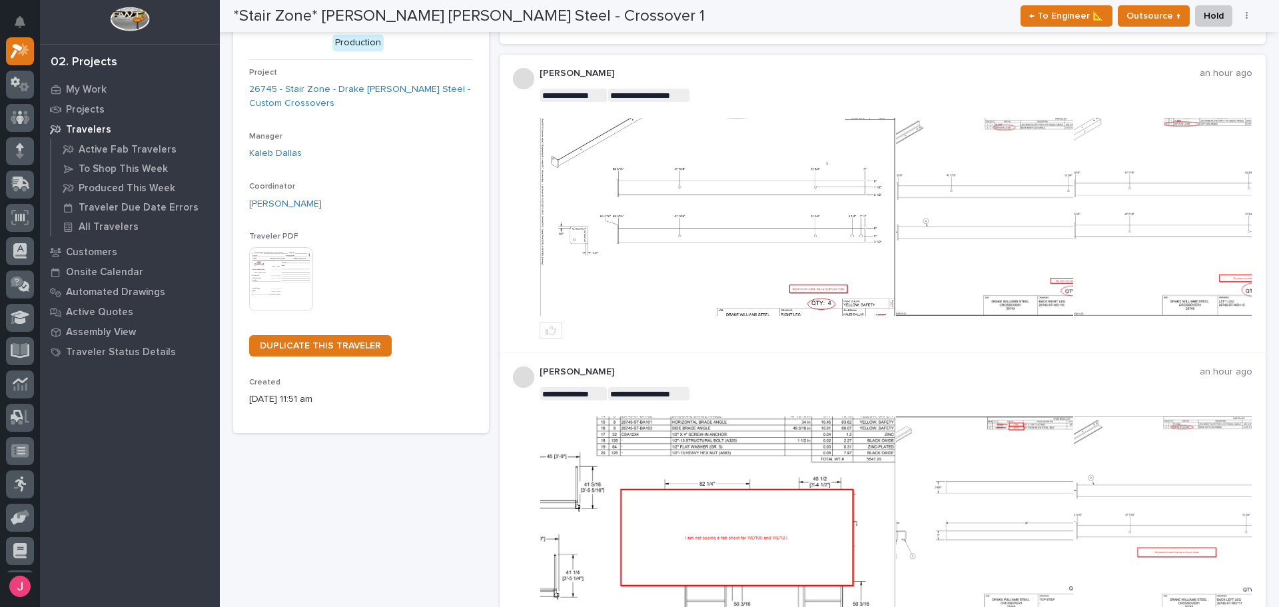
click at [997, 448] on img at bounding box center [984, 515] width 177 height 198
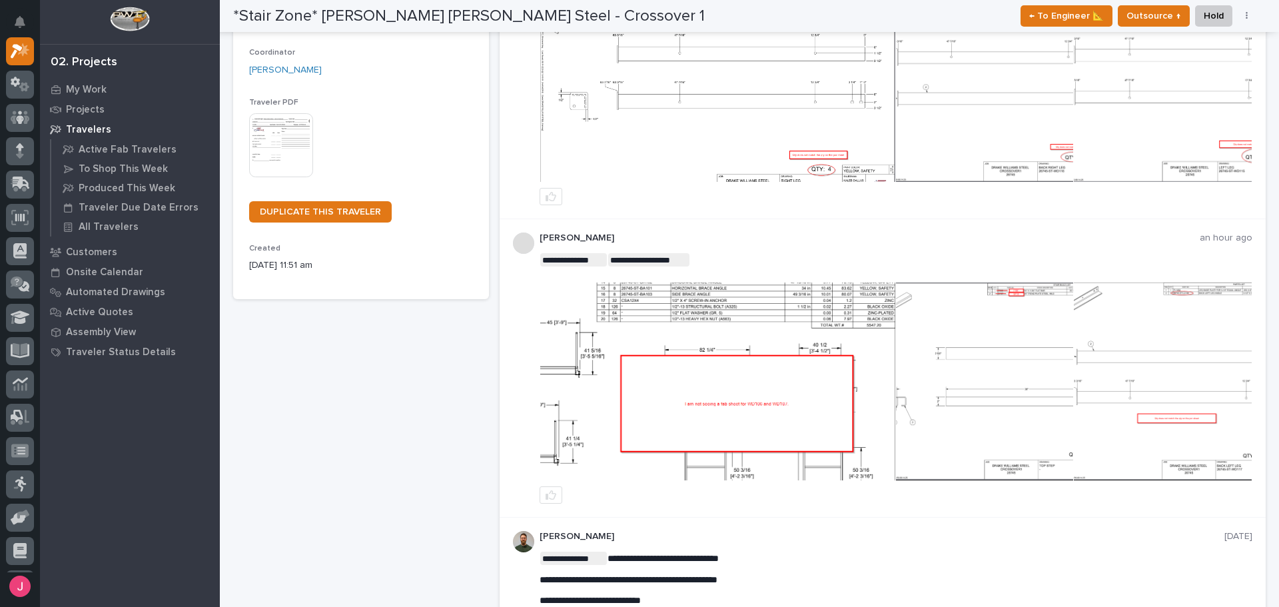
scroll to position [243, 0]
click at [832, 150] on img at bounding box center [717, 84] width 355 height 198
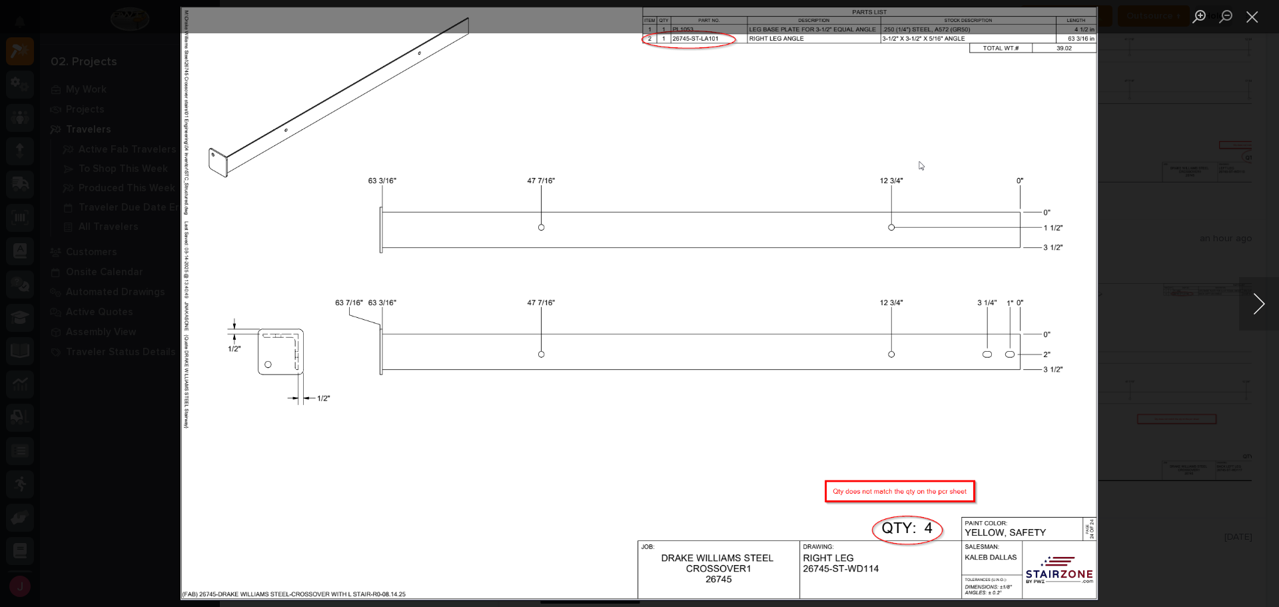
click at [1253, 298] on button "Next image" at bounding box center [1259, 303] width 40 height 53
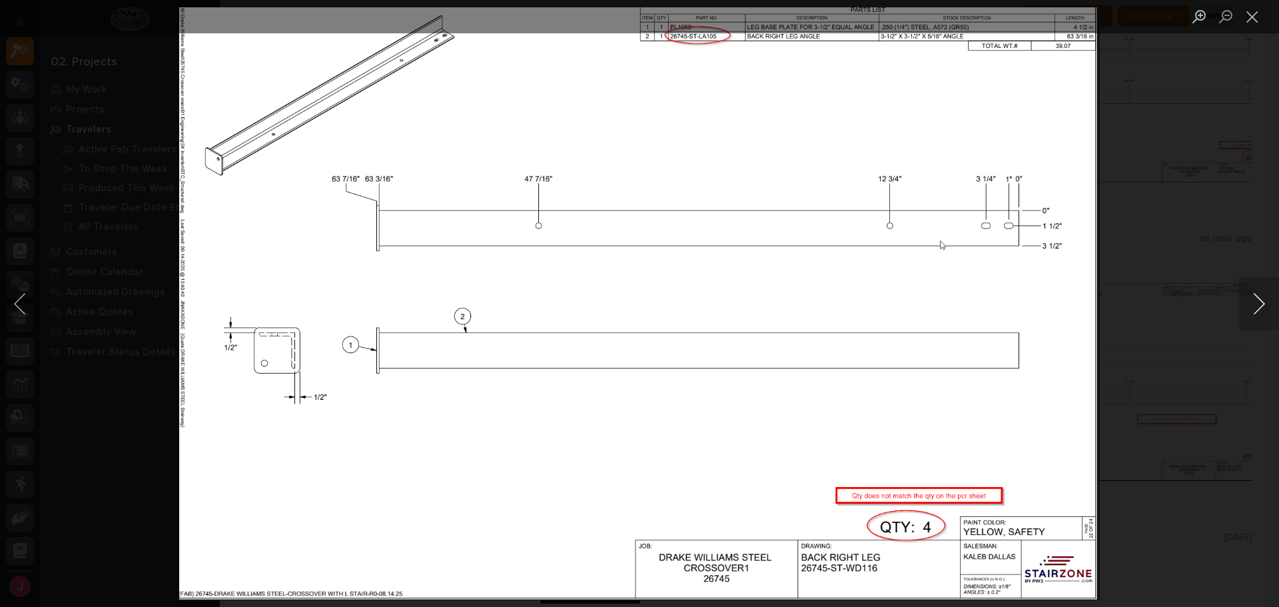
click at [1253, 298] on button "Next image" at bounding box center [1259, 303] width 40 height 53
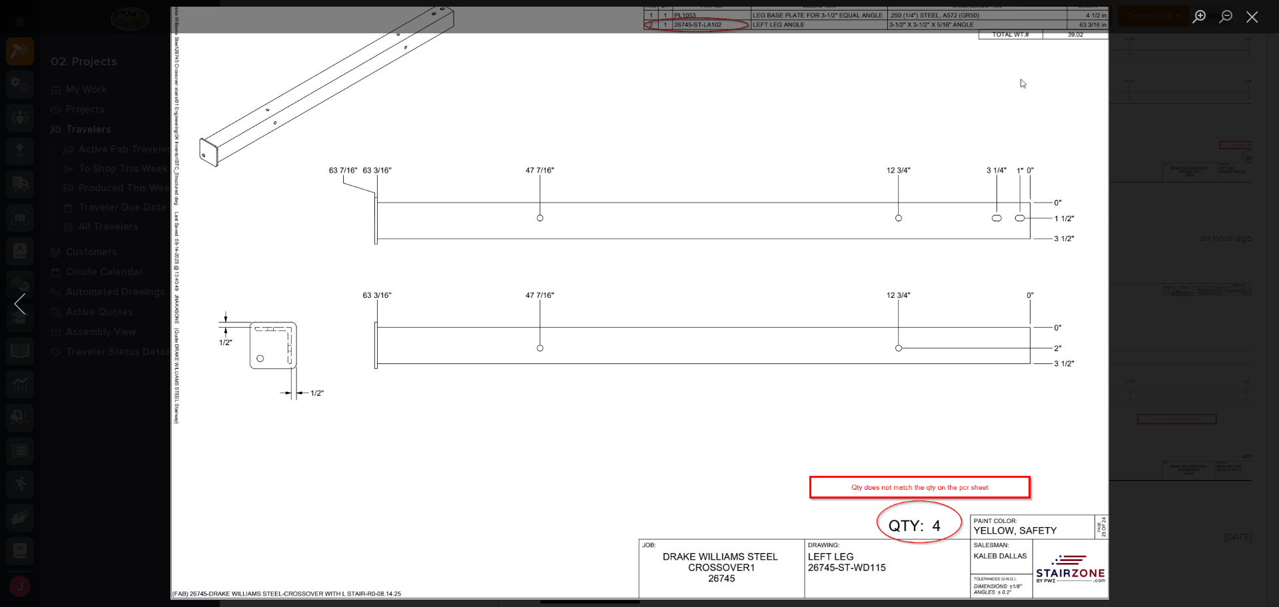
click at [1253, 298] on div "Lightbox" at bounding box center [639, 303] width 1279 height 607
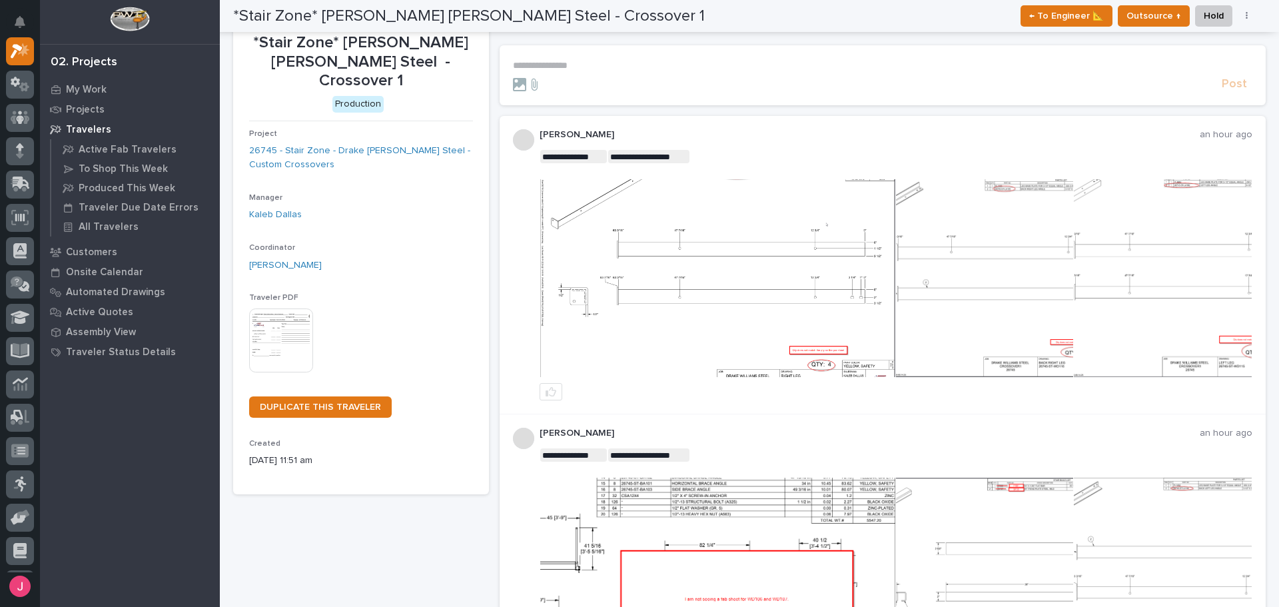
scroll to position [0, 0]
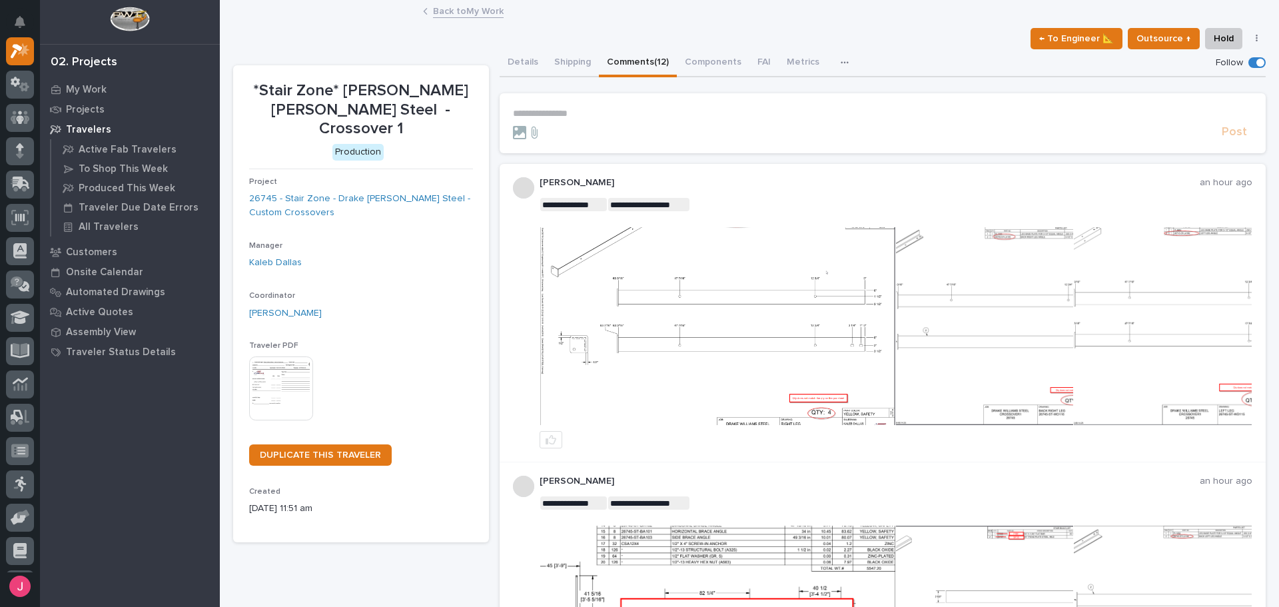
click at [720, 115] on p "**********" at bounding box center [883, 113] width 740 height 11
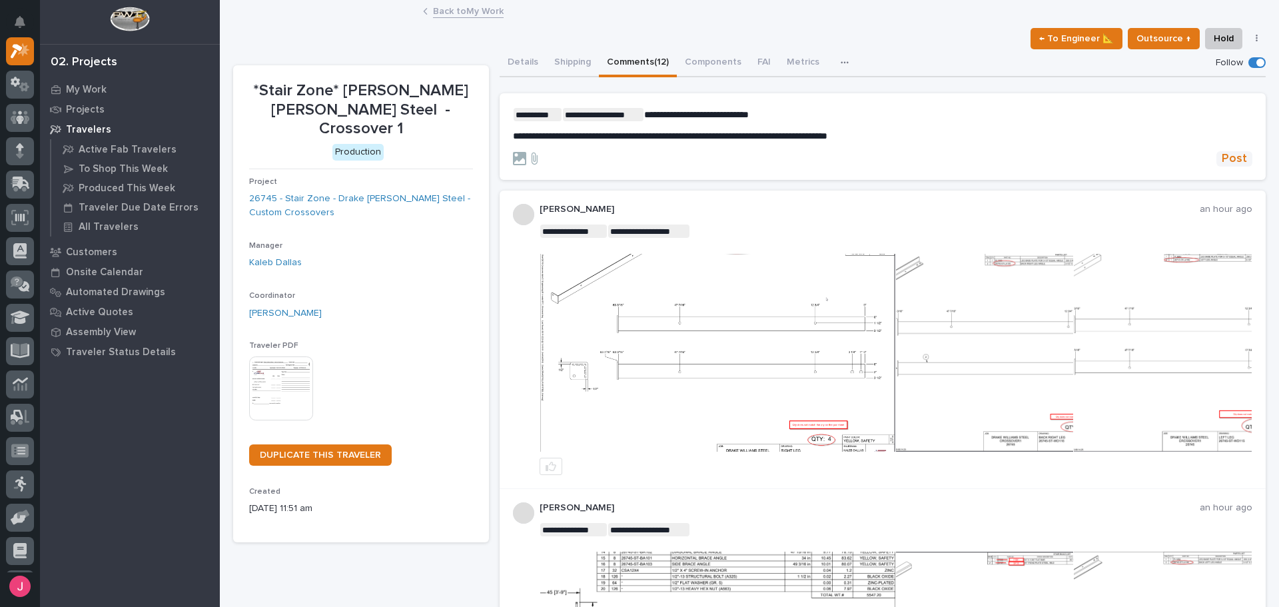
click at [1231, 161] on span "Post" at bounding box center [1234, 158] width 25 height 15
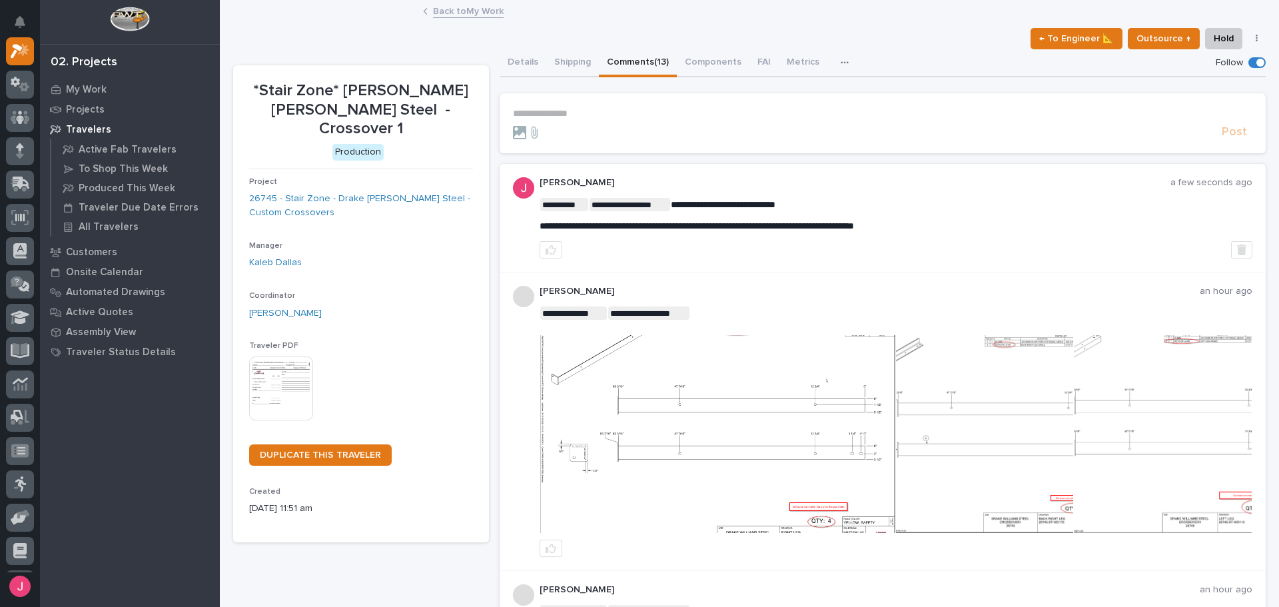
click at [447, 15] on link "Back to My Work" at bounding box center [468, 10] width 71 height 15
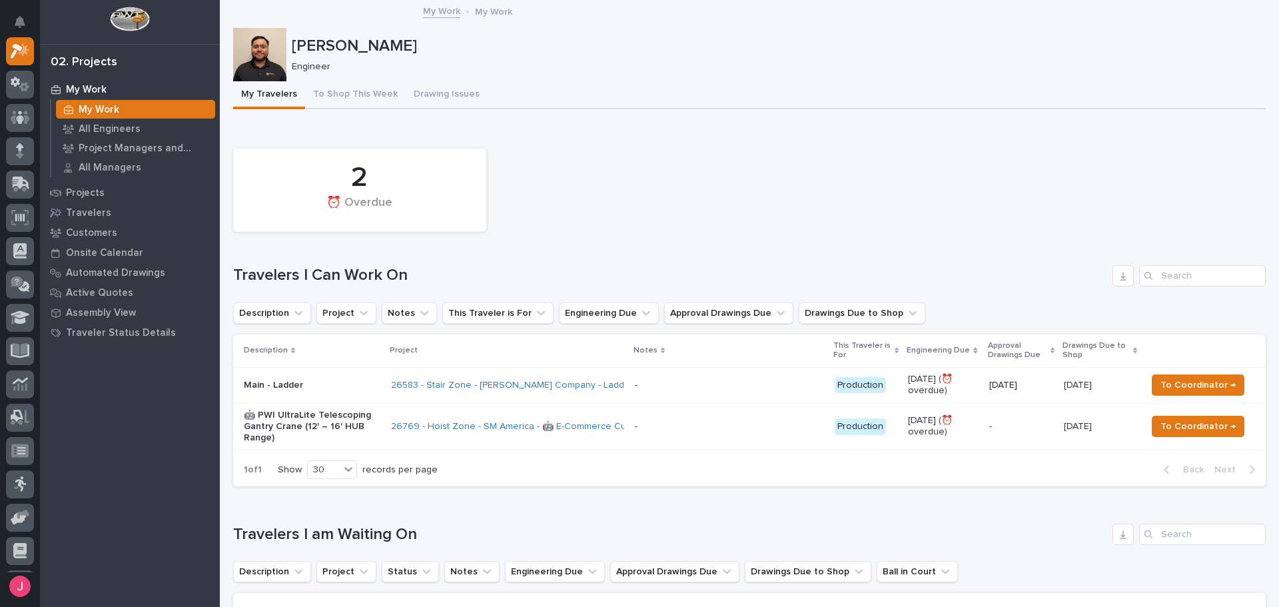
click at [826, 137] on div "Loading... Saving… 2 ⏰ Overdue Travelers I Can Work On Description Project Note…" at bounding box center [749, 311] width 1033 height 372
click at [689, 131] on div "Loading... Saving… 2 ⏰ Overdue Travelers I Can Work On Description Project Note…" at bounding box center [749, 311] width 1033 height 372
click at [920, 177] on div "2 ⏰ Overdue" at bounding box center [750, 190] width 1046 height 97
click at [757, 289] on div "2 ⏰ Overdue Travelers I Can Work On Description Project Notes This Traveler is …" at bounding box center [749, 314] width 1033 height 344
drag, startPoint x: 680, startPoint y: 182, endPoint x: 688, endPoint y: 187, distance: 9.6
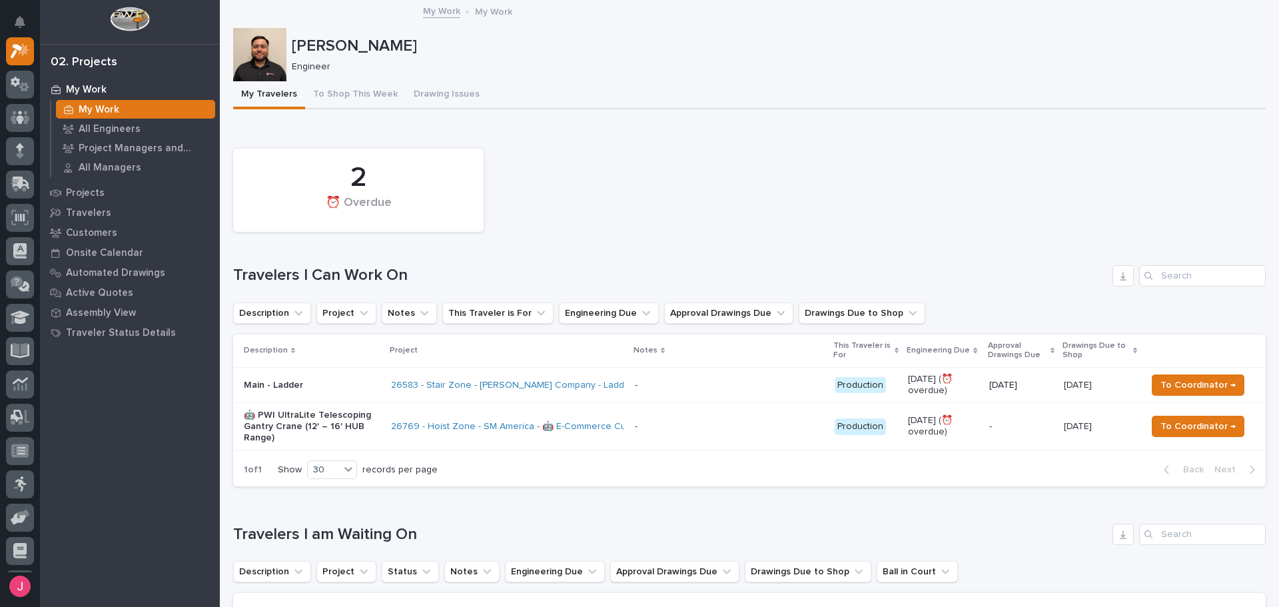
click at [682, 182] on div "2 ⏰ Overdue" at bounding box center [750, 190] width 1046 height 97
click at [713, 75] on div "[PERSON_NAME] Engineer" at bounding box center [749, 54] width 1033 height 53
click at [710, 227] on div "2 ⏰ Overdue" at bounding box center [750, 190] width 1046 height 97
click at [974, 191] on div "2 ⏰ Overdue" at bounding box center [750, 190] width 1046 height 97
click at [953, 200] on div "2 ⏰ Overdue" at bounding box center [750, 190] width 1046 height 97
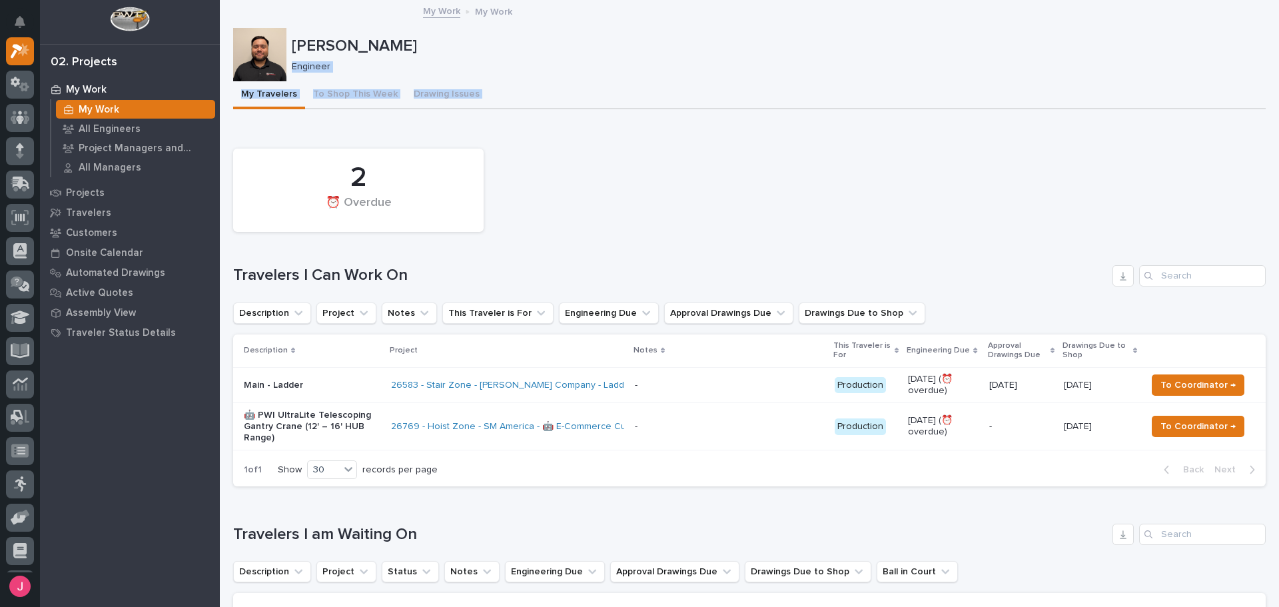
drag, startPoint x: 545, startPoint y: 47, endPoint x: 840, endPoint y: 119, distance: 303.0
drag, startPoint x: 410, startPoint y: 50, endPoint x: 397, endPoint y: 46, distance: 13.3
click at [409, 50] on p "[PERSON_NAME]" at bounding box center [776, 46] width 969 height 19
drag, startPoint x: 383, startPoint y: 48, endPoint x: 336, endPoint y: 49, distance: 46.6
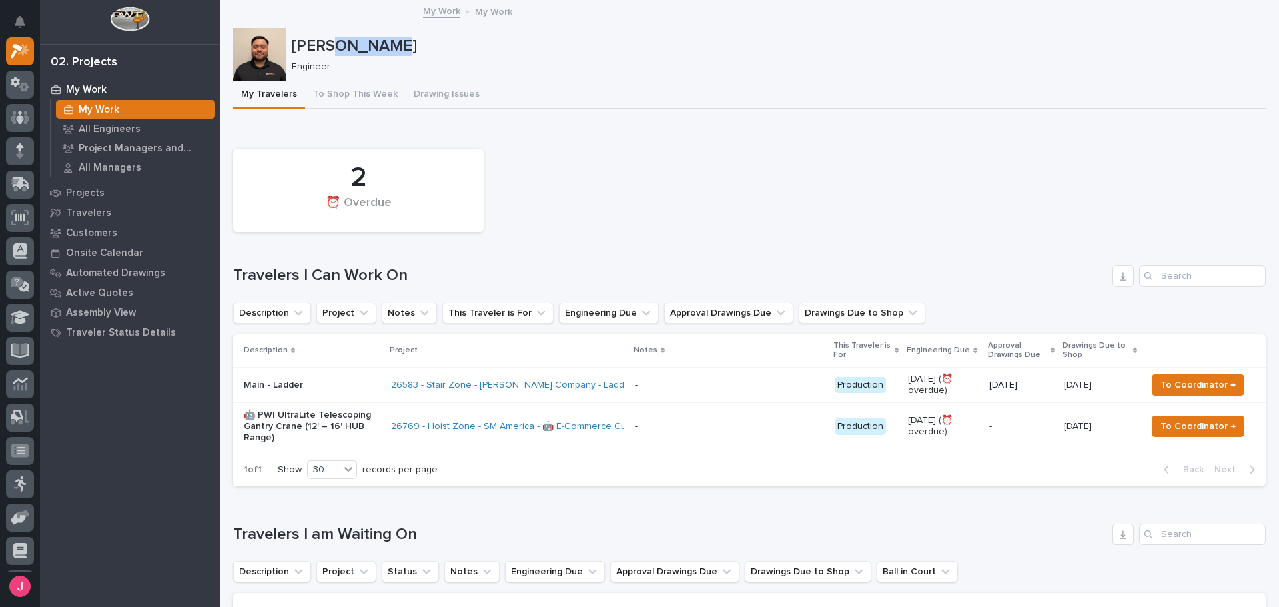
click at [332, 50] on p "[PERSON_NAME]" at bounding box center [776, 46] width 969 height 19
drag, startPoint x: 305, startPoint y: 45, endPoint x: 335, endPoint y: 45, distance: 30.0
click at [328, 45] on p "[PERSON_NAME]" at bounding box center [776, 46] width 969 height 19
drag, startPoint x: 374, startPoint y: 44, endPoint x: 382, endPoint y: 42, distance: 7.6
click at [377, 43] on p "[PERSON_NAME]" at bounding box center [776, 46] width 969 height 19
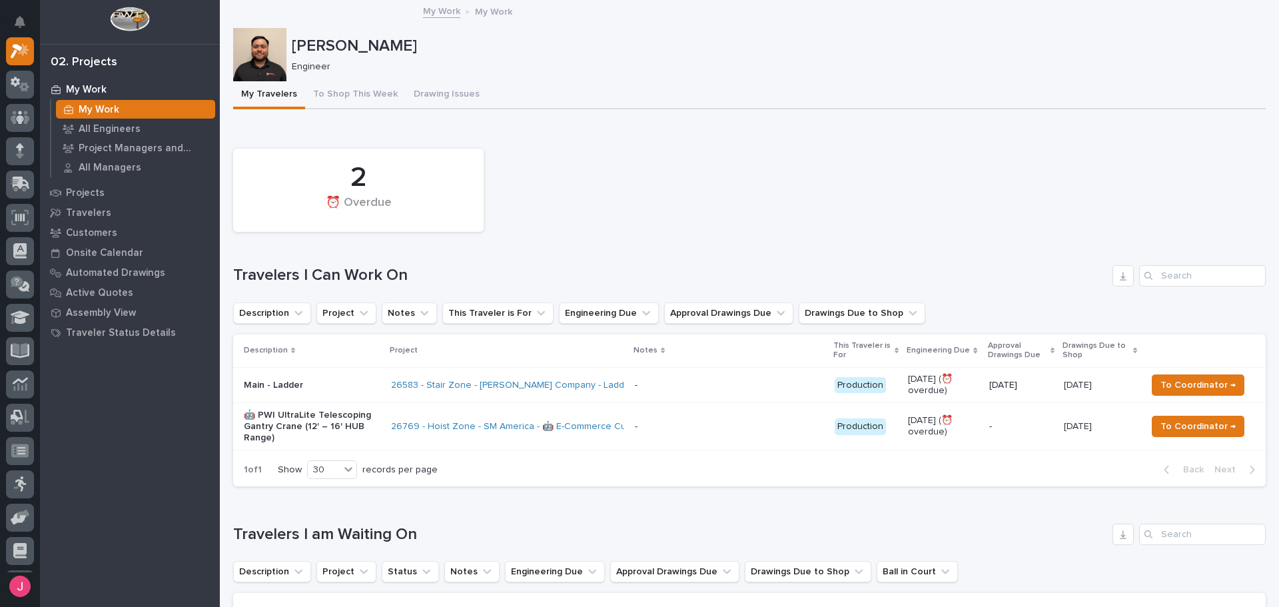
click at [574, 151] on div "2 ⏰ Overdue" at bounding box center [750, 190] width 1046 height 97
drag, startPoint x: 398, startPoint y: 47, endPoint x: 312, endPoint y: 41, distance: 86.2
click at [306, 41] on p "[PERSON_NAME]" at bounding box center [776, 46] width 969 height 19
click at [312, 41] on p "[PERSON_NAME]" at bounding box center [776, 46] width 969 height 19
drag, startPoint x: 311, startPoint y: 45, endPoint x: 348, endPoint y: 45, distance: 37.3
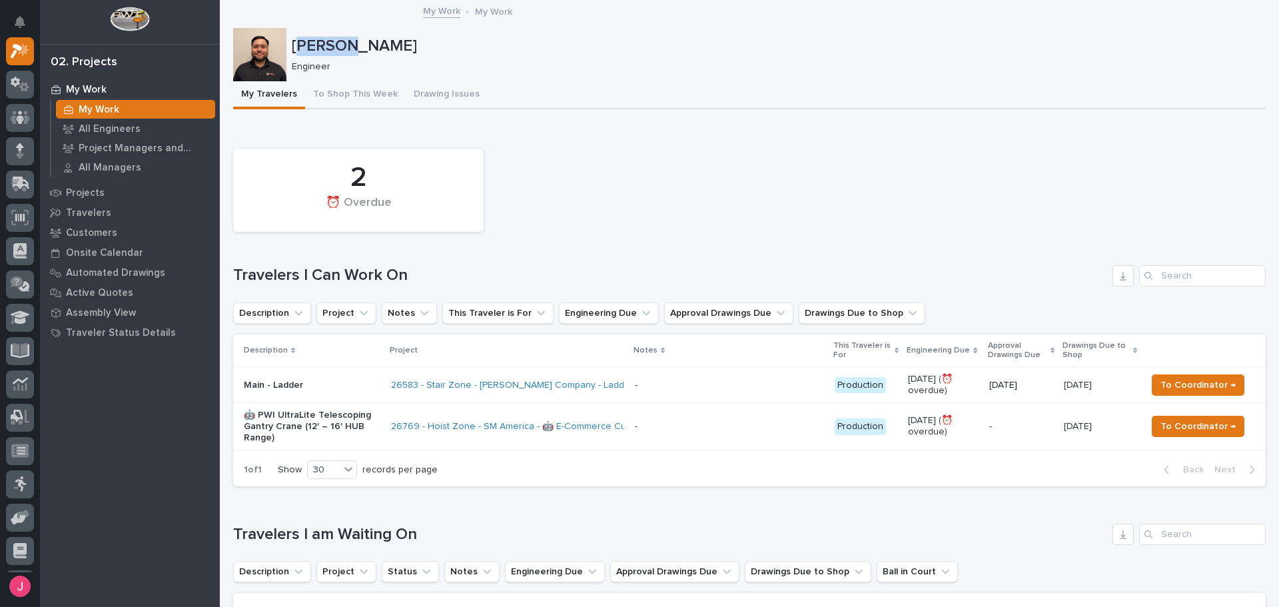
click at [348, 45] on p "[PERSON_NAME]" at bounding box center [776, 46] width 969 height 19
click at [365, 47] on p "[PERSON_NAME]" at bounding box center [776, 46] width 969 height 19
click at [768, 197] on div "2 ⏰ Overdue" at bounding box center [750, 190] width 1046 height 97
click at [734, 243] on div "2 ⏰ Overdue Travelers I Can Work On Description Project Notes This Traveler is …" at bounding box center [749, 314] width 1033 height 344
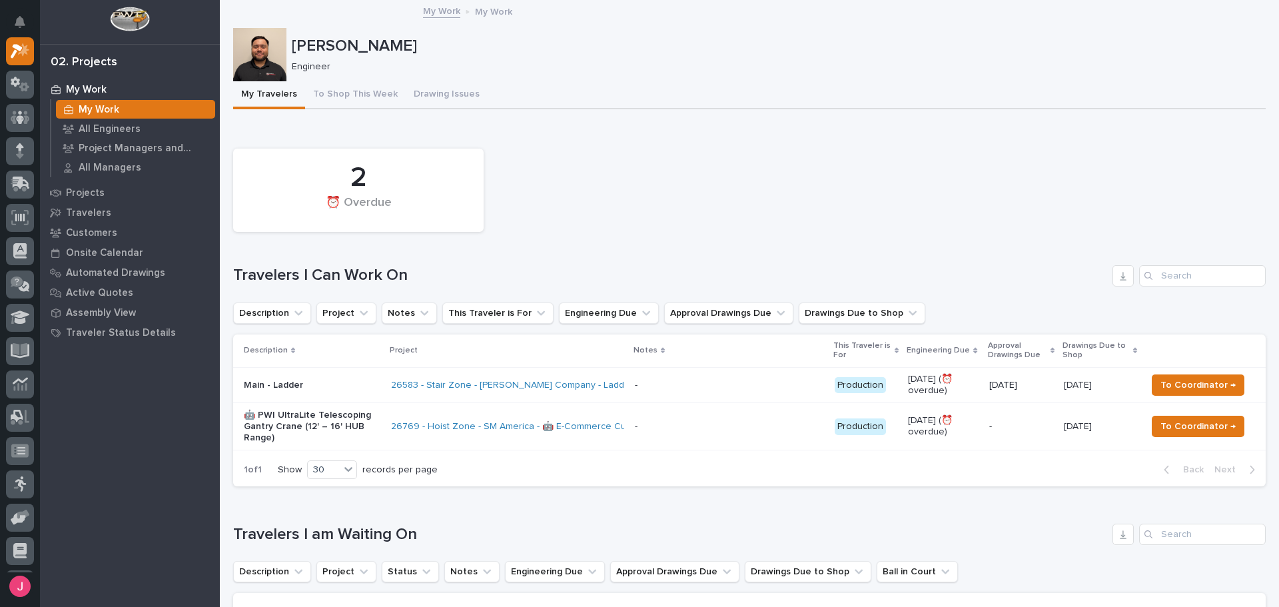
click at [614, 93] on div "My Travelers To Shop This Week Drawing Issues" at bounding box center [749, 95] width 1033 height 28
drag, startPoint x: 941, startPoint y: 213, endPoint x: 935, endPoint y: 217, distance: 7.6
click at [940, 214] on div "2 ⏰ Overdue" at bounding box center [750, 190] width 1046 height 97
click at [94, 218] on p "Travelers" at bounding box center [88, 213] width 45 height 12
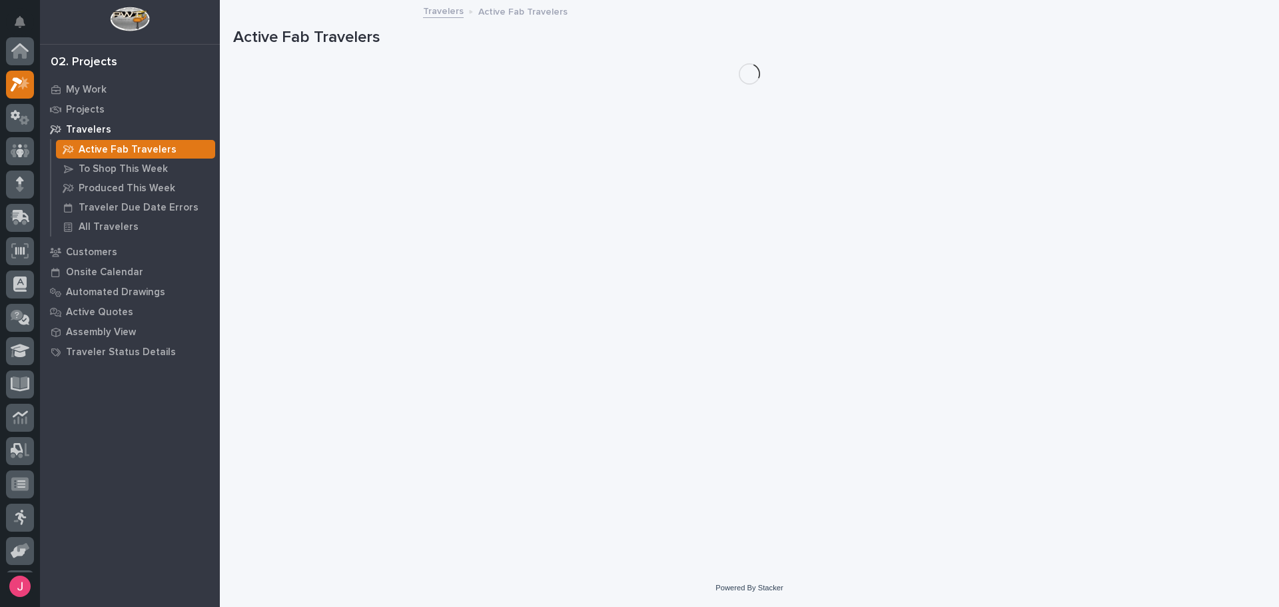
scroll to position [33, 0]
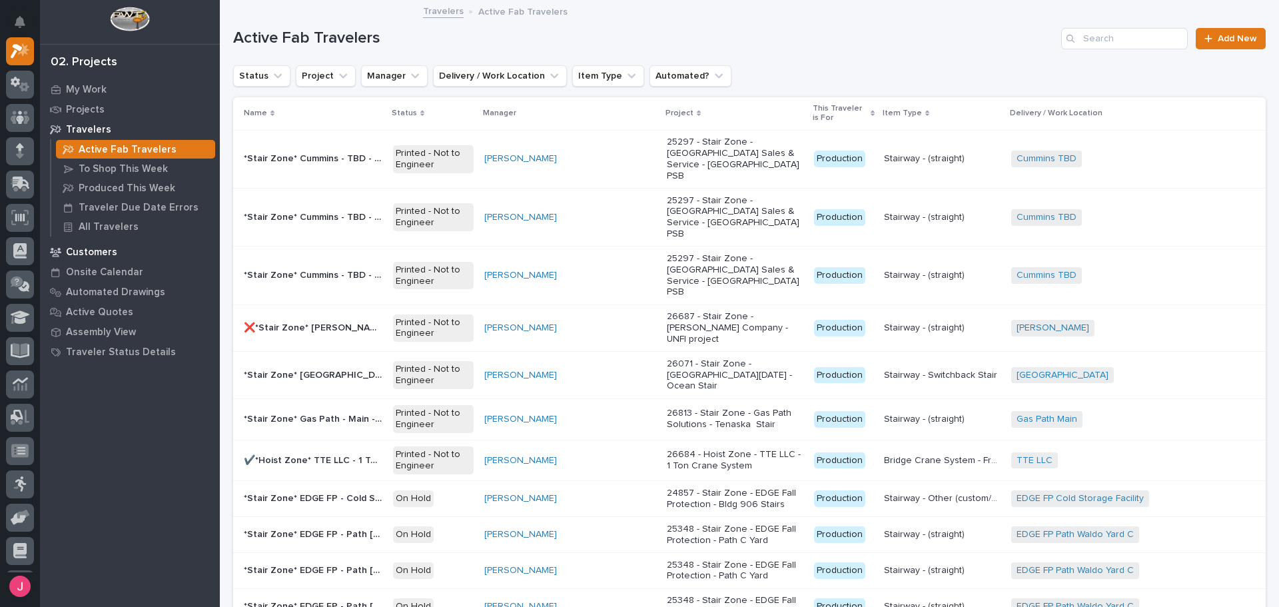
click at [79, 260] on div "Customers" at bounding box center [129, 252] width 173 height 19
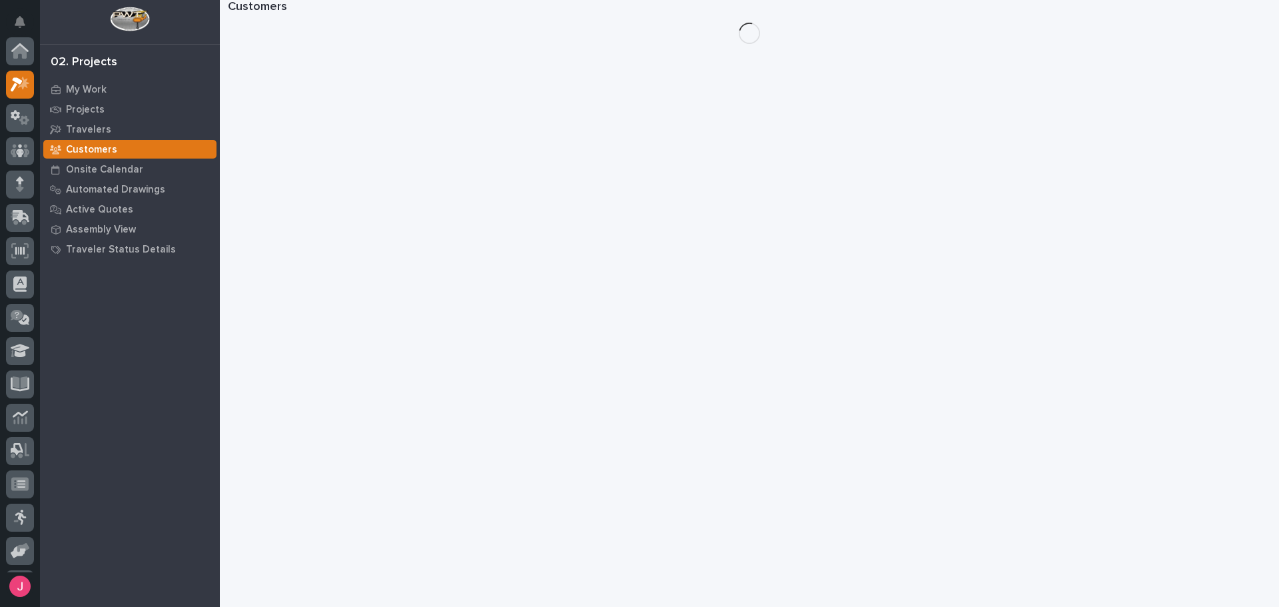
scroll to position [33, 0]
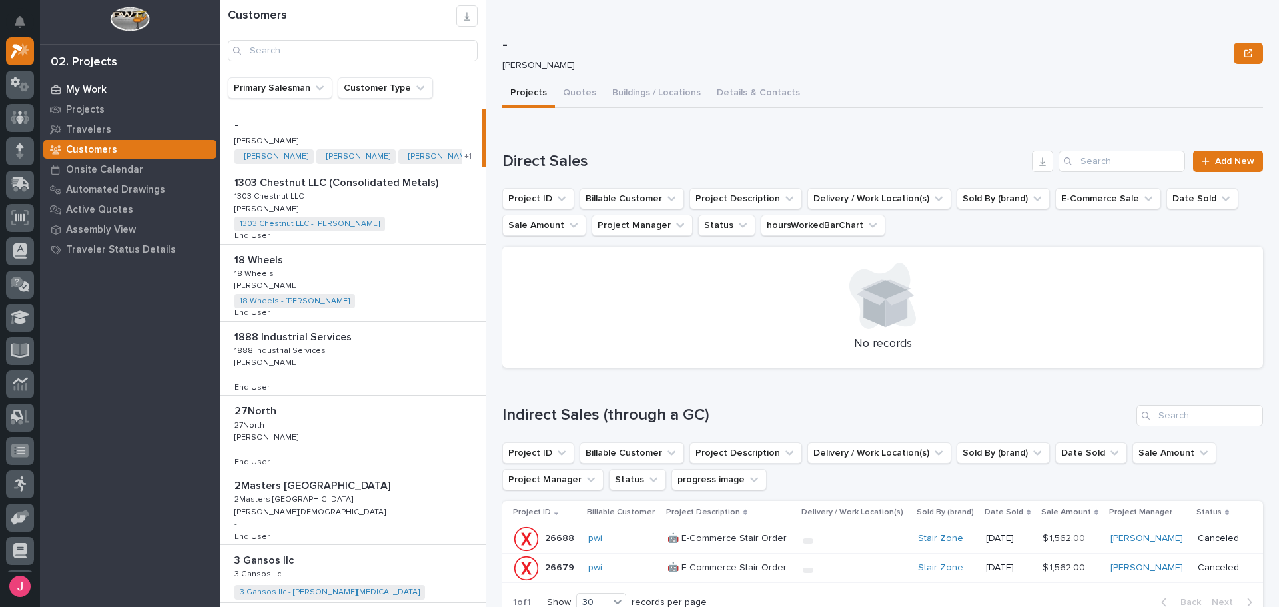
click at [110, 95] on div "My Work" at bounding box center [129, 89] width 173 height 19
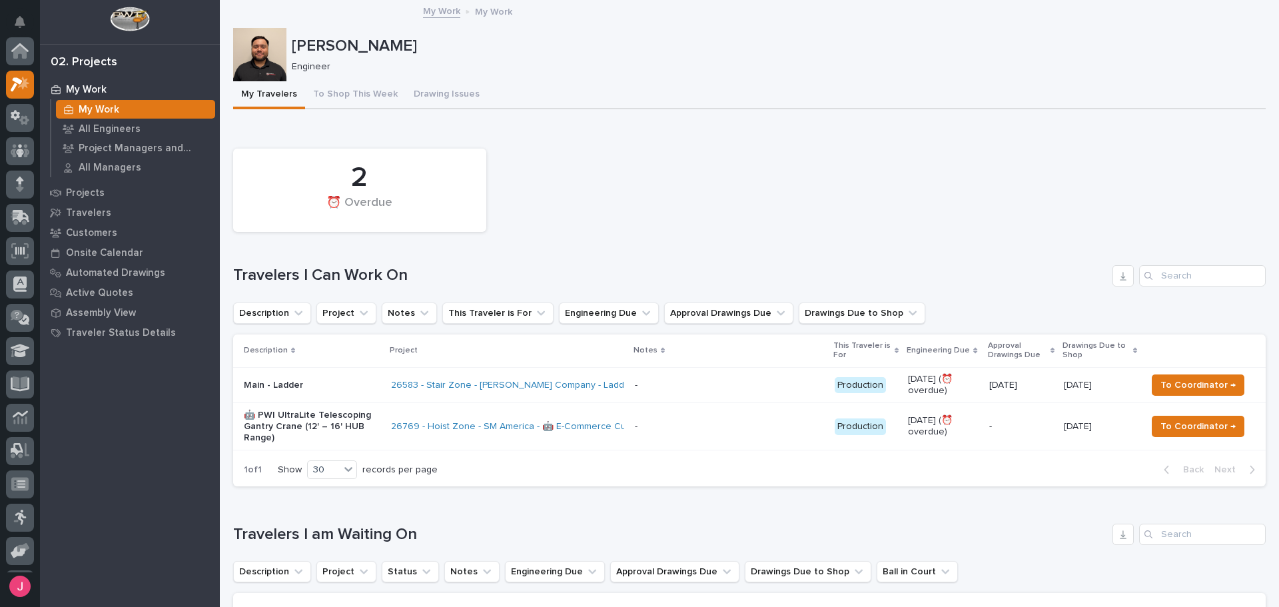
scroll to position [33, 0]
click at [116, 129] on p "All Engineers" at bounding box center [110, 129] width 62 height 12
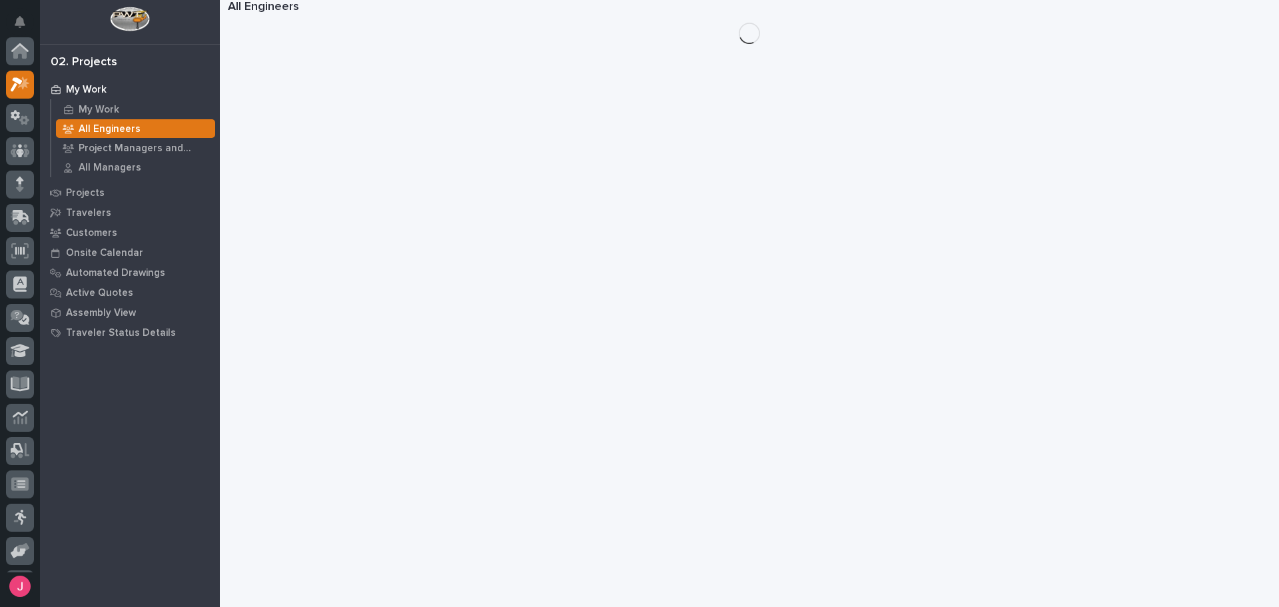
scroll to position [33, 0]
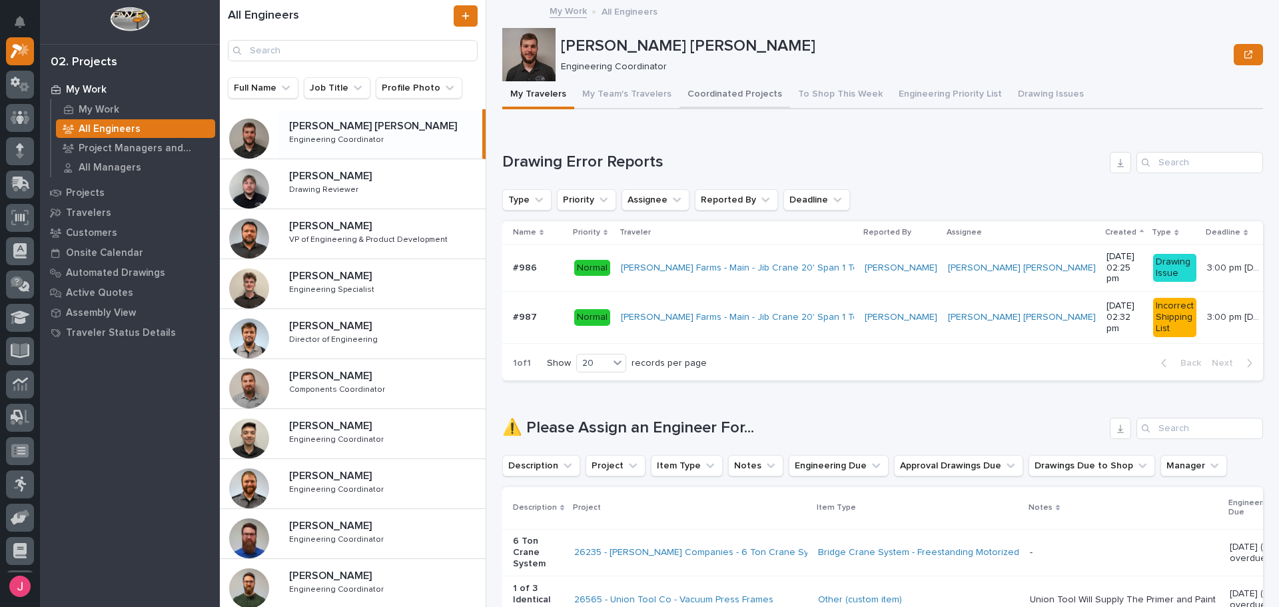
click at [724, 89] on button "Coordinated Projects" at bounding box center [735, 95] width 111 height 28
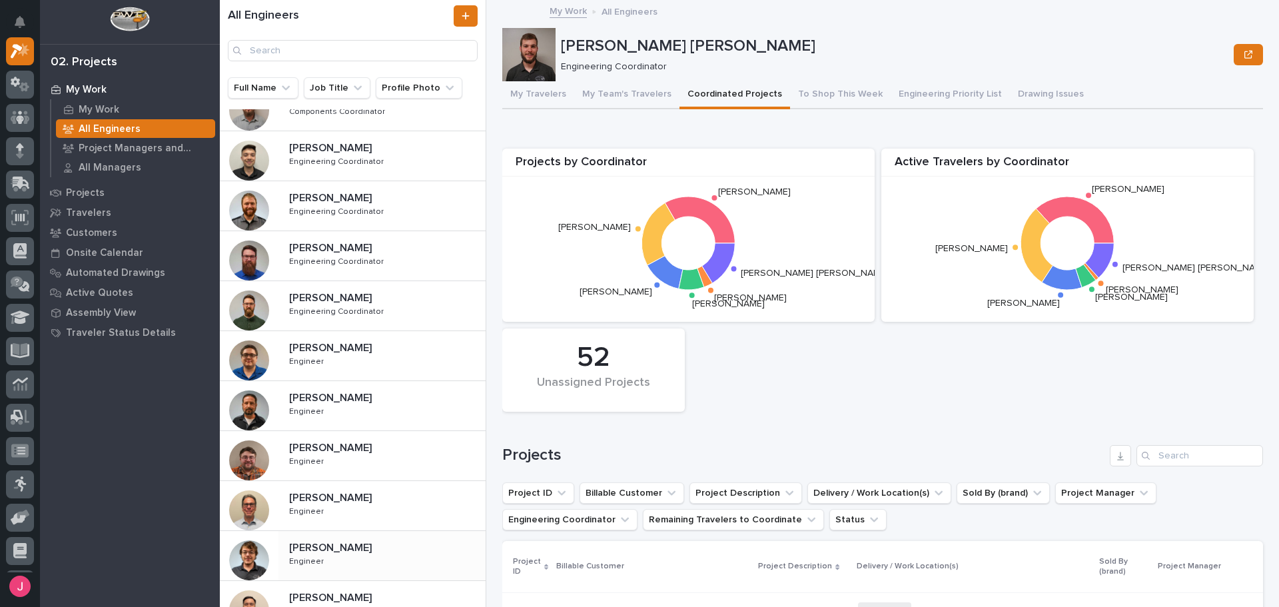
scroll to position [400, 0]
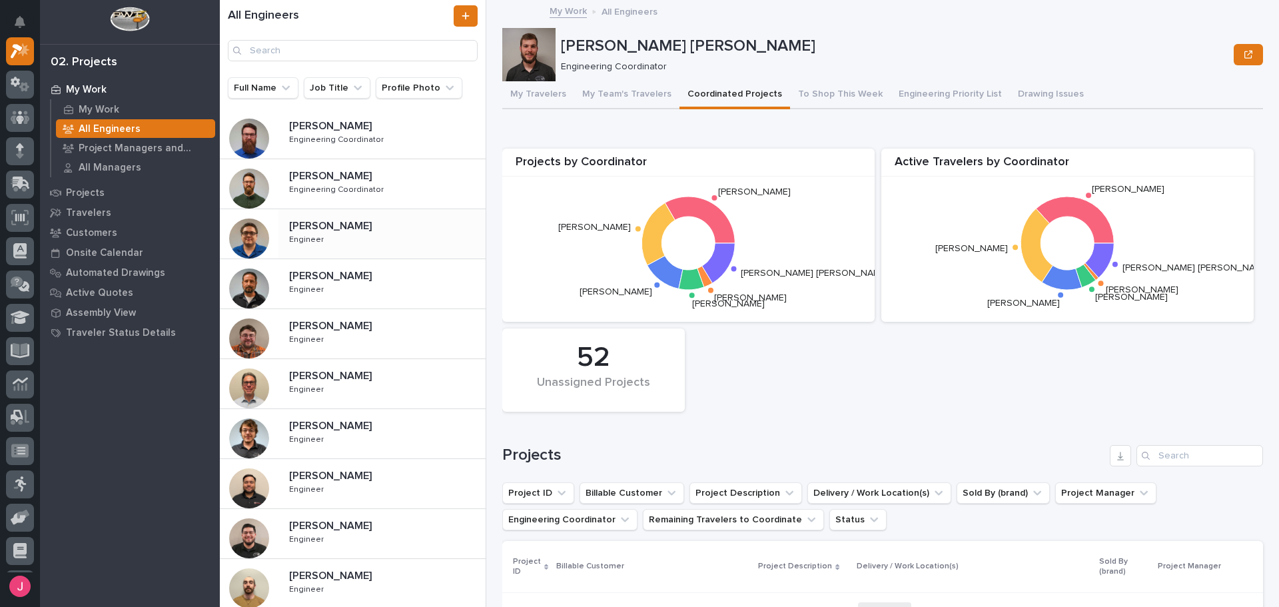
click at [355, 231] on p "[PERSON_NAME]" at bounding box center [331, 224] width 85 height 15
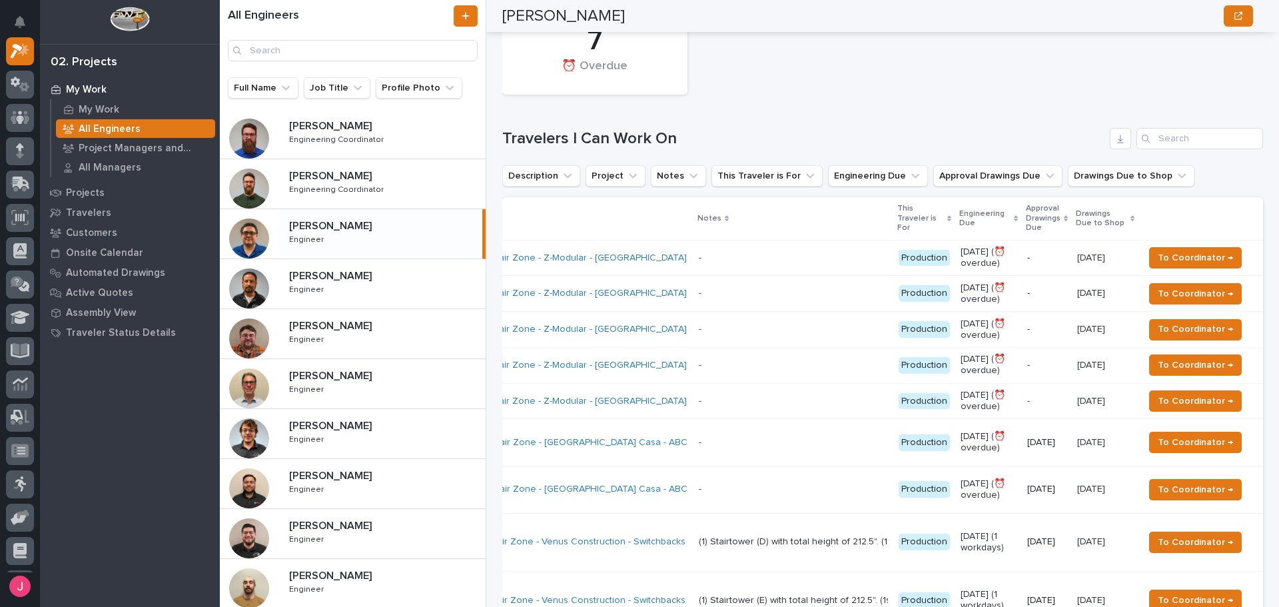
scroll to position [200, 0]
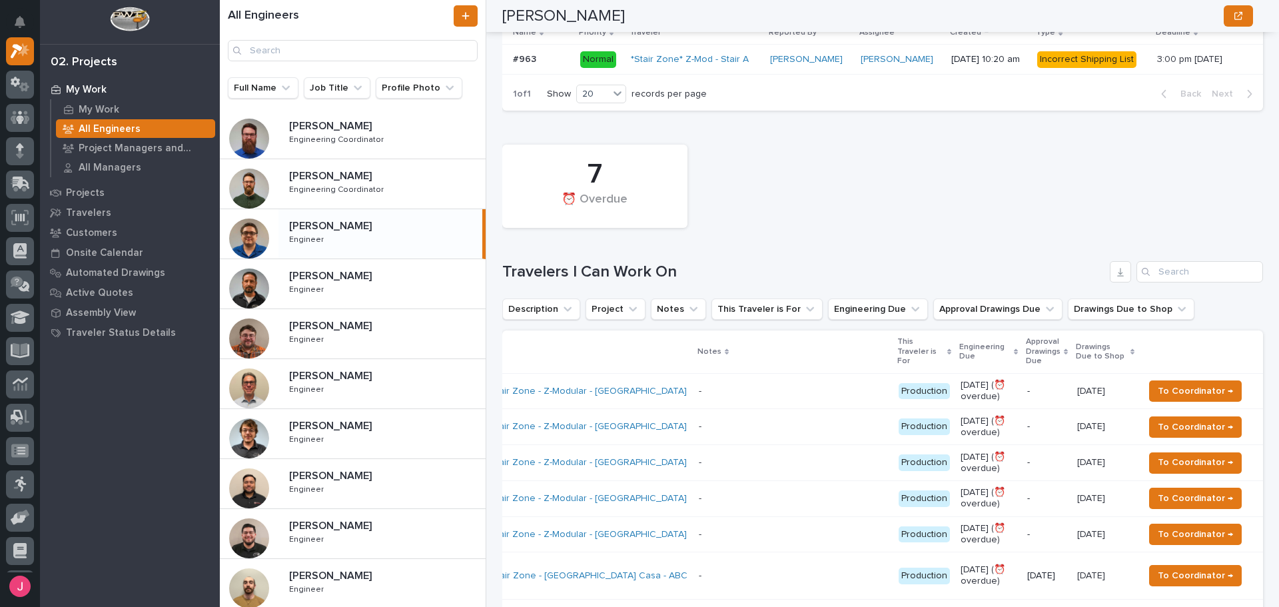
click at [853, 227] on div "7 ⏰ Overdue" at bounding box center [883, 186] width 774 height 97
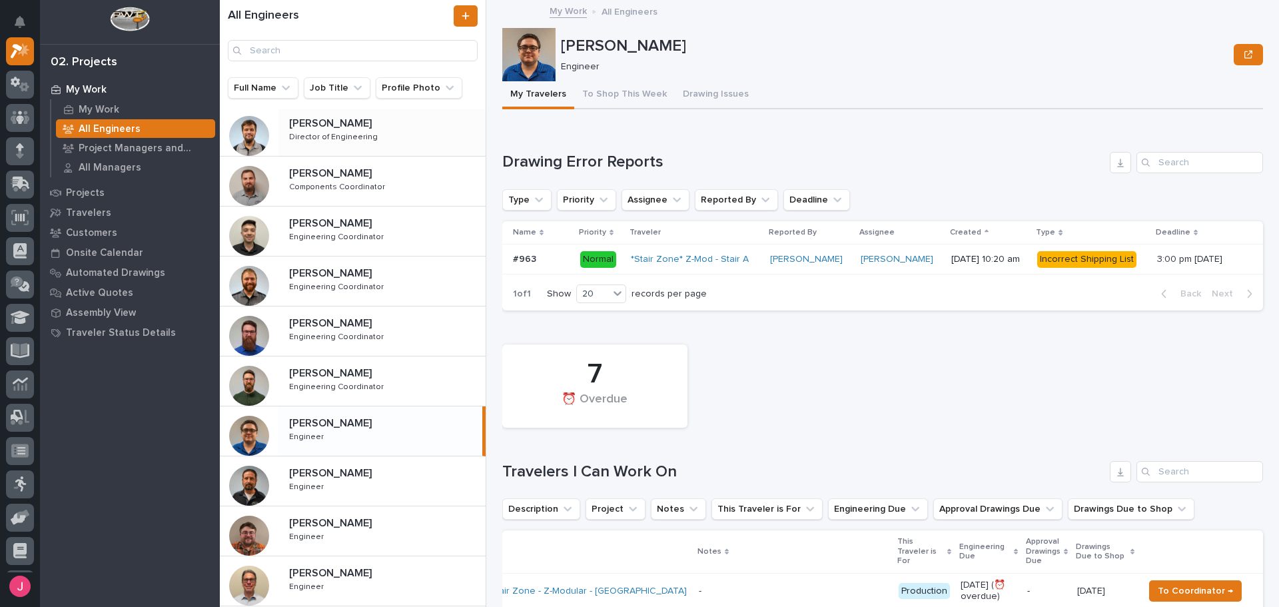
scroll to position [0, 0]
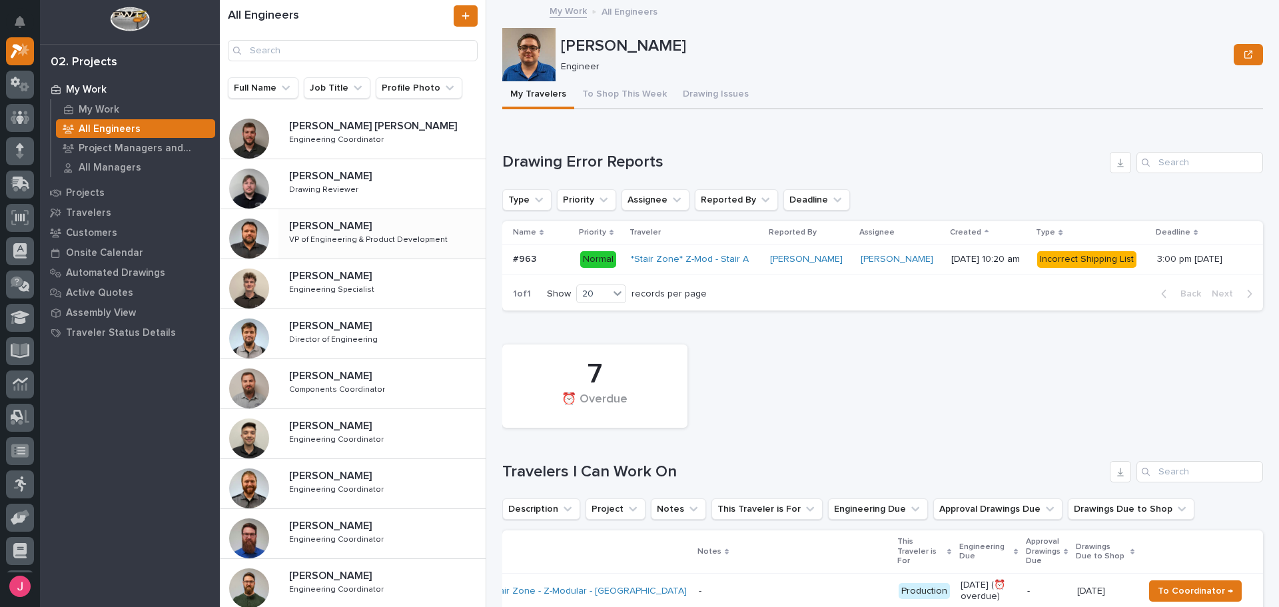
click at [367, 247] on div "[PERSON_NAME] [PERSON_NAME] VP of Engineering & Product Development VP of Engin…" at bounding box center [382, 234] width 207 height 39
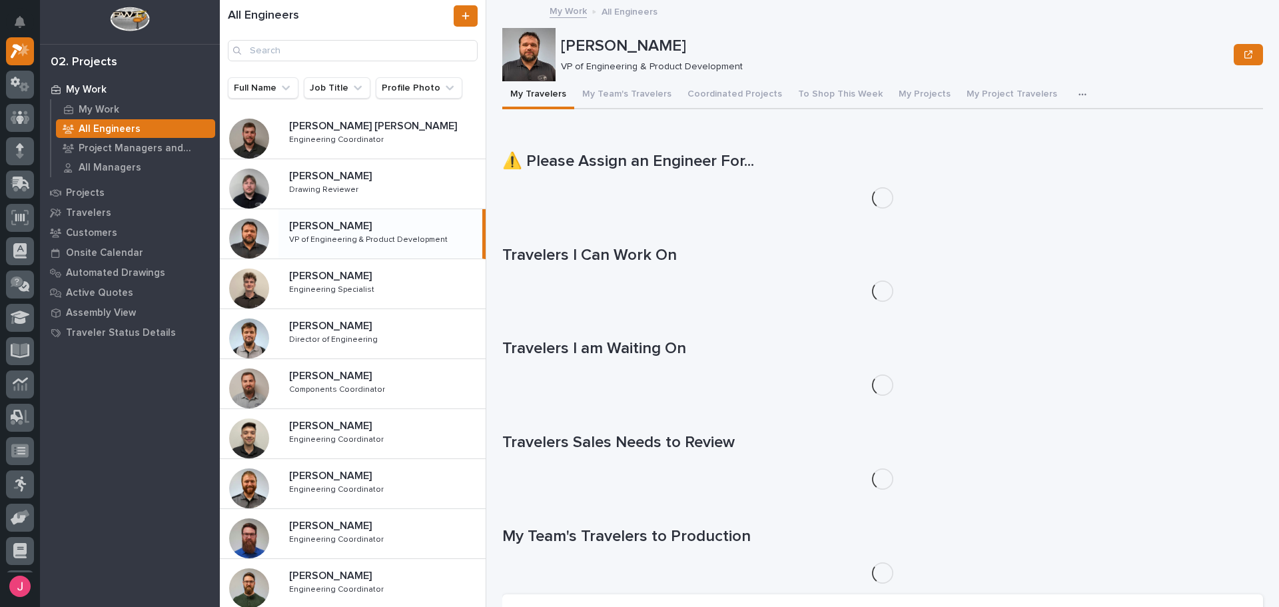
click at [370, 245] on p "VP of Engineering & Product Development" at bounding box center [369, 239] width 161 height 12
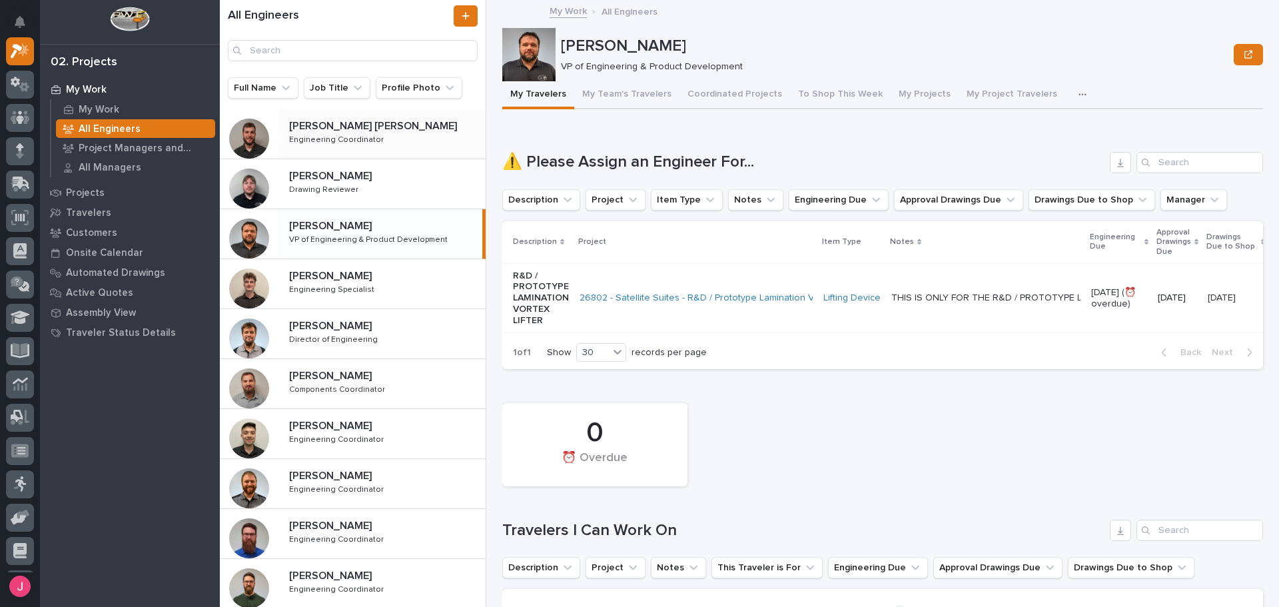
click at [370, 137] on p "Engineering Coordinator" at bounding box center [337, 139] width 97 height 12
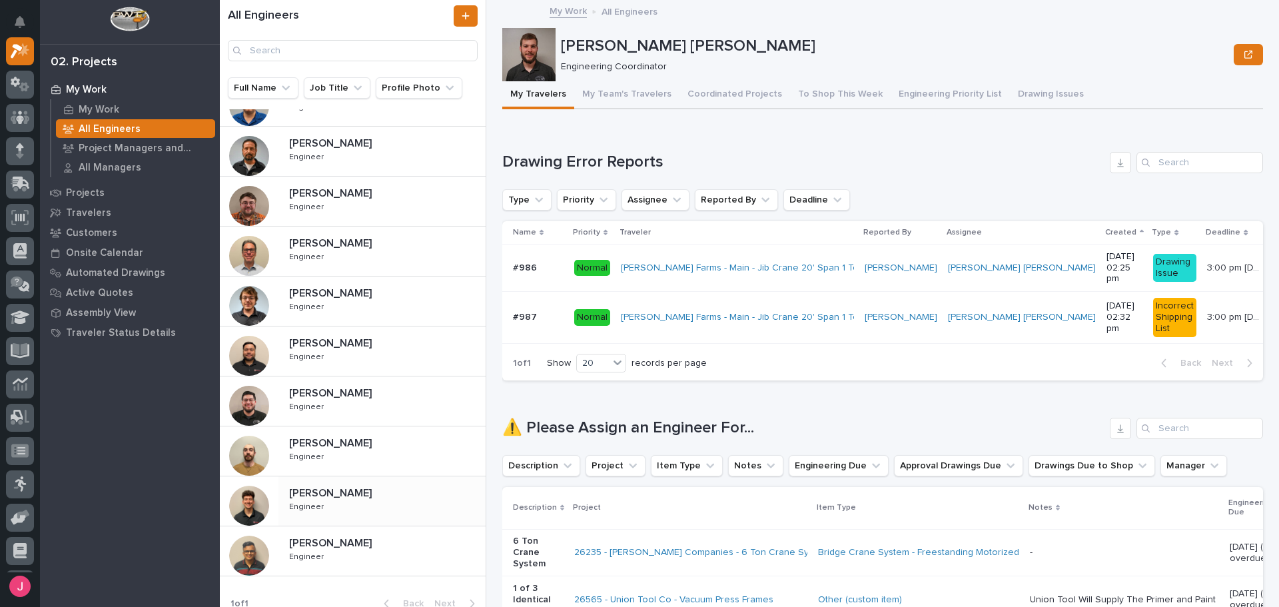
scroll to position [533, 0]
click at [368, 454] on div "[PERSON_NAME] [PERSON_NAME] Engineer Engineer" at bounding box center [382, 450] width 207 height 39
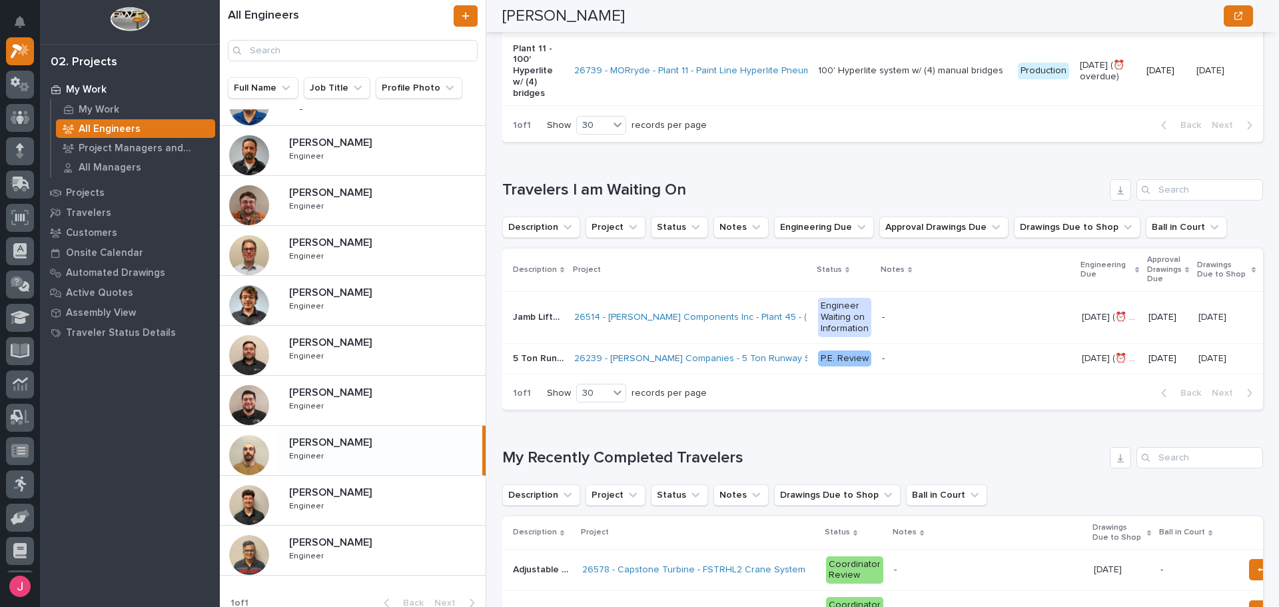
scroll to position [333, 0]
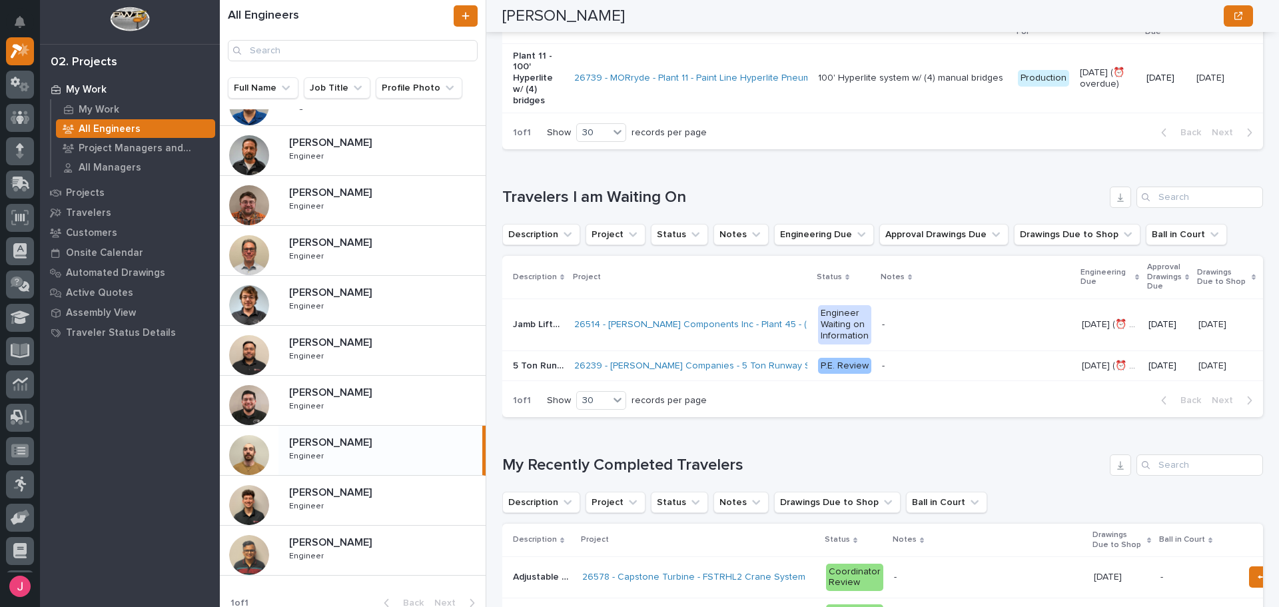
click at [1037, 181] on div "Loading... Saving… Travelers I am Waiting On Description Project Status Notes E…" at bounding box center [882, 294] width 761 height 268
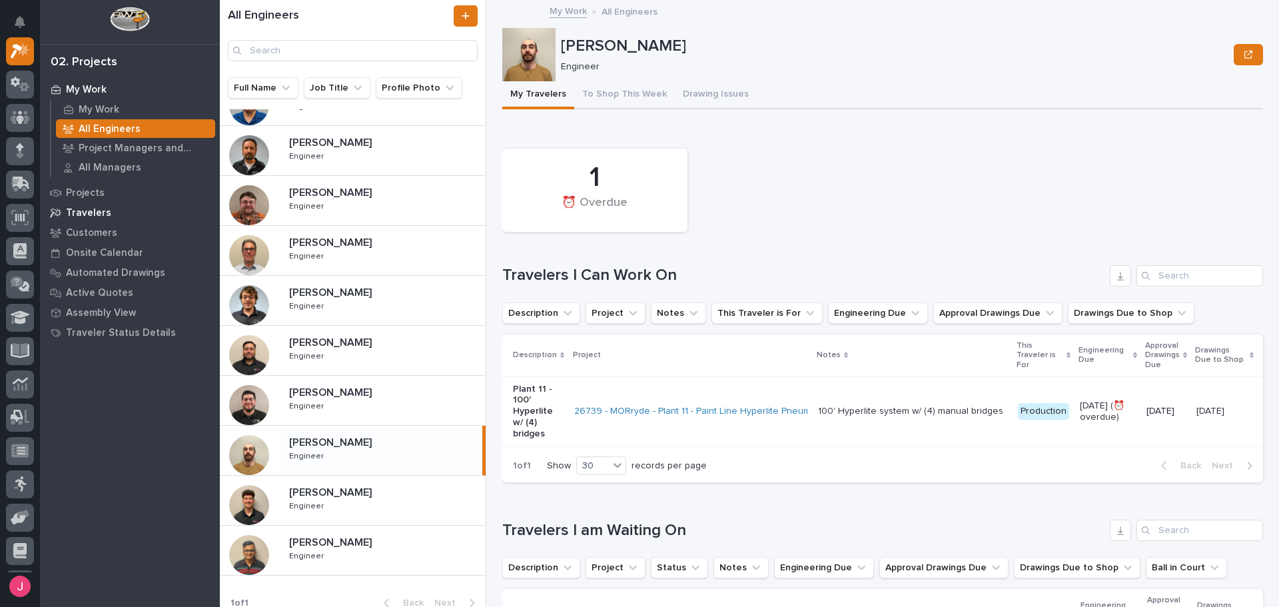
scroll to position [0, 0]
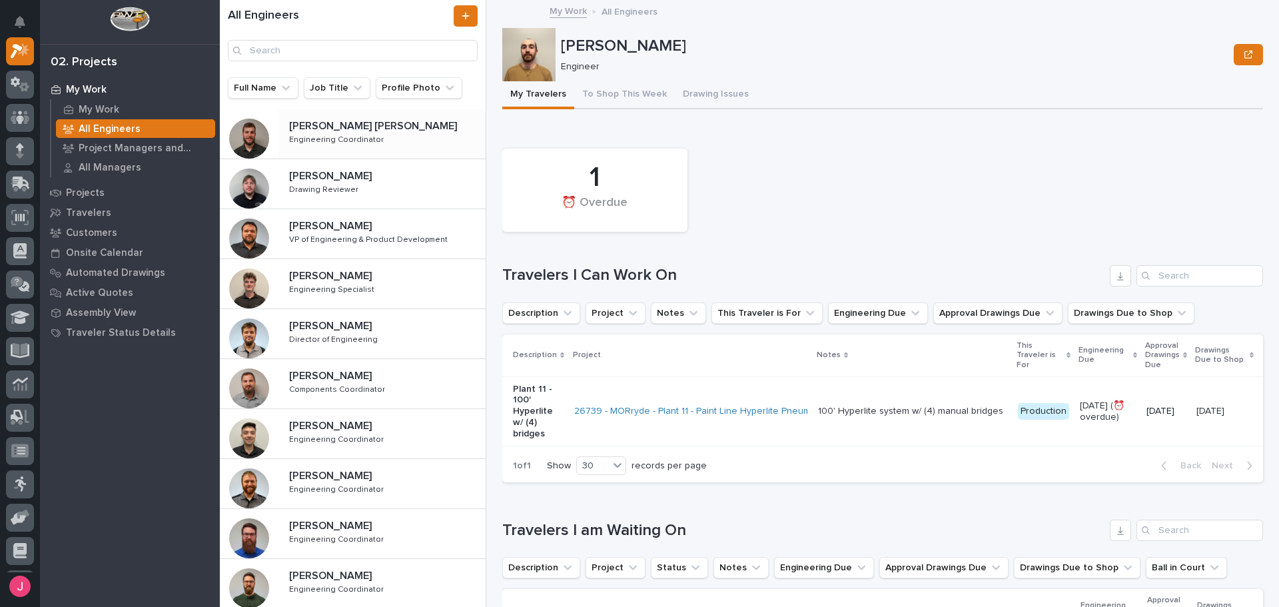
click at [336, 131] on p "[PERSON_NAME] [PERSON_NAME]" at bounding box center [374, 124] width 171 height 15
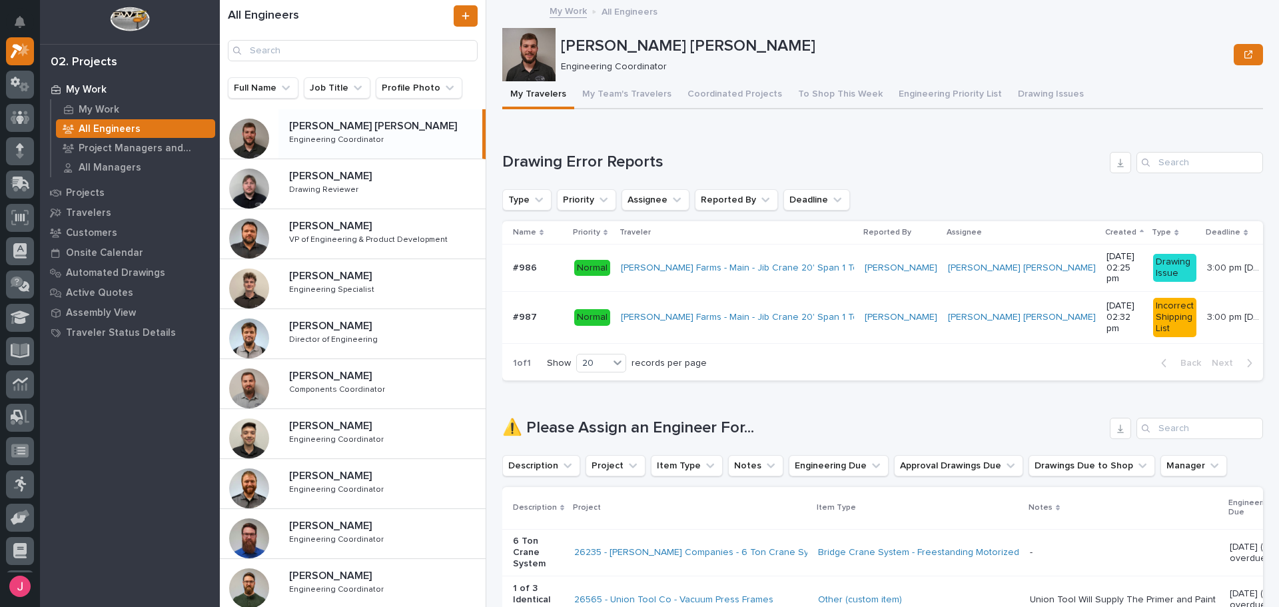
click at [141, 98] on div "My Work" at bounding box center [129, 89] width 173 height 19
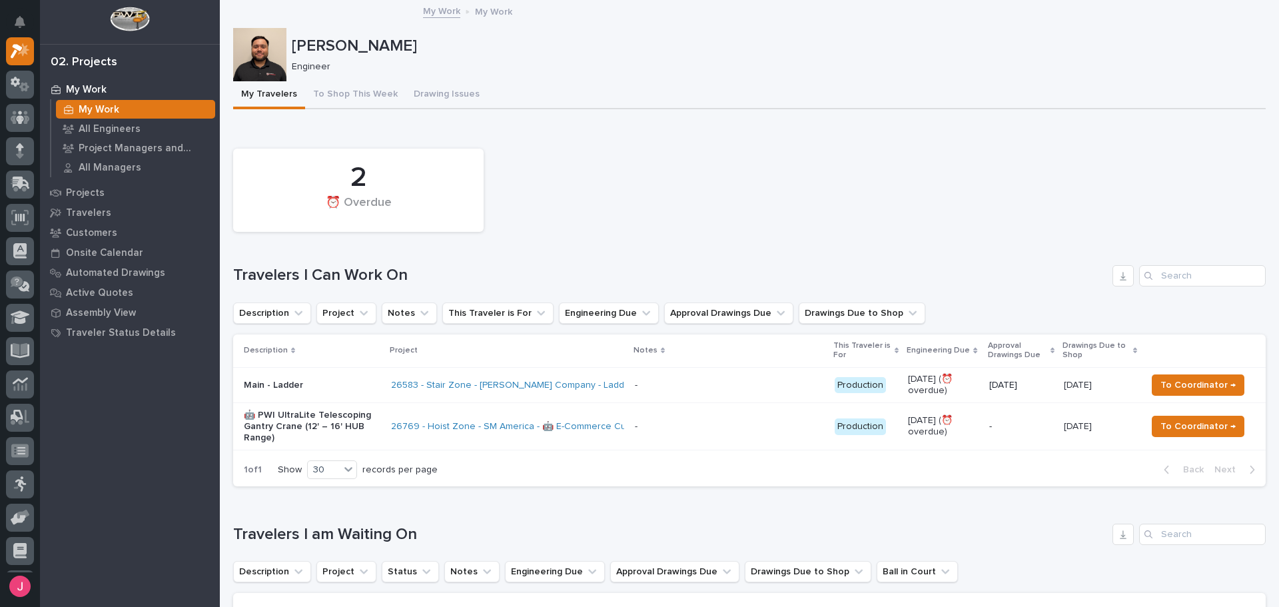
click at [590, 95] on div "My Travelers To Shop This Week Drawing Issues" at bounding box center [749, 95] width 1033 height 28
click at [564, 198] on div "2 ⏰ Overdue" at bounding box center [750, 190] width 1046 height 97
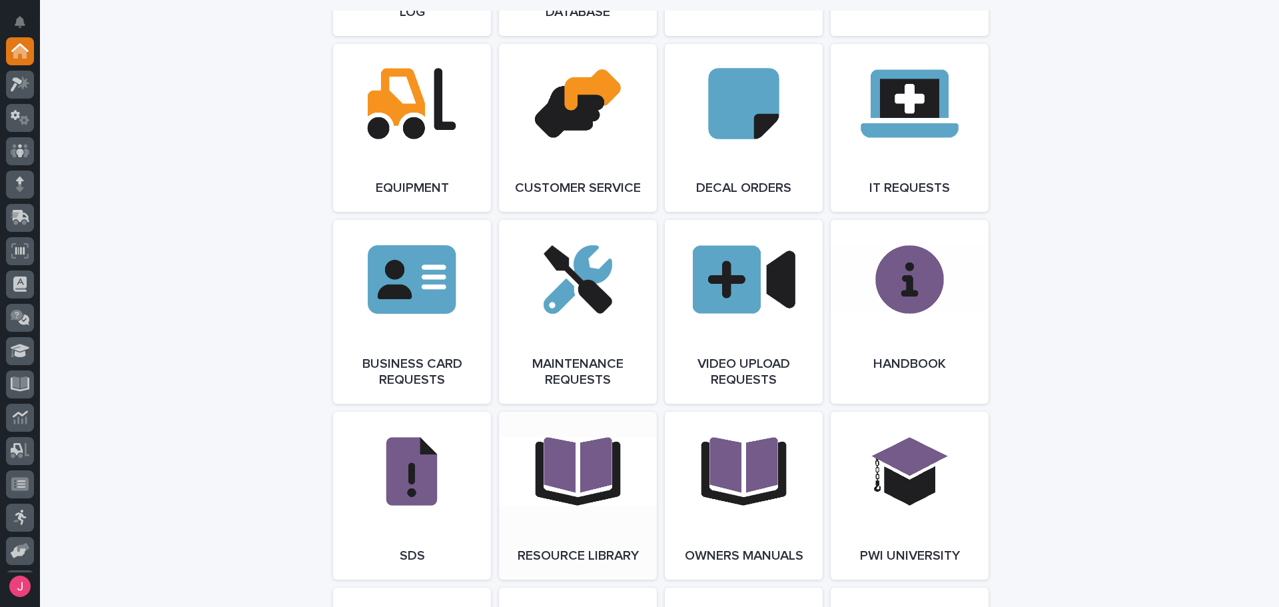
scroll to position [2093, 0]
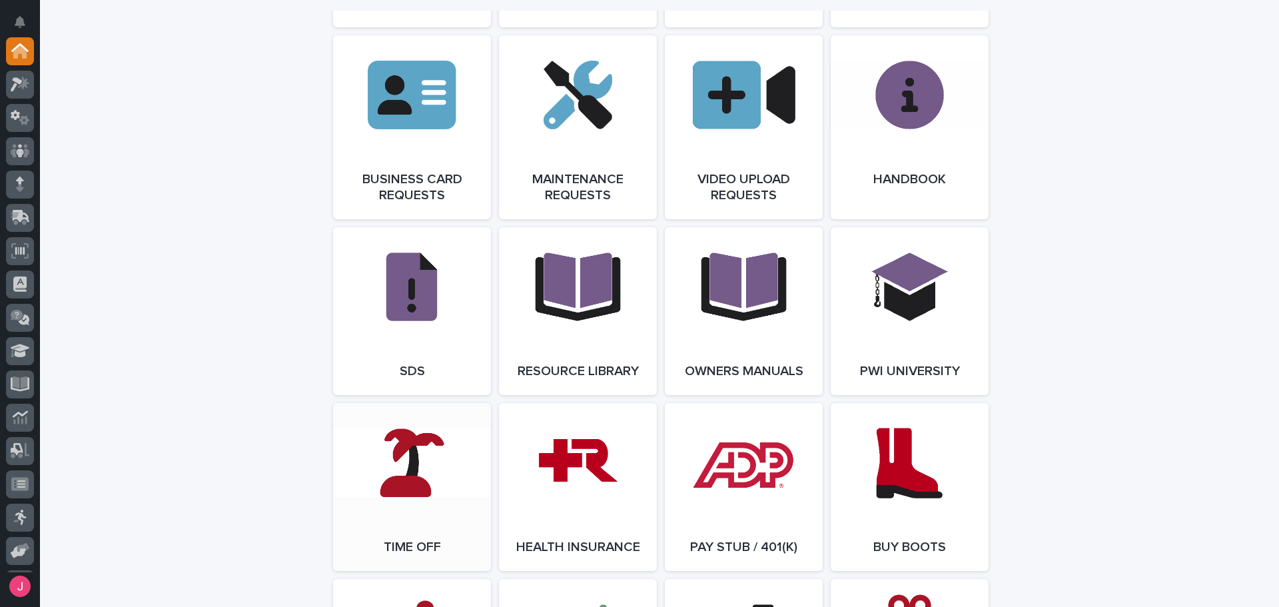
click at [405, 456] on link "Open Link" at bounding box center [412, 487] width 158 height 168
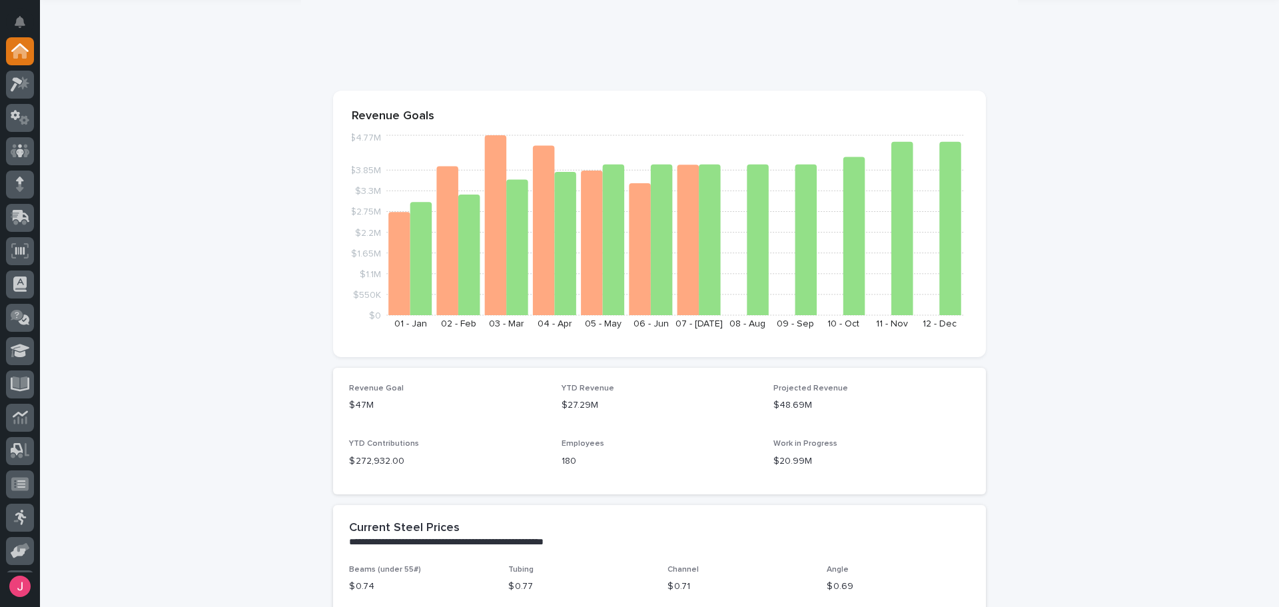
scroll to position [0, 0]
